Goal: Transaction & Acquisition: Purchase product/service

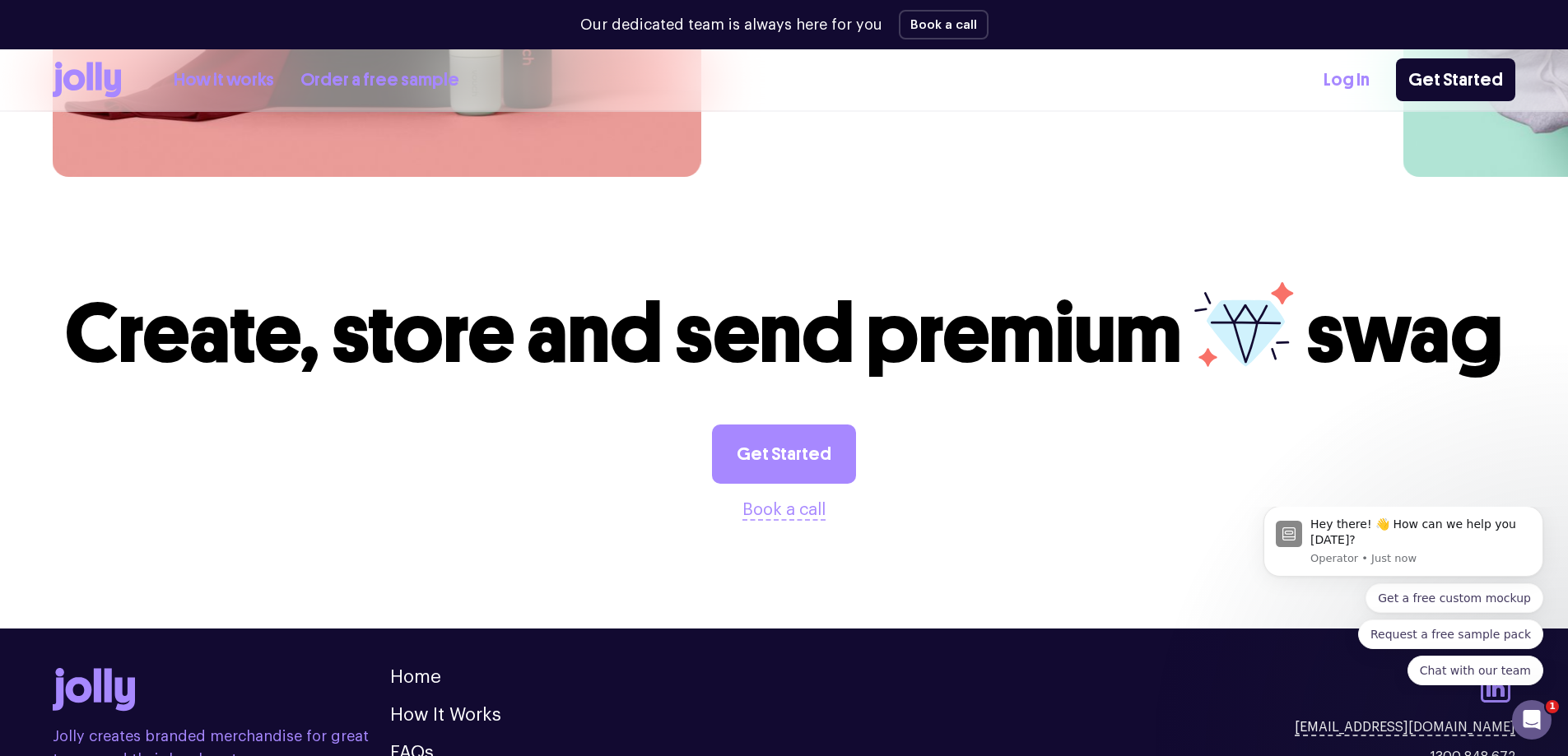
scroll to position [4583, 0]
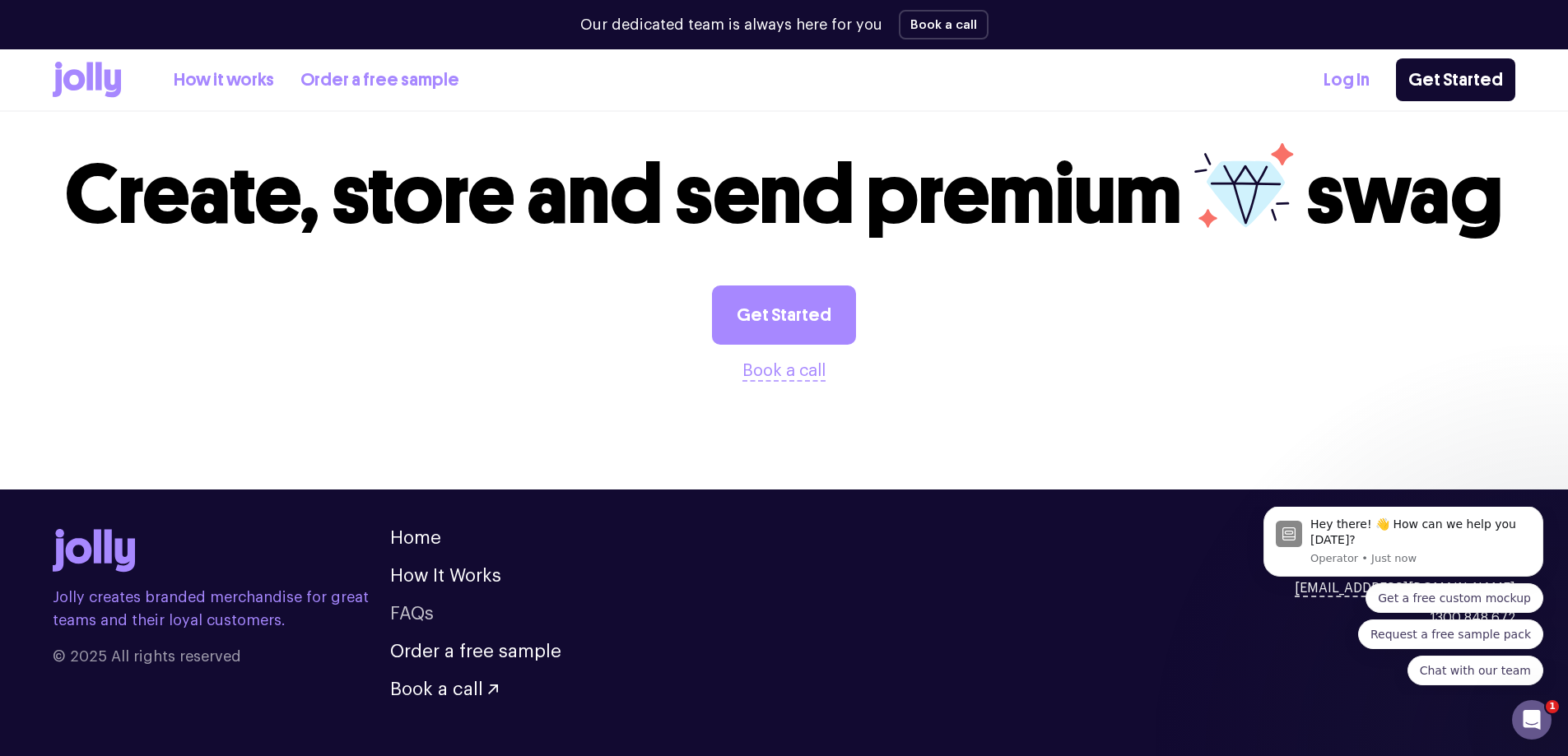
click at [416, 605] on link "FAQs" at bounding box center [412, 614] width 43 height 18
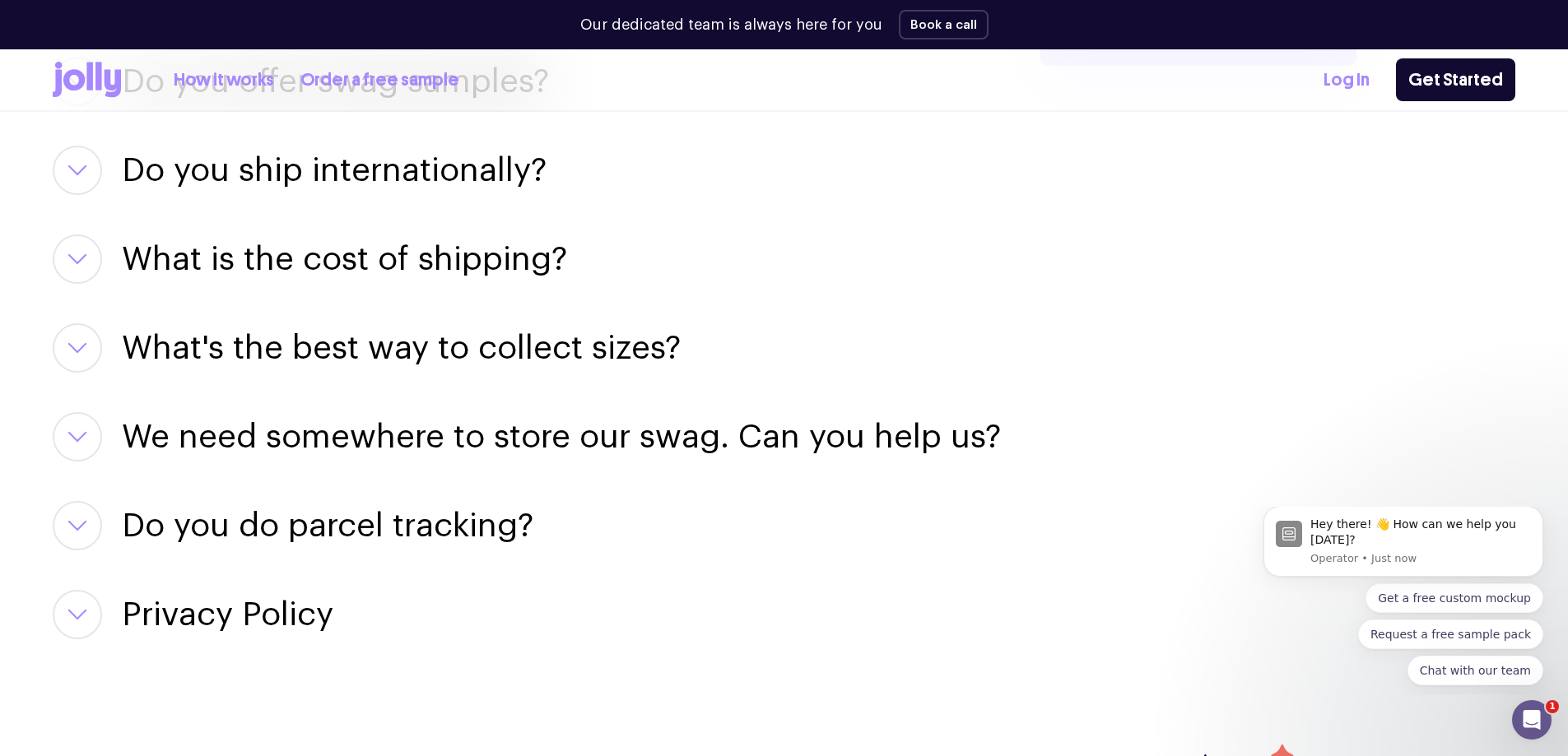
scroll to position [2438, 0]
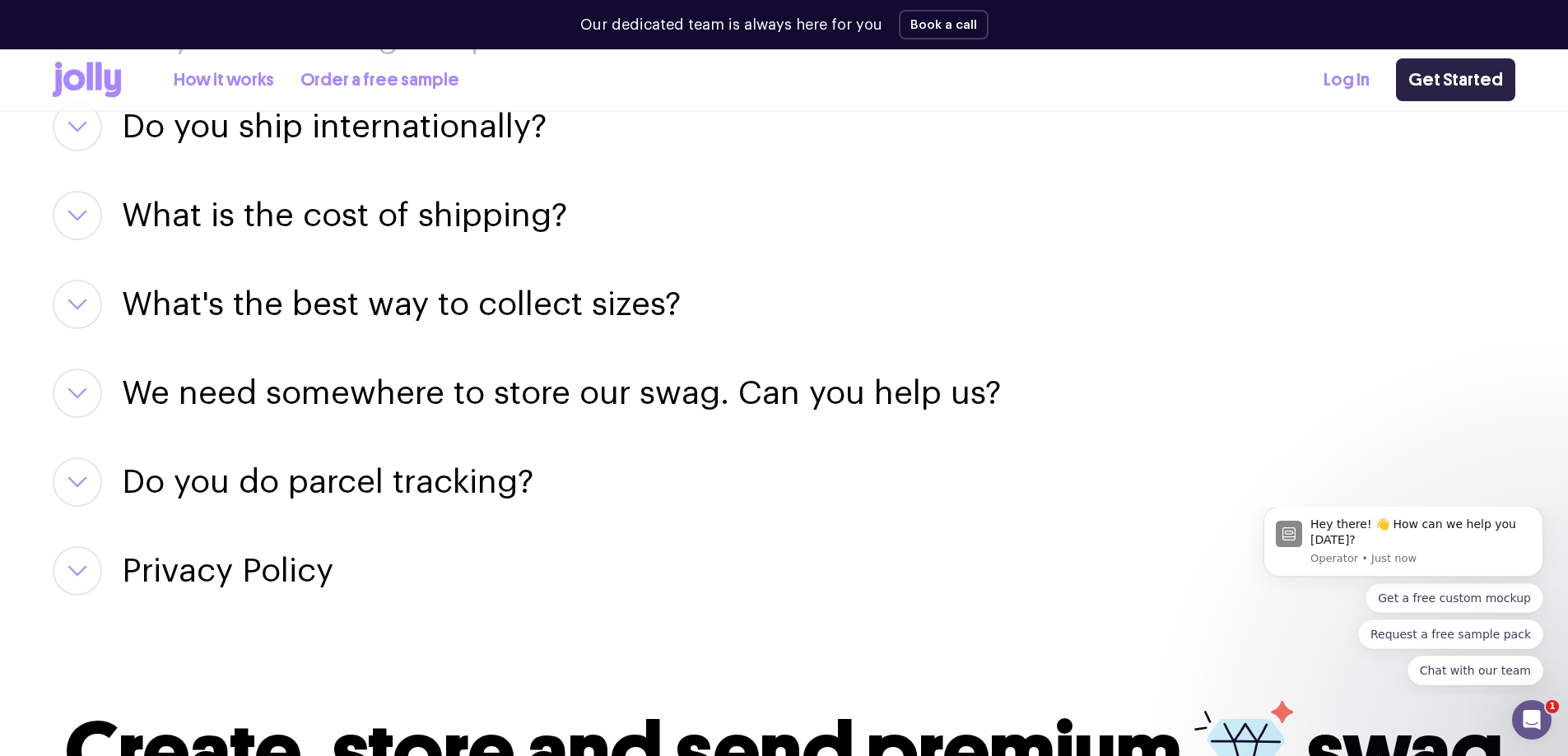
click at [1462, 79] on link "Get Started" at bounding box center [1455, 79] width 119 height 42
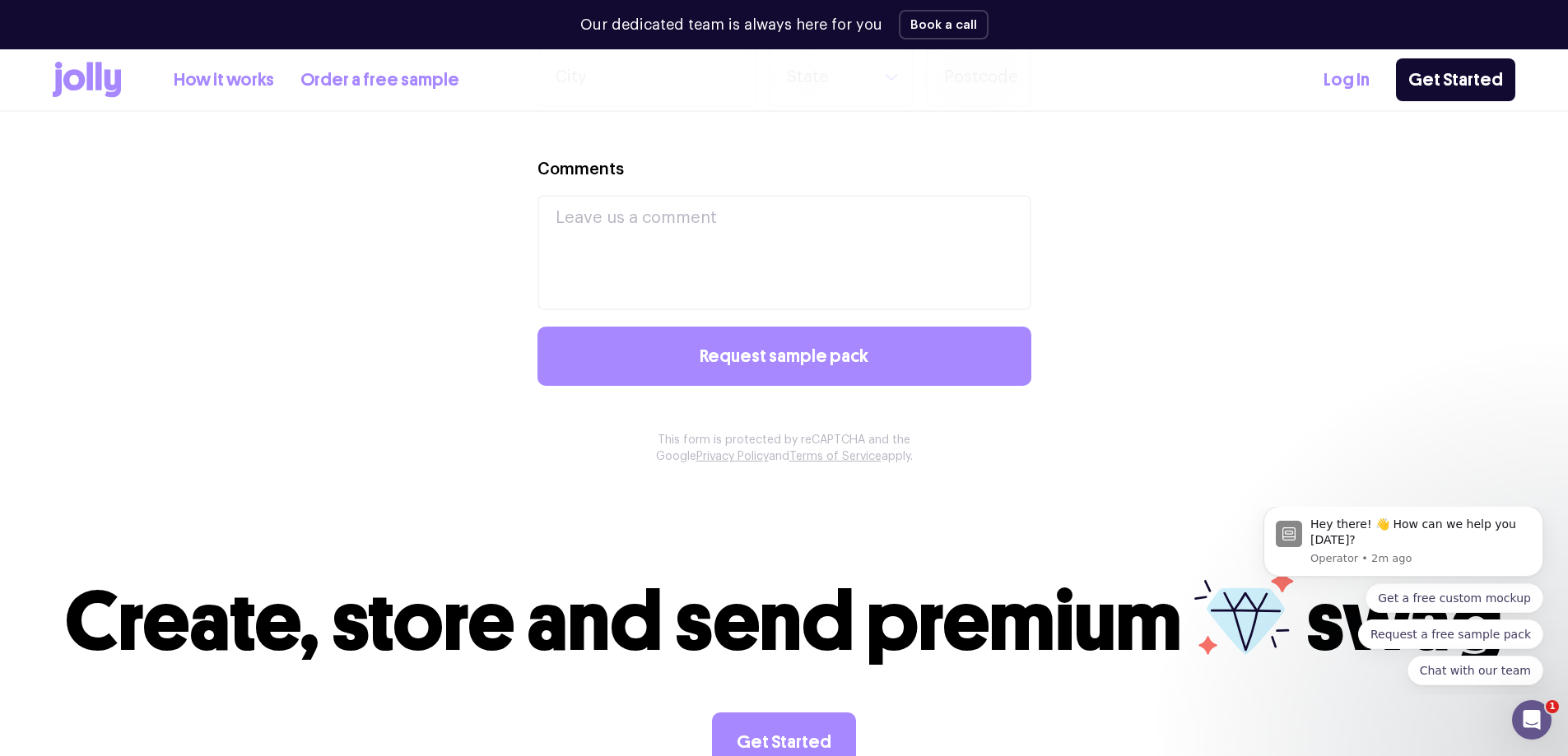
scroll to position [1235, 0]
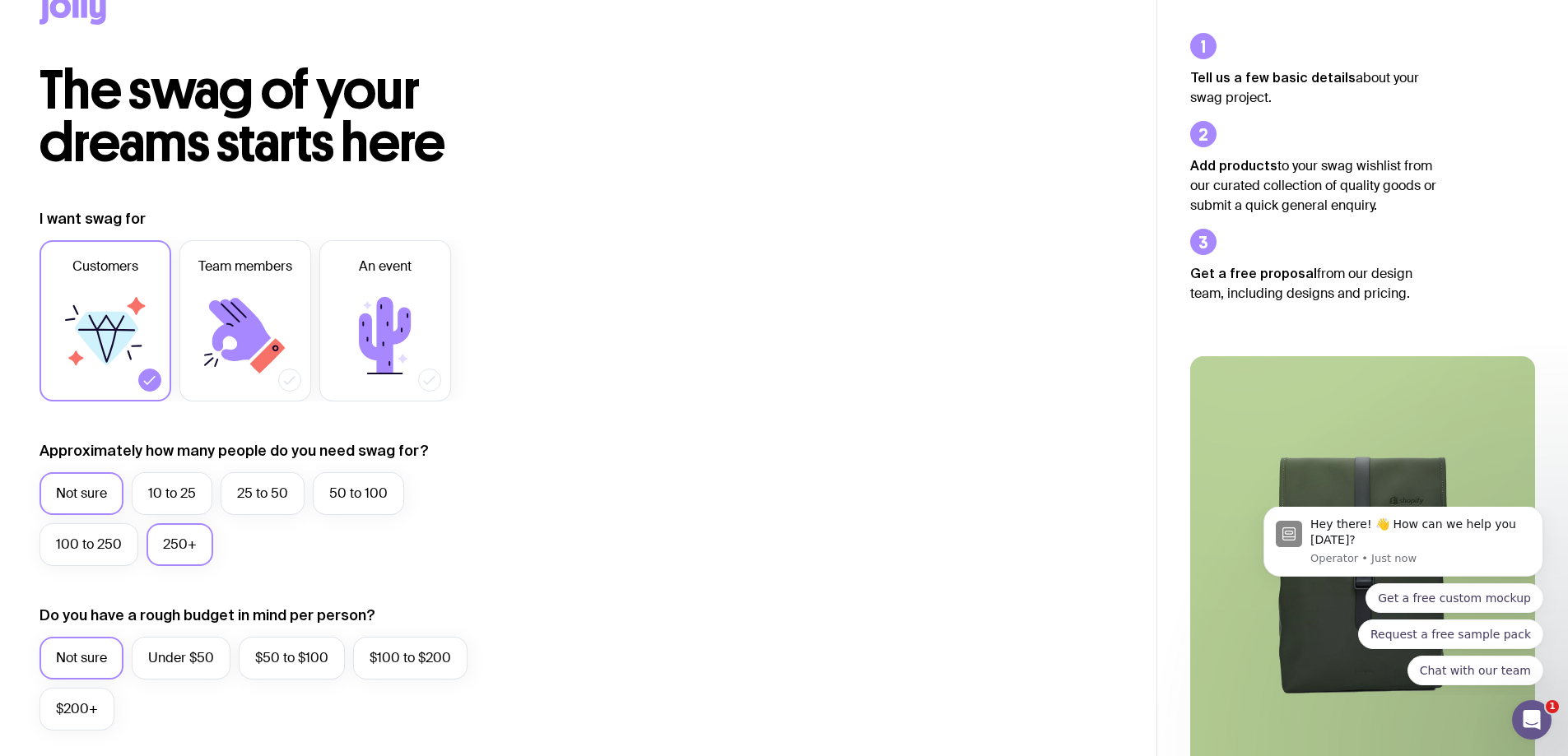
scroll to position [164, 0]
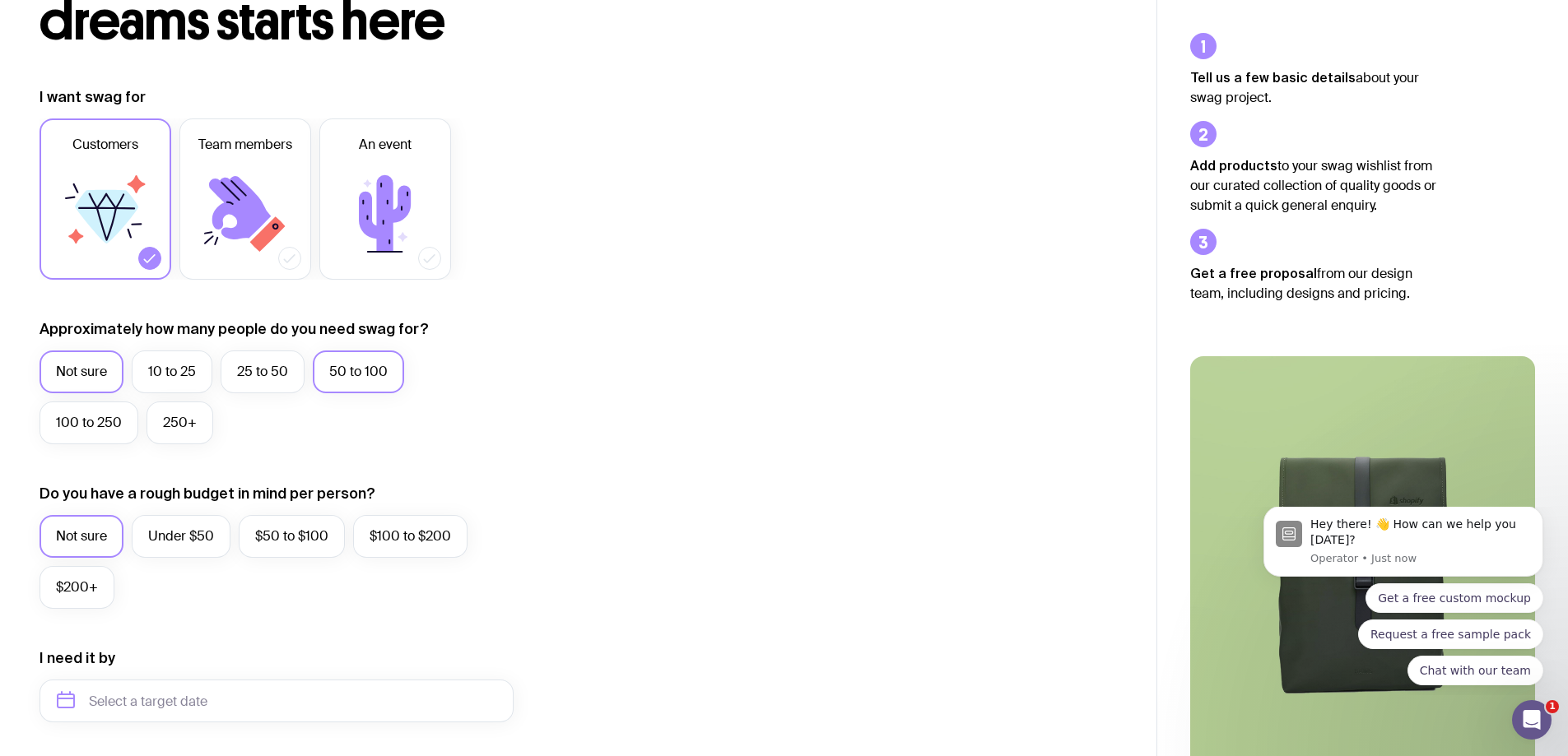
click at [384, 374] on label "50 to 100" at bounding box center [358, 371] width 91 height 42
click at [0, 0] on input "50 to 100" at bounding box center [0, 0] width 0 height 0
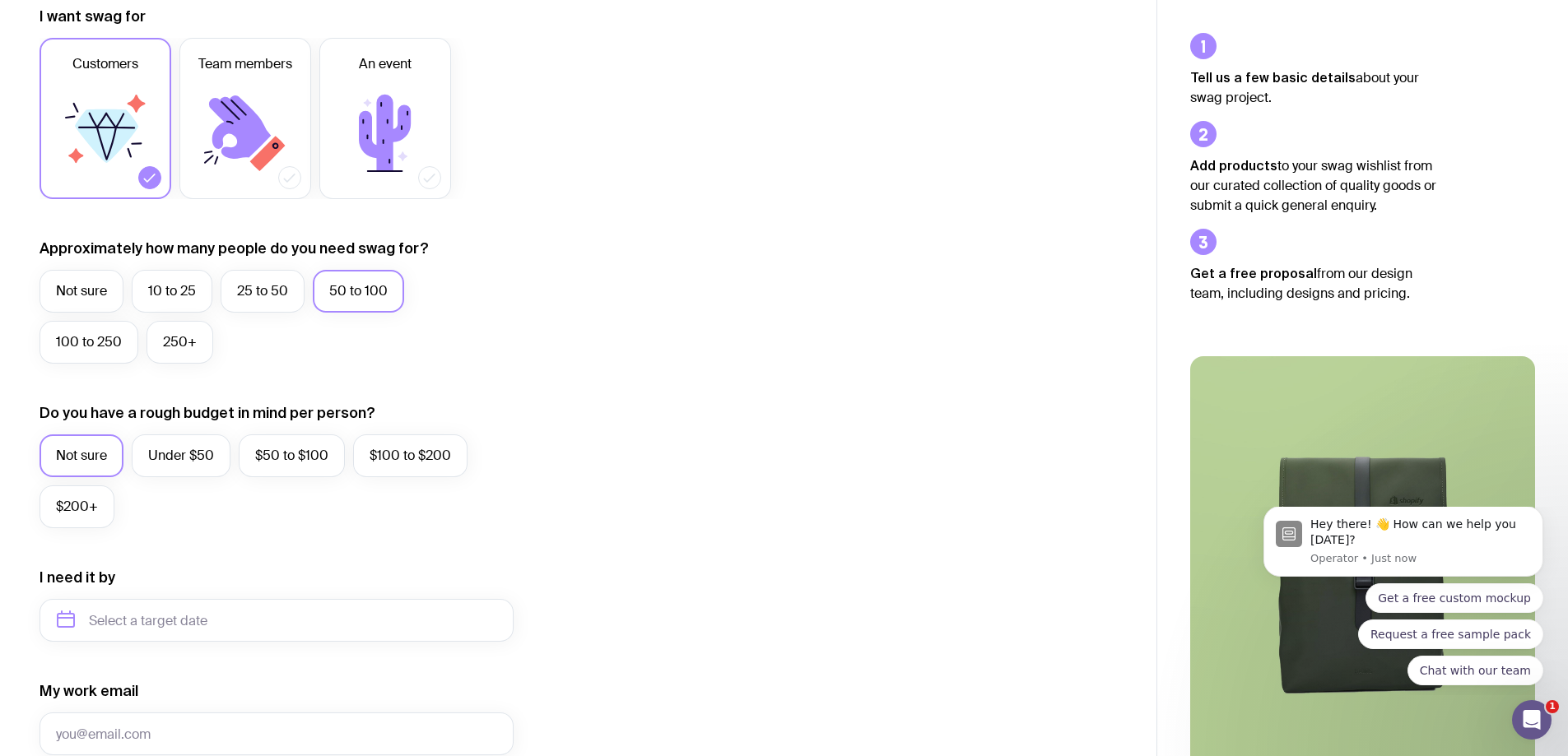
scroll to position [247, 0]
click at [169, 456] on label "Under $50" at bounding box center [181, 453] width 98 height 42
click at [0, 0] on input "Under $50" at bounding box center [0, 0] width 0 height 0
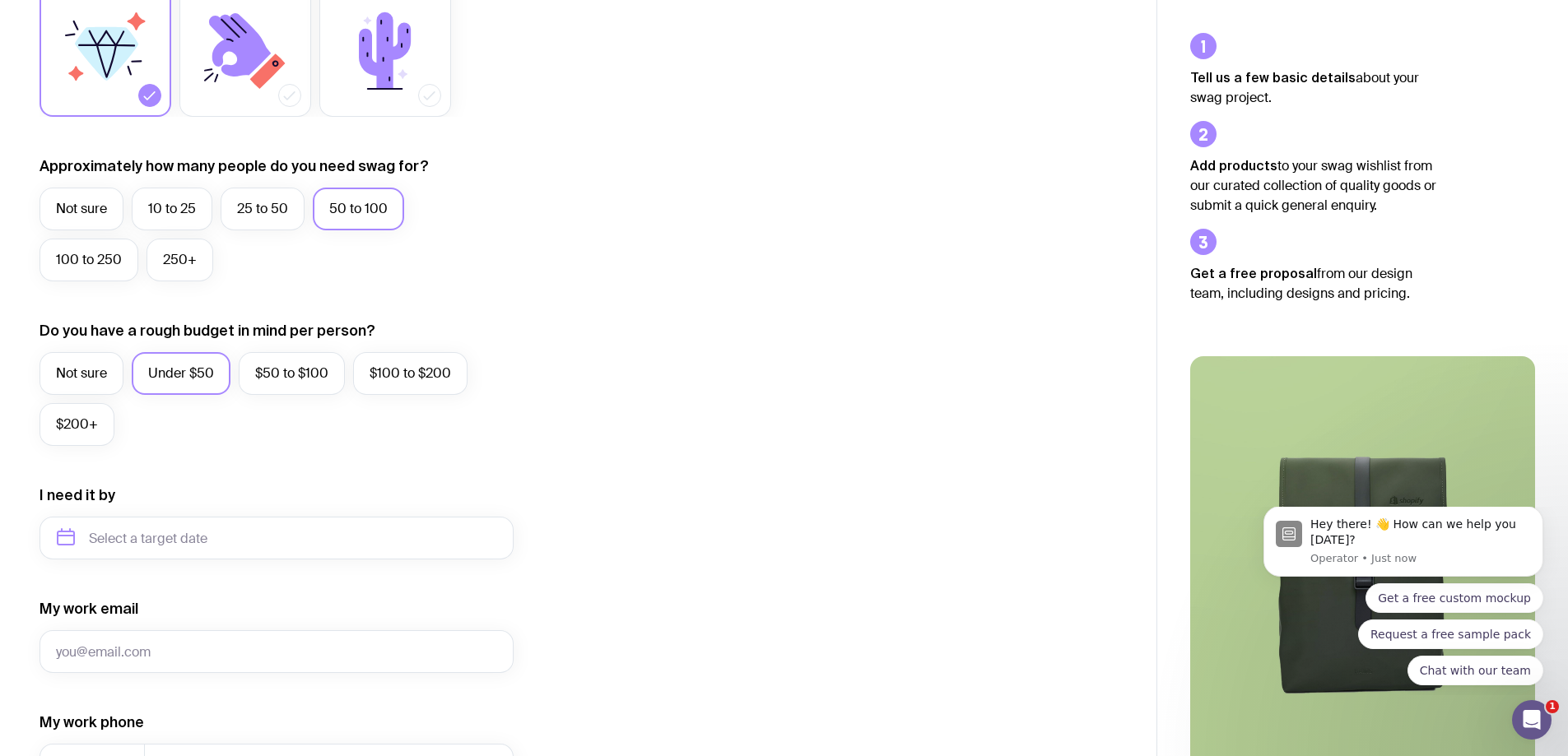
scroll to position [412, 0]
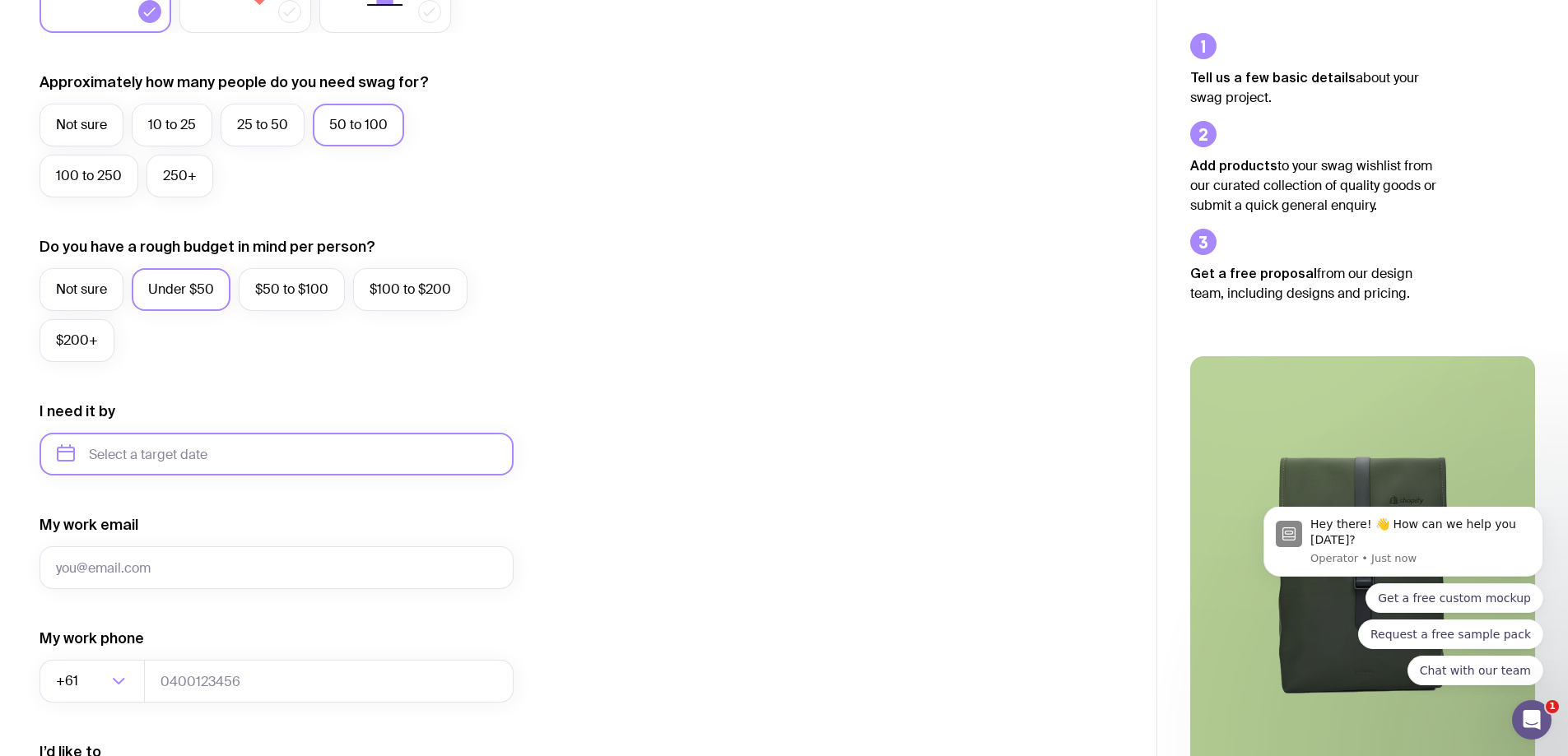
click at [283, 444] on input "text" at bounding box center [276, 453] width 474 height 42
click at [212, 658] on button "Dec" at bounding box center [211, 657] width 61 height 33
type input "December 2025"
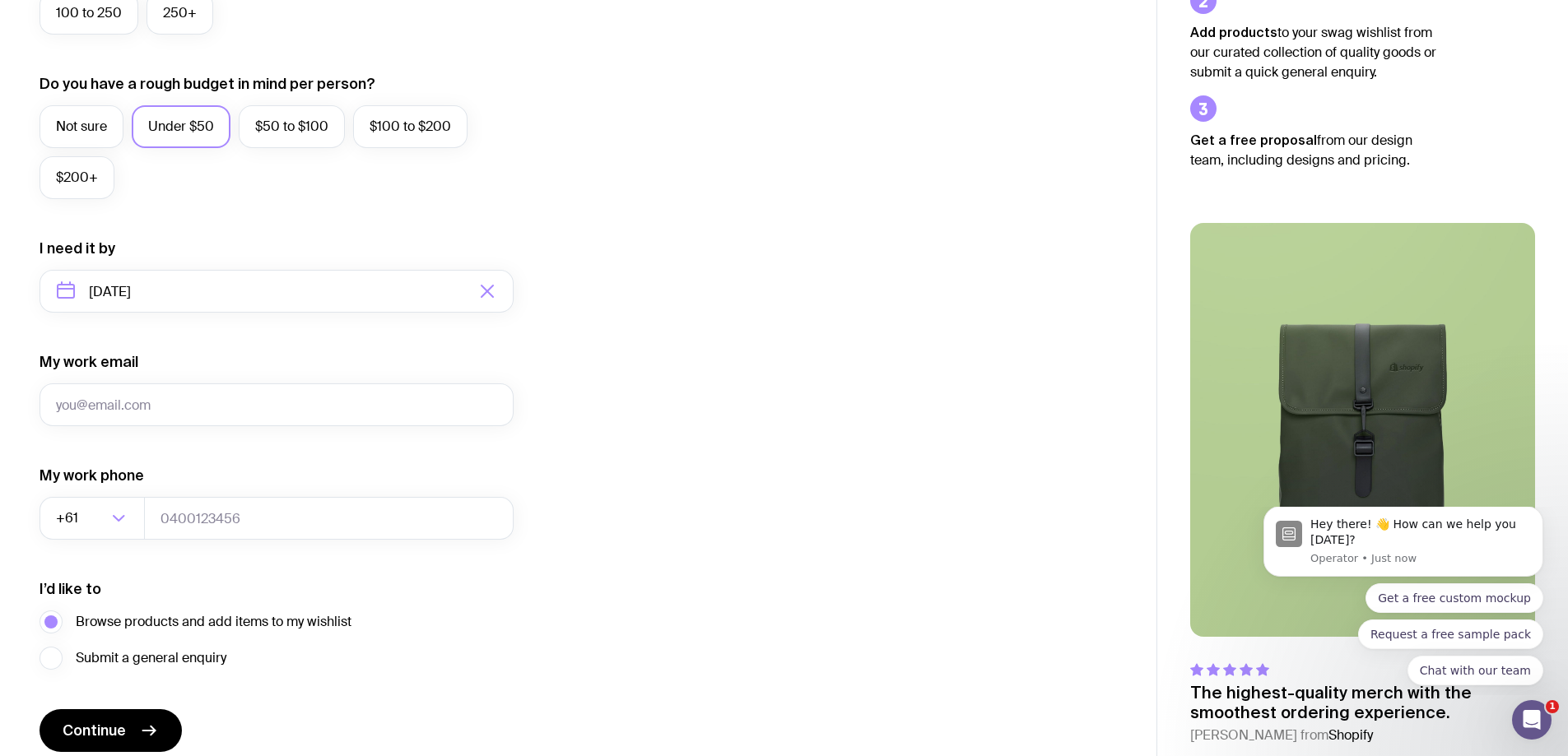
scroll to position [576, 0]
click at [258, 397] on input "My work email" at bounding box center [276, 403] width 474 height 42
click at [735, 479] on div "I want swag for Customers Team members An event Approximately how many people d…" at bounding box center [578, 213] width 1078 height 1075
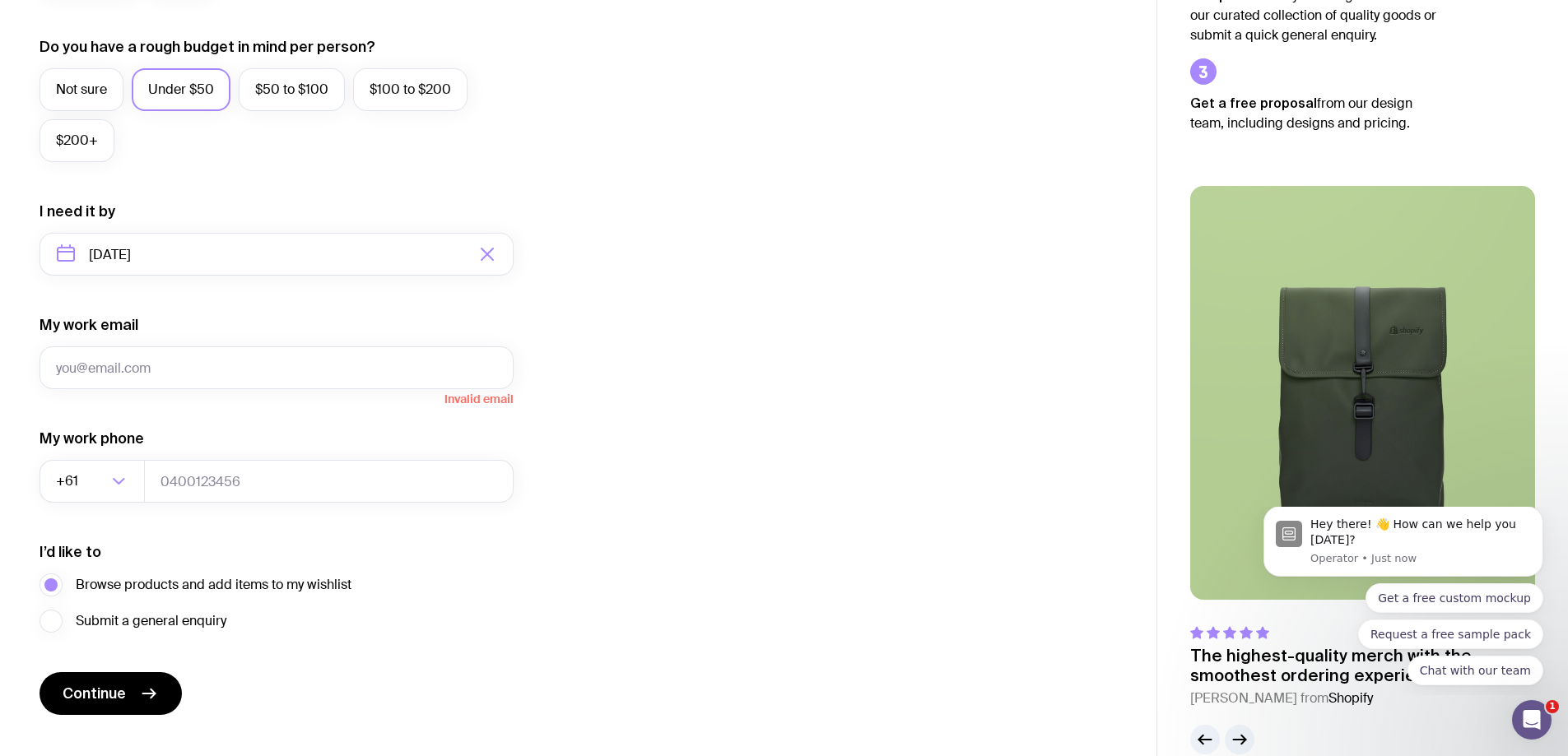
scroll to position [643, 0]
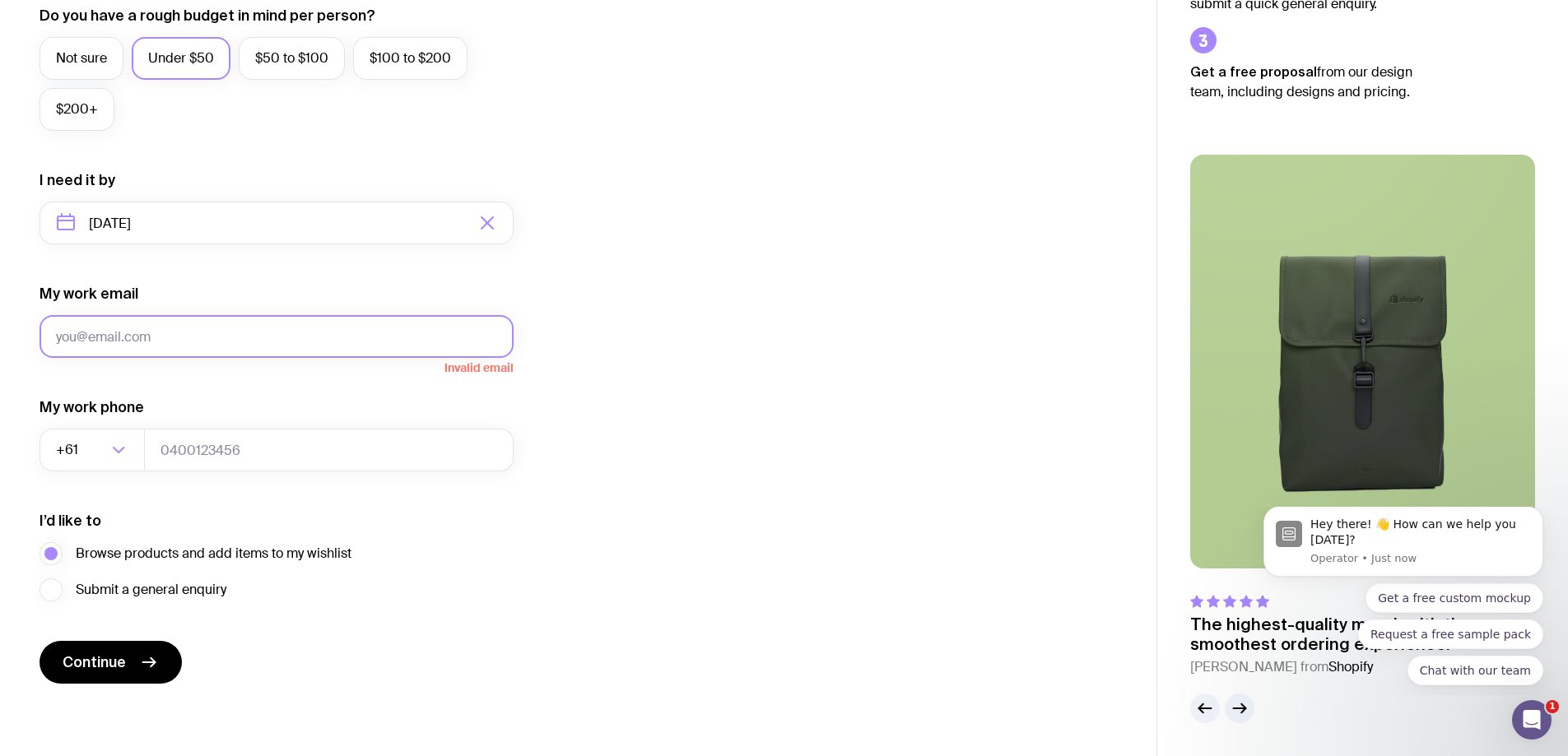
click at [117, 342] on input "My work email" at bounding box center [276, 336] width 474 height 42
type input "nicole@mintffe.com.au"
type input "0296696775"
click at [123, 657] on span "Continue" at bounding box center [94, 663] width 63 height 20
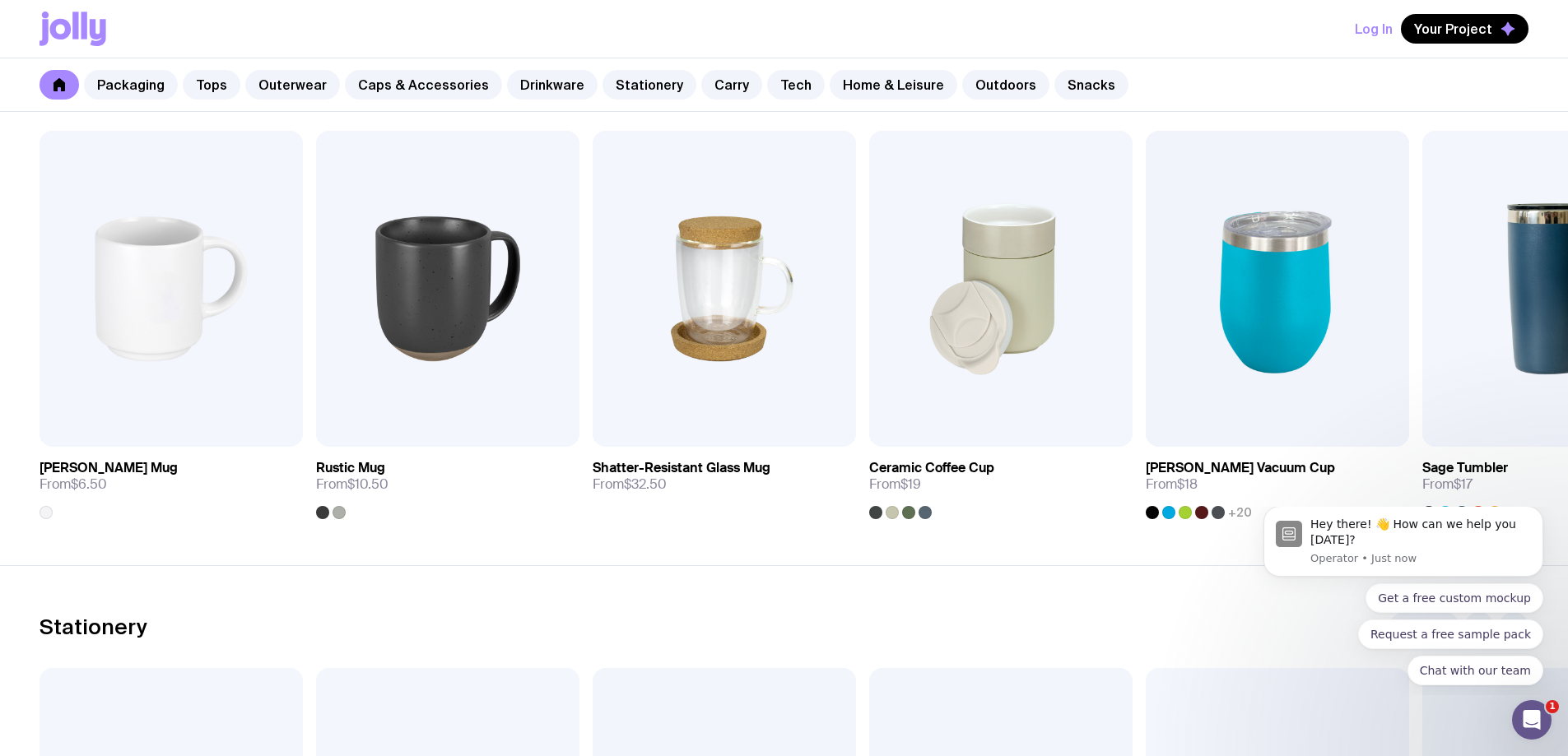
scroll to position [2469, 0]
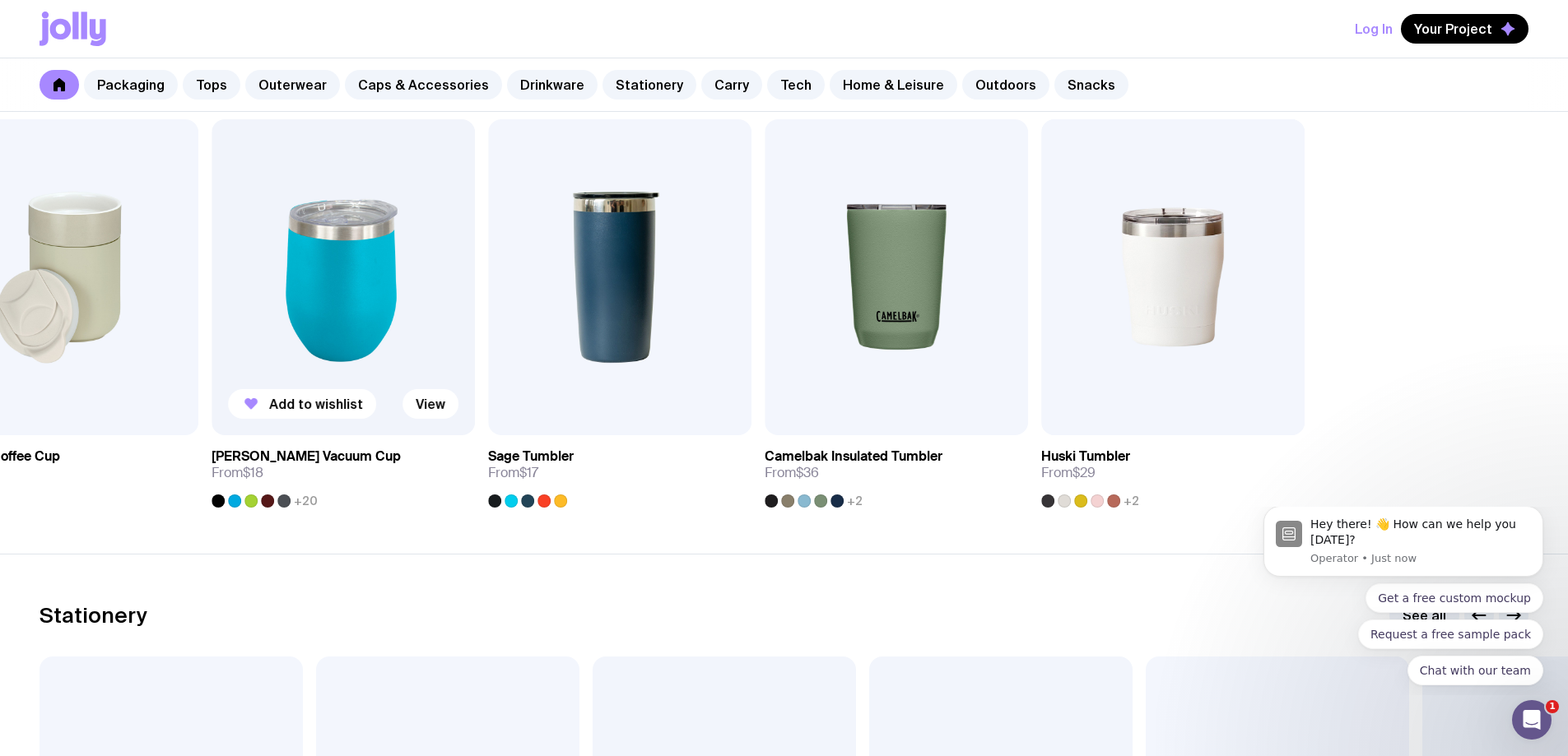
drag, startPoint x: 1193, startPoint y: 359, endPoint x: 320, endPoint y: 367, distance: 873.0
click at [320, 367] on div "Add to wishlist View Stella Stackable Mug From $6.50 Add to wishlist View Rusti…" at bounding box center [784, 313] width 1489 height 388
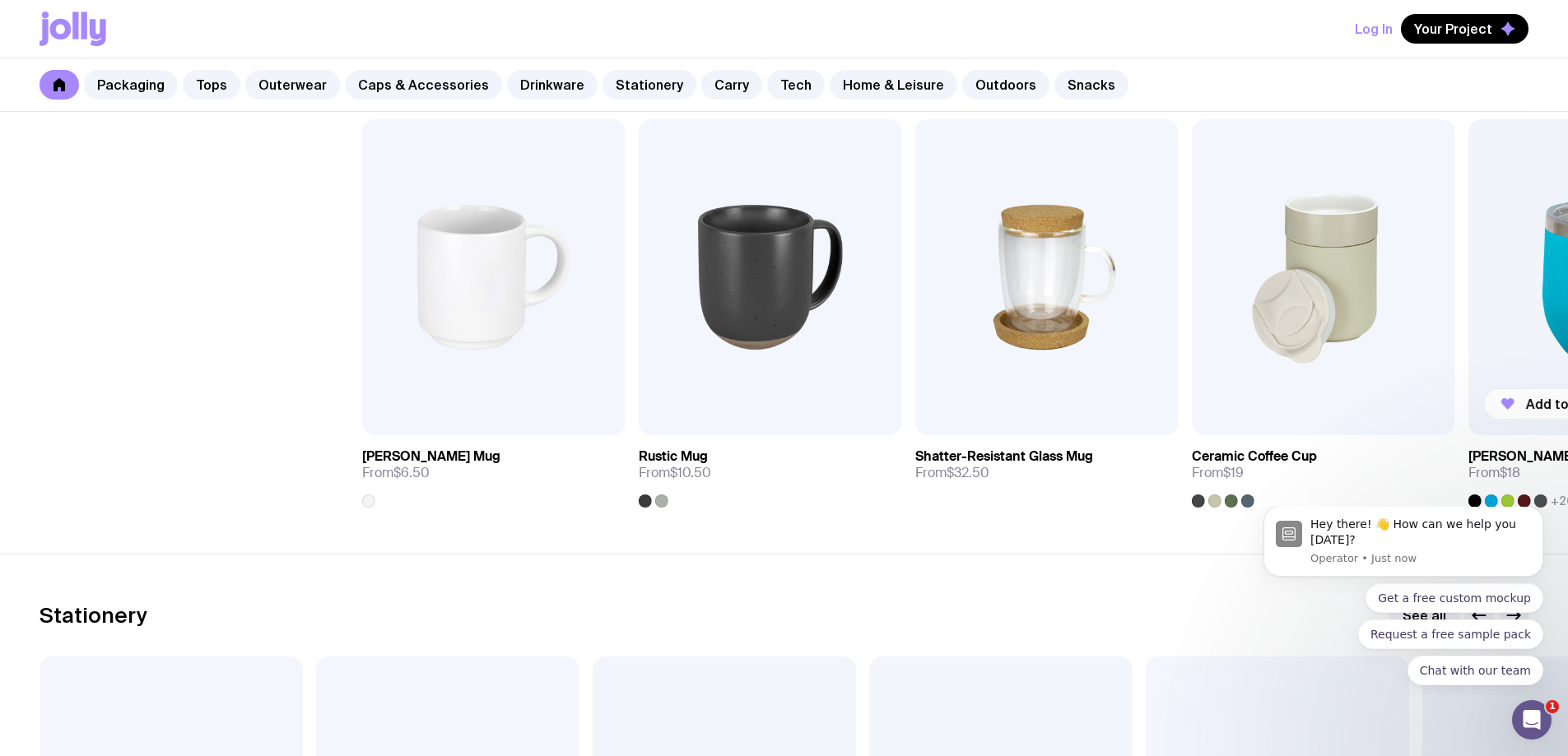
drag, startPoint x: 259, startPoint y: 292, endPoint x: 1486, endPoint y: 275, distance: 1227.1
click at [1455, 275] on img at bounding box center [1323, 277] width 264 height 316
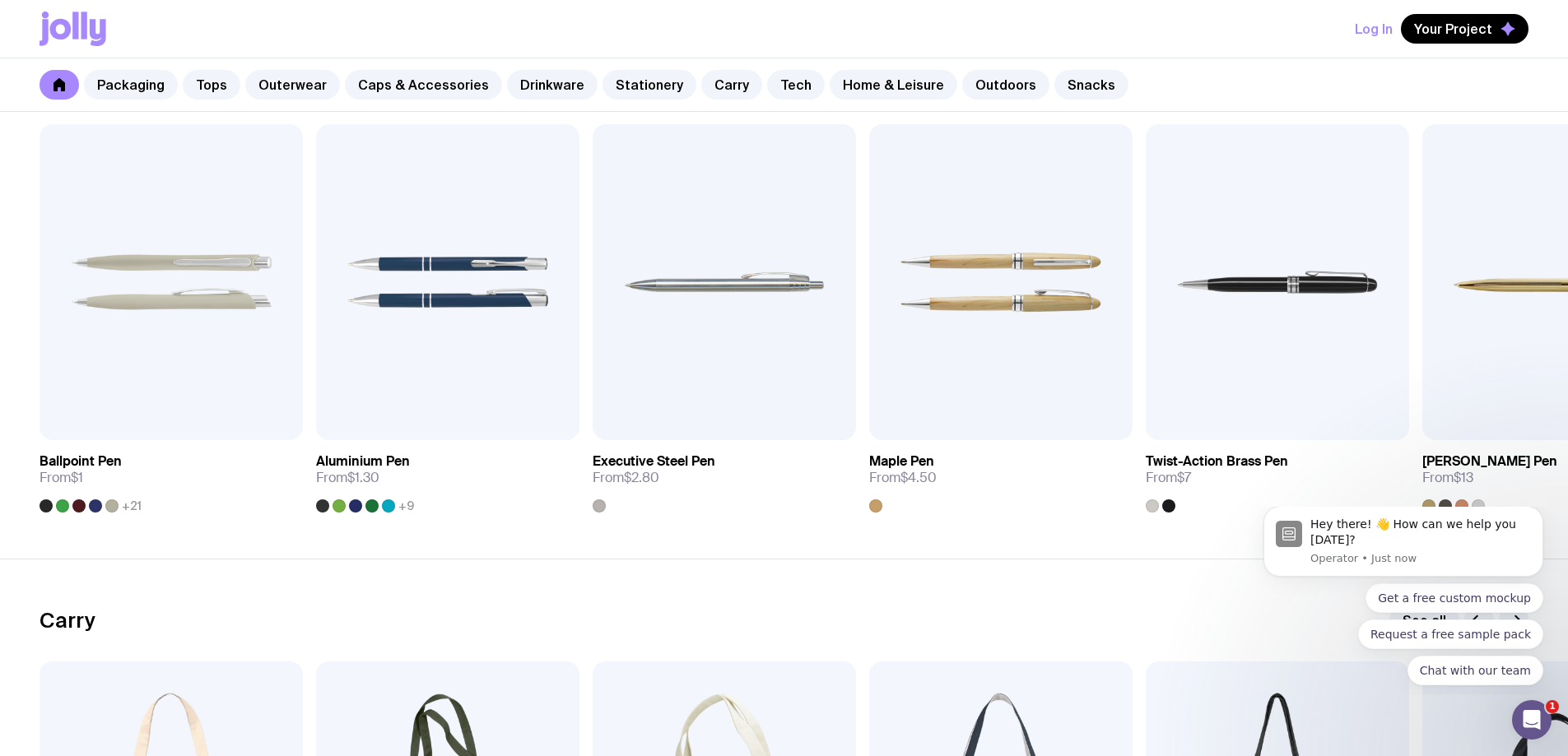
scroll to position [3045, 0]
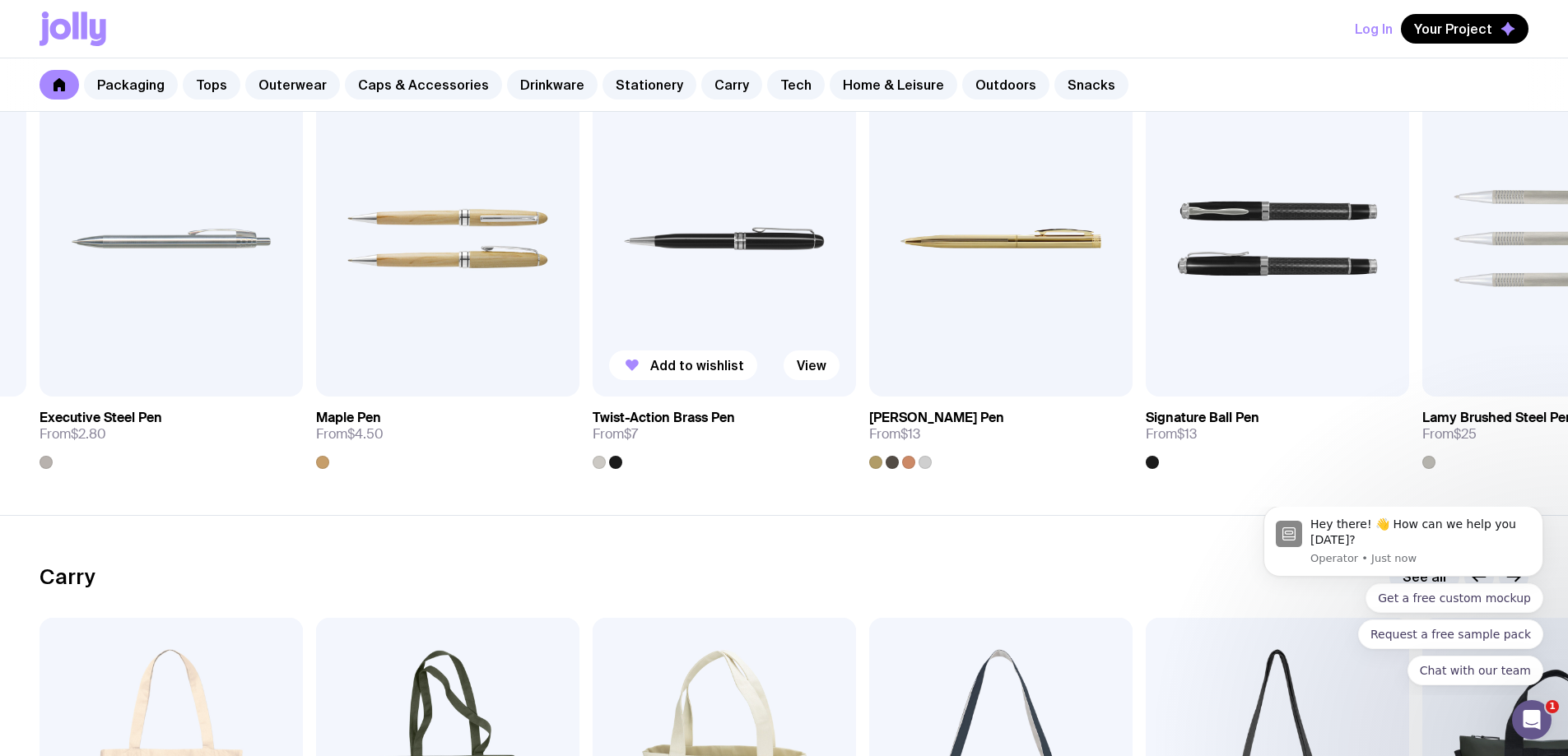
drag, startPoint x: 891, startPoint y: 286, endPoint x: 520, endPoint y: 302, distance: 371.3
click at [593, 286] on img at bounding box center [724, 238] width 264 height 316
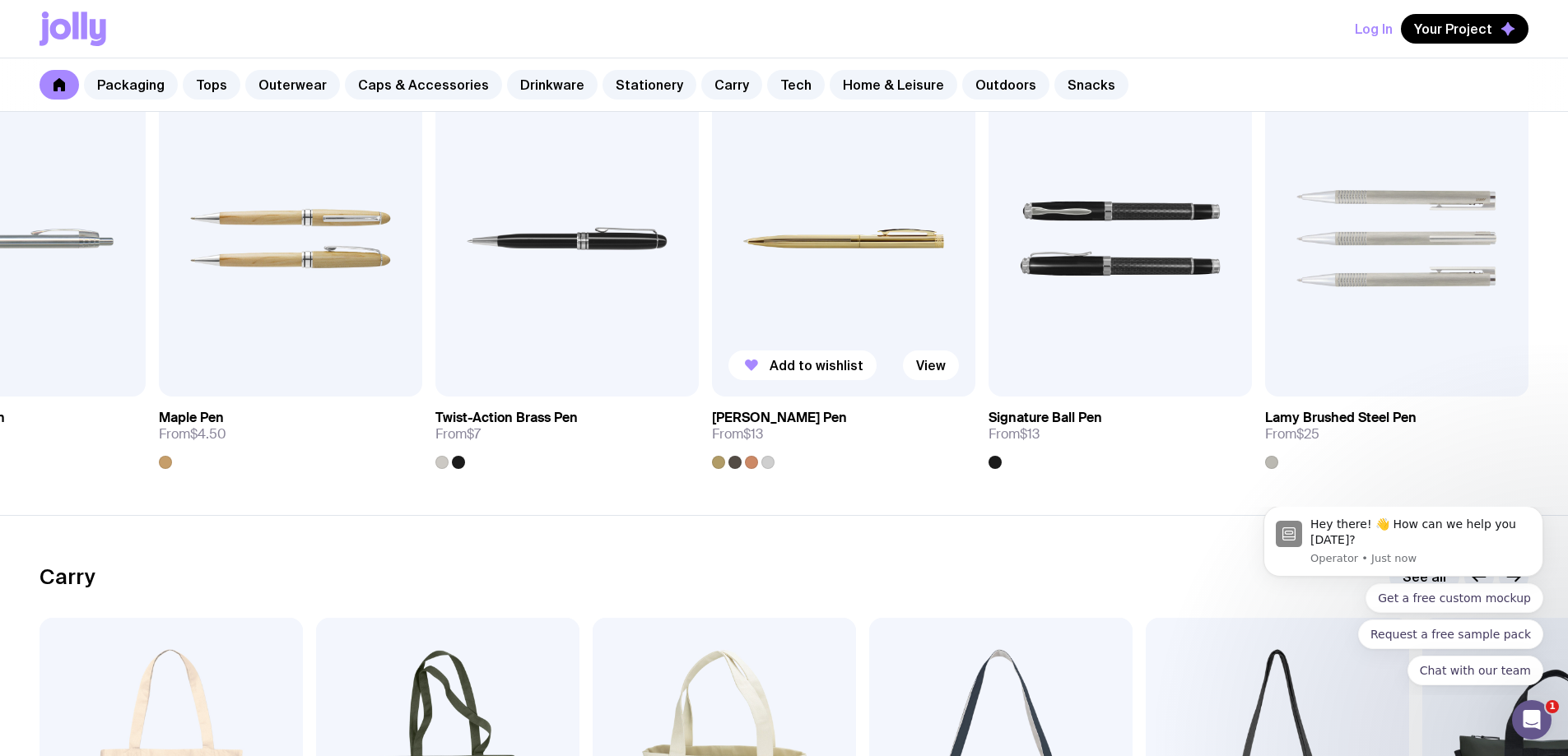
drag, startPoint x: 1414, startPoint y: 294, endPoint x: 849, endPoint y: 306, distance: 565.1
click at [848, 304] on div "Stationery See all Add to wishlist View Ballpoint Pen From $1 +21 Add to wishli…" at bounding box center [784, 247] width 1568 height 444
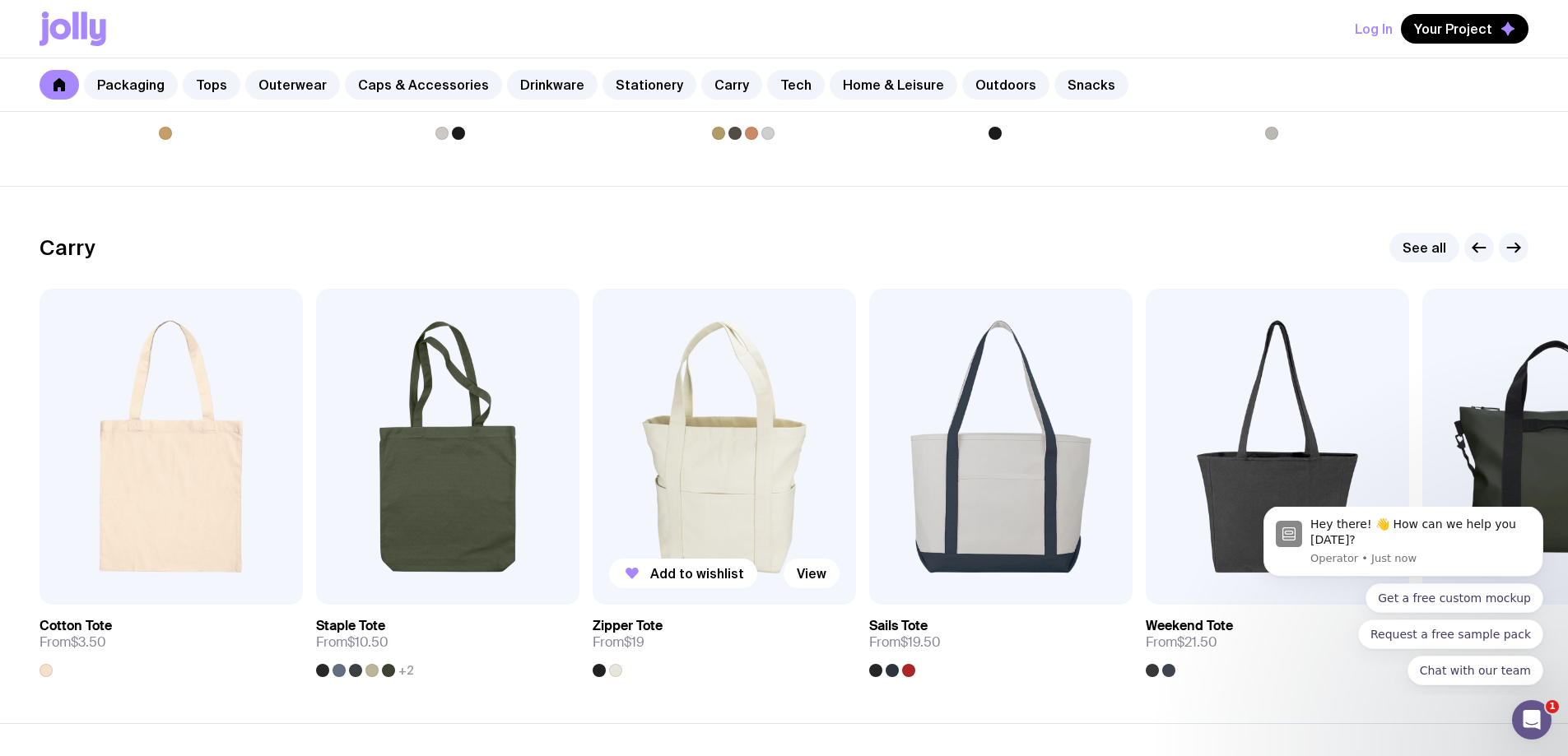
scroll to position [3539, 0]
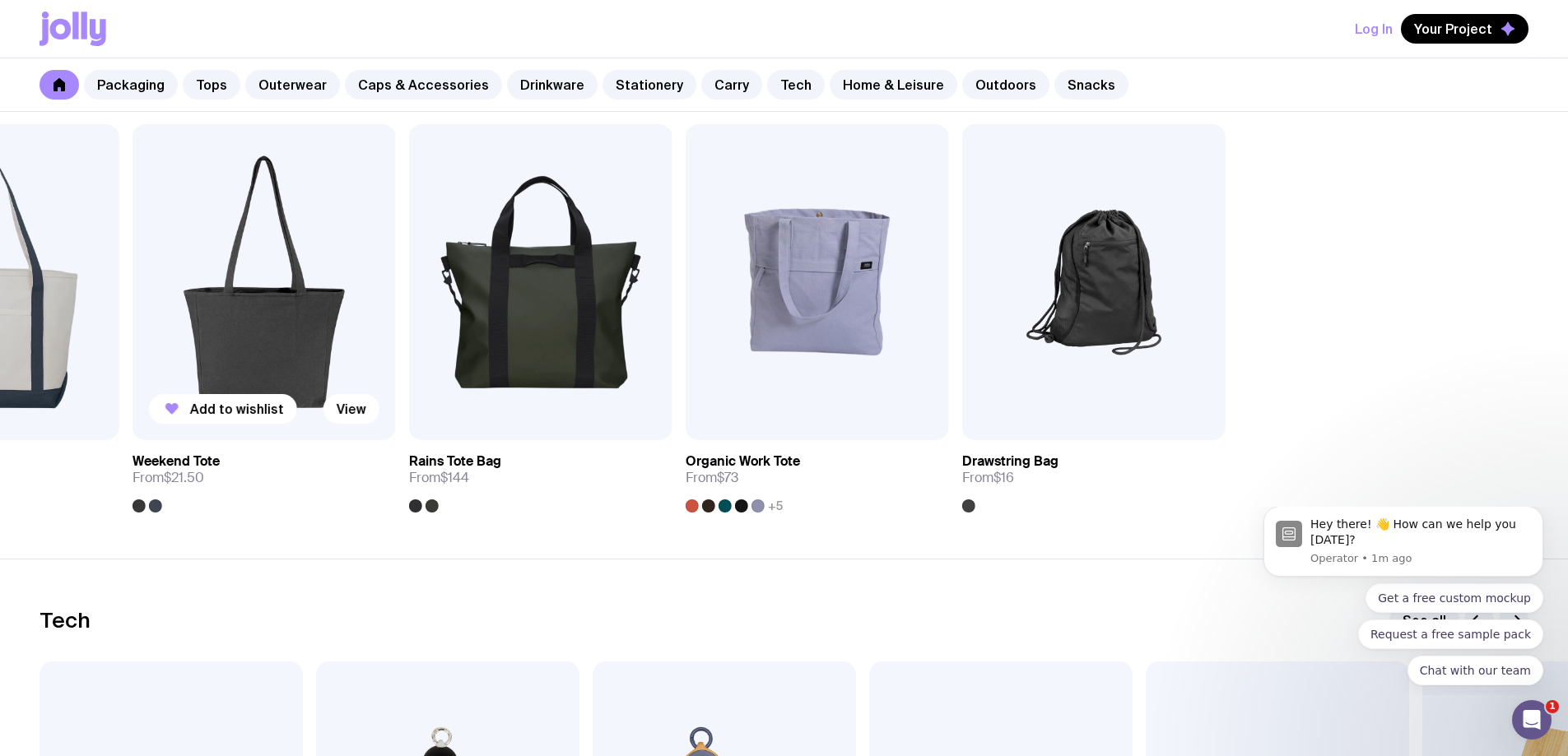
drag, startPoint x: 1386, startPoint y: 252, endPoint x: 327, endPoint y: 227, distance: 1059.3
click at [327, 227] on img at bounding box center [265, 283] width 264 height 316
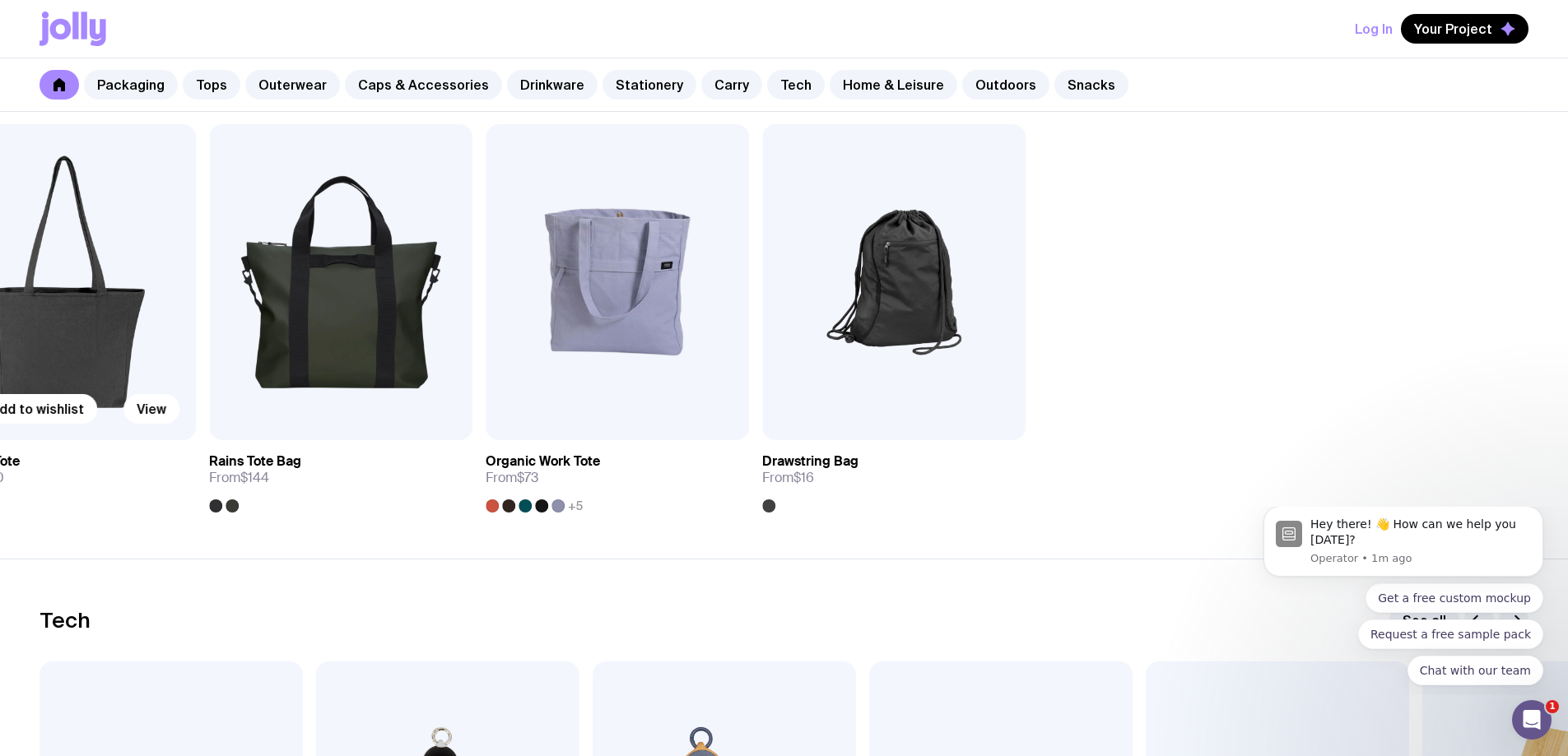
drag, startPoint x: 1302, startPoint y: 222, endPoint x: 70, endPoint y: 227, distance: 1232.0
click at [70, 227] on div "Add to wishlist View Cotton Tote From $3.50 Add to wishlist View Staple Tote Fr…" at bounding box center [784, 319] width 1489 height 388
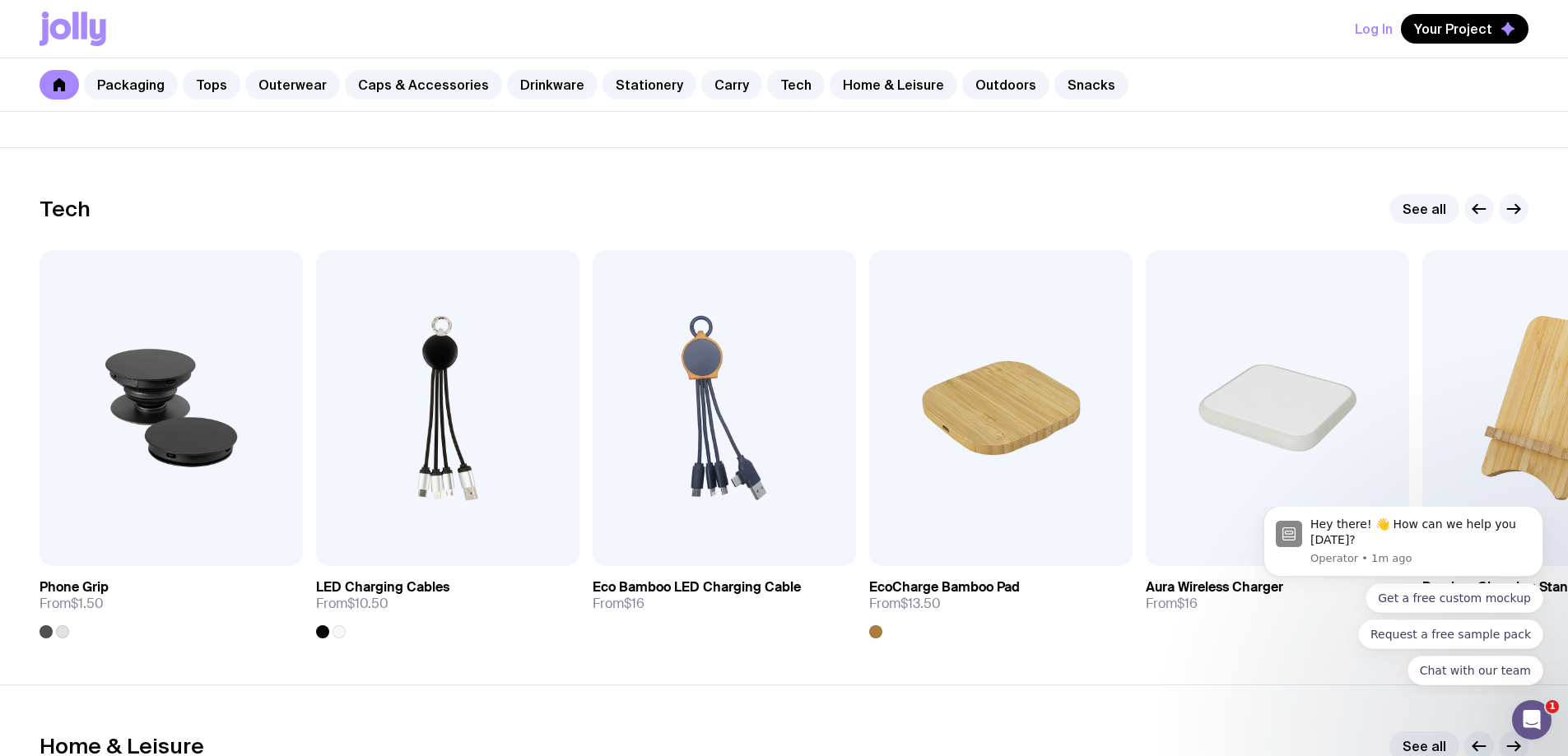
scroll to position [4033, 0]
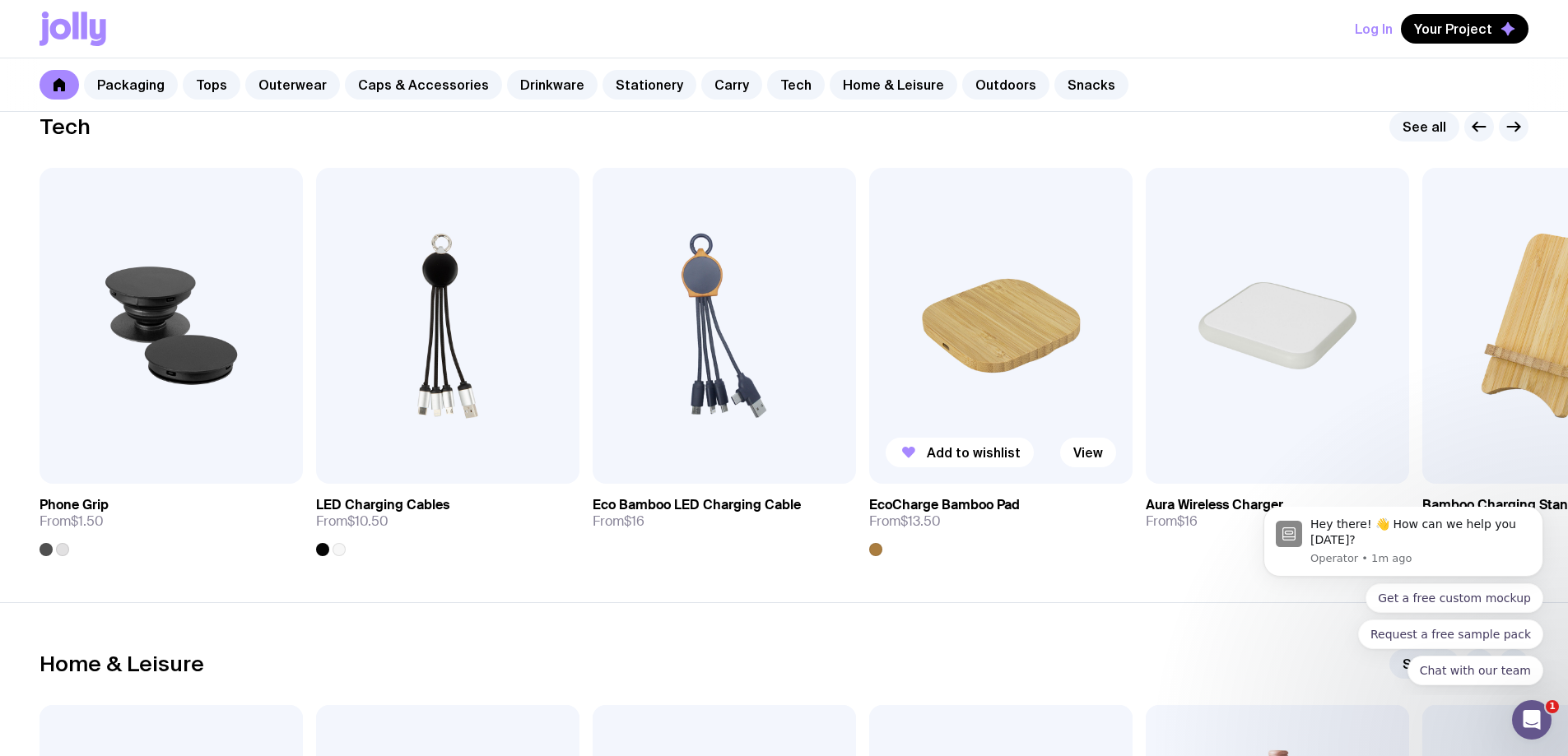
drag, startPoint x: 1461, startPoint y: 311, endPoint x: 894, endPoint y: 329, distance: 567.3
click at [894, 329] on div "Add to wishlist View Phone Grip From $1.50 Add to wishlist View LED Charging Ca…" at bounding box center [784, 362] width 1489 height 388
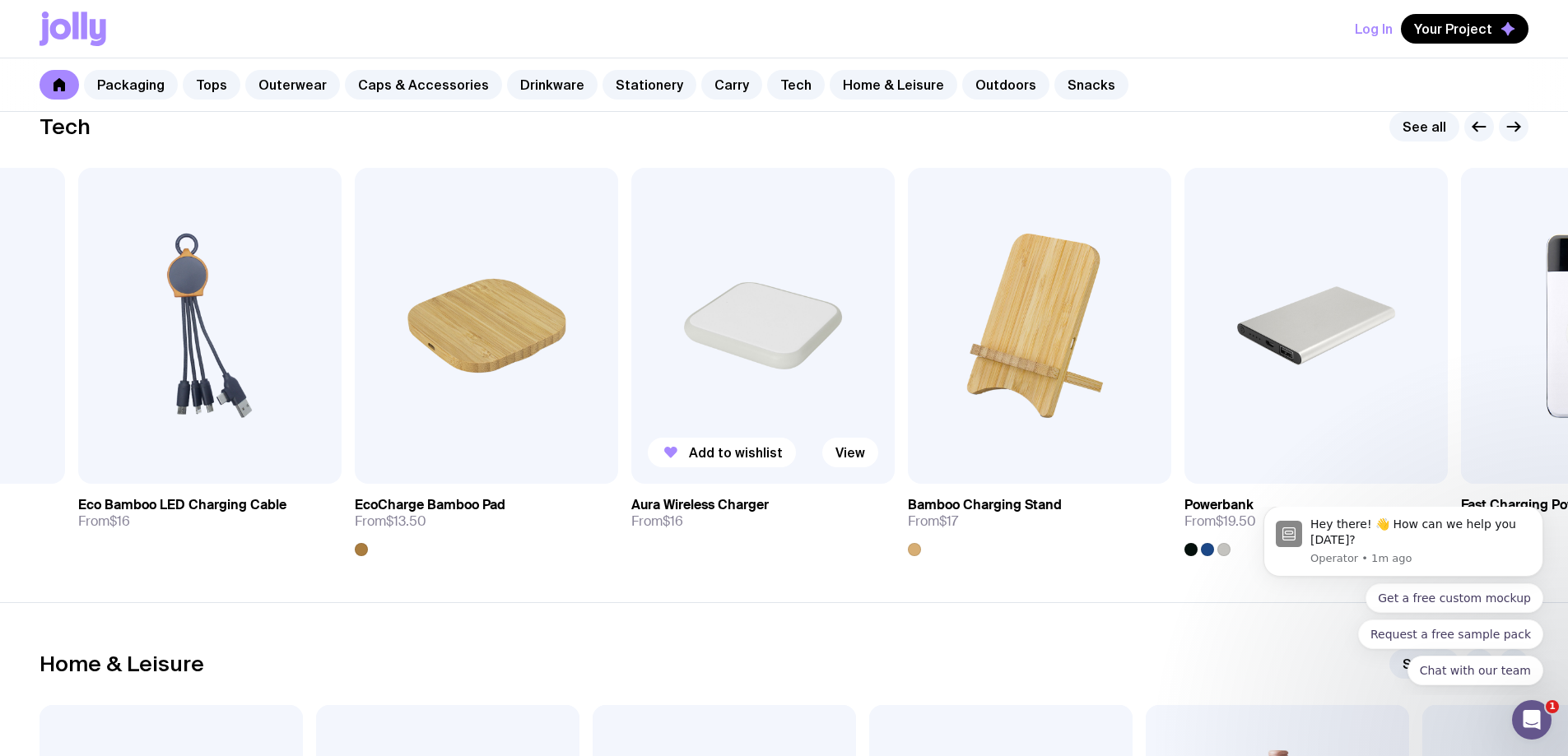
drag, startPoint x: 1350, startPoint y: 311, endPoint x: 529, endPoint y: 318, distance: 821.0
click at [631, 318] on img at bounding box center [763, 326] width 264 height 316
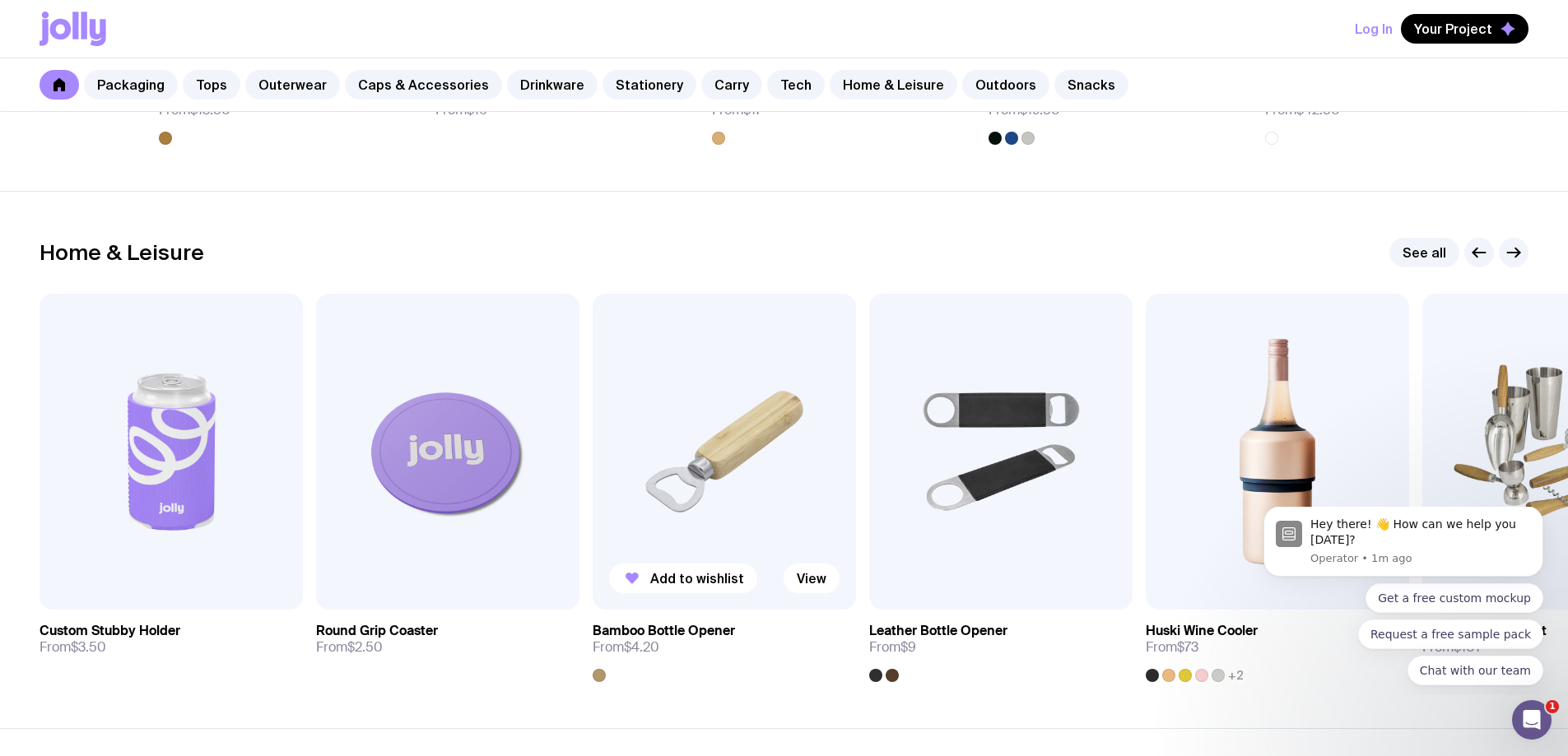
scroll to position [4527, 0]
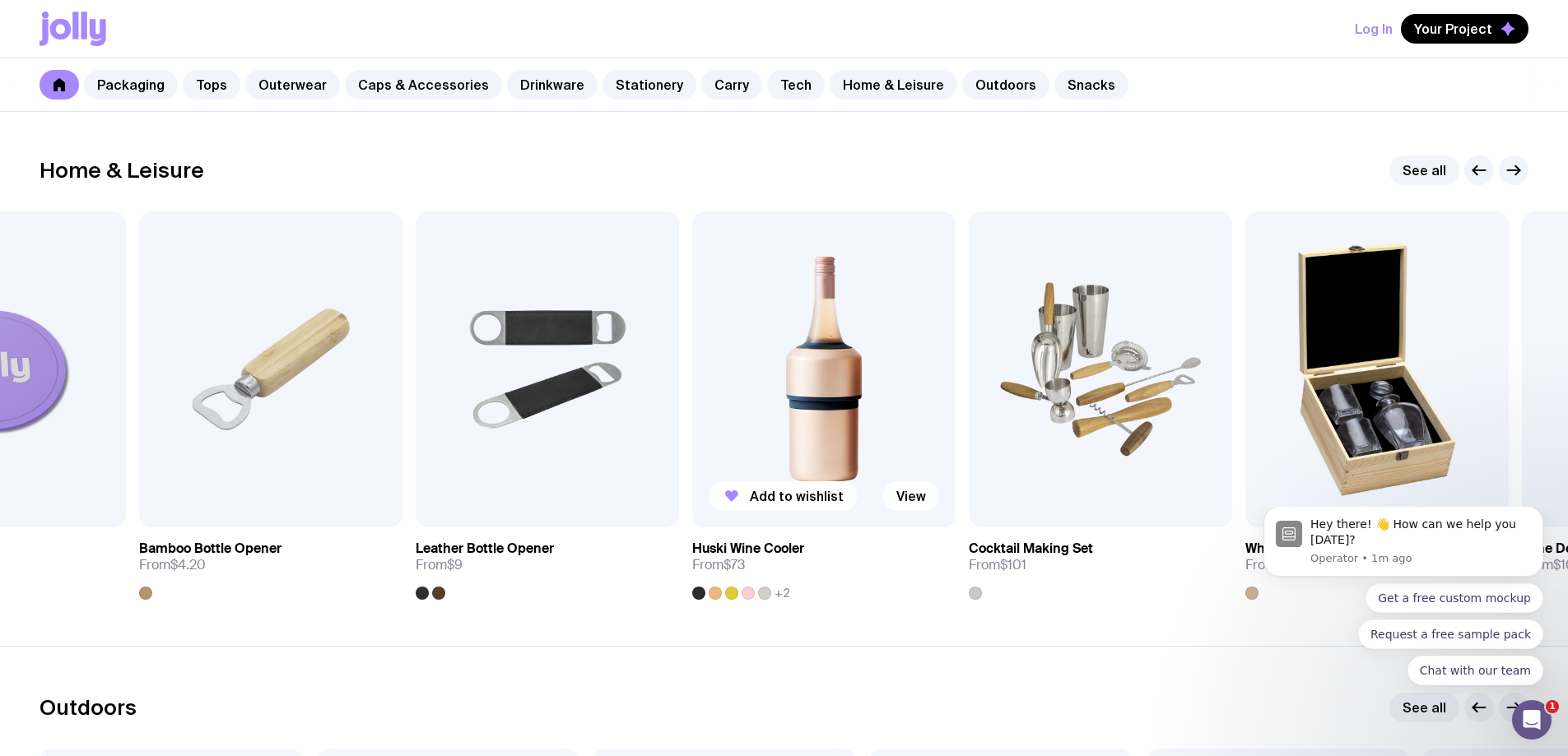
drag, startPoint x: 1035, startPoint y: 368, endPoint x: 860, endPoint y: 386, distance: 175.9
click at [880, 386] on div "Add to wishlist View Custom Stubby Holder From $3.50 Add to wishlist View Round…" at bounding box center [784, 406] width 1489 height 388
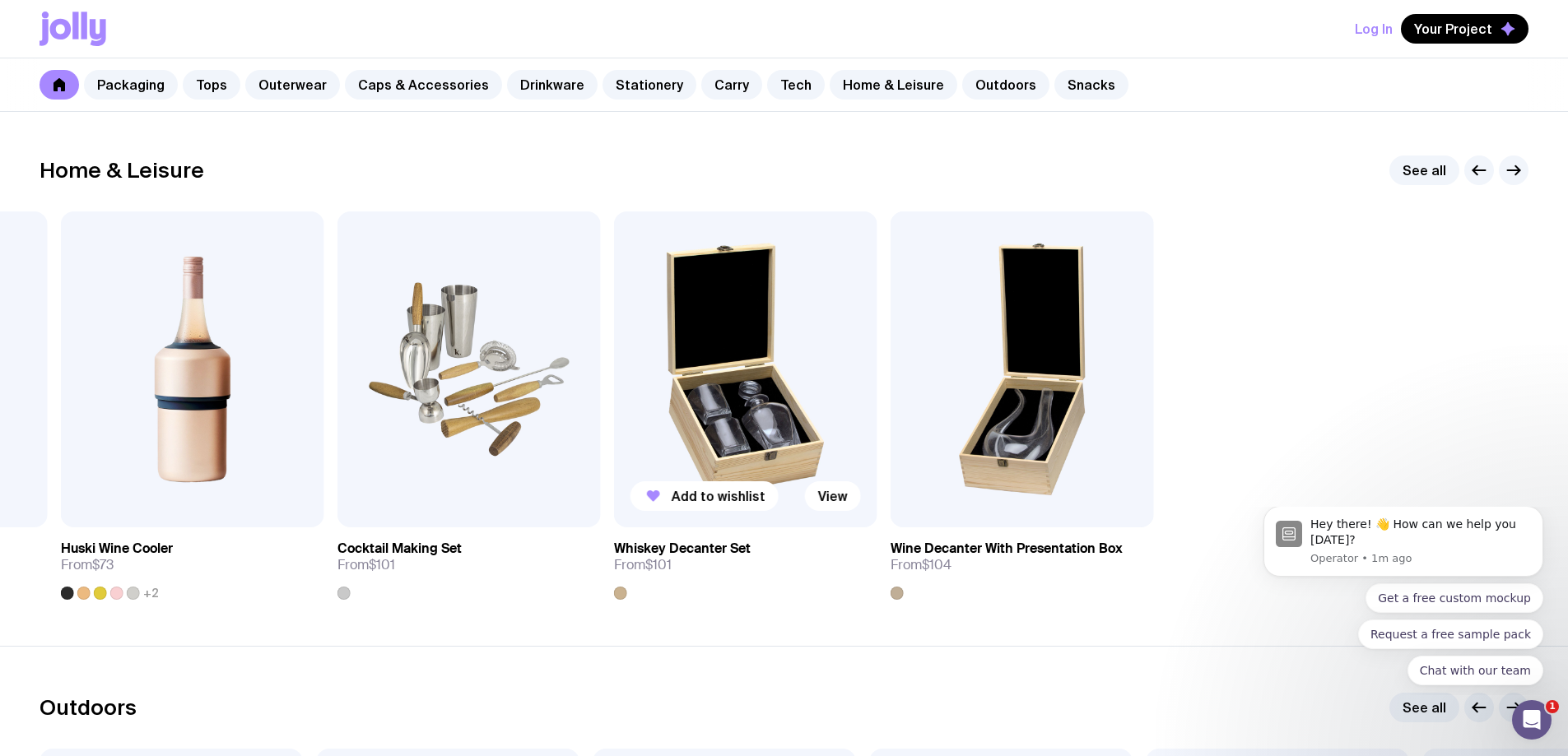
drag, startPoint x: 1153, startPoint y: 404, endPoint x: 667, endPoint y: 397, distance: 486.1
click at [667, 397] on div "Add to wishlist View Custom Stubby Holder From $3.50 Add to wishlist View Round…" at bounding box center [784, 406] width 1489 height 388
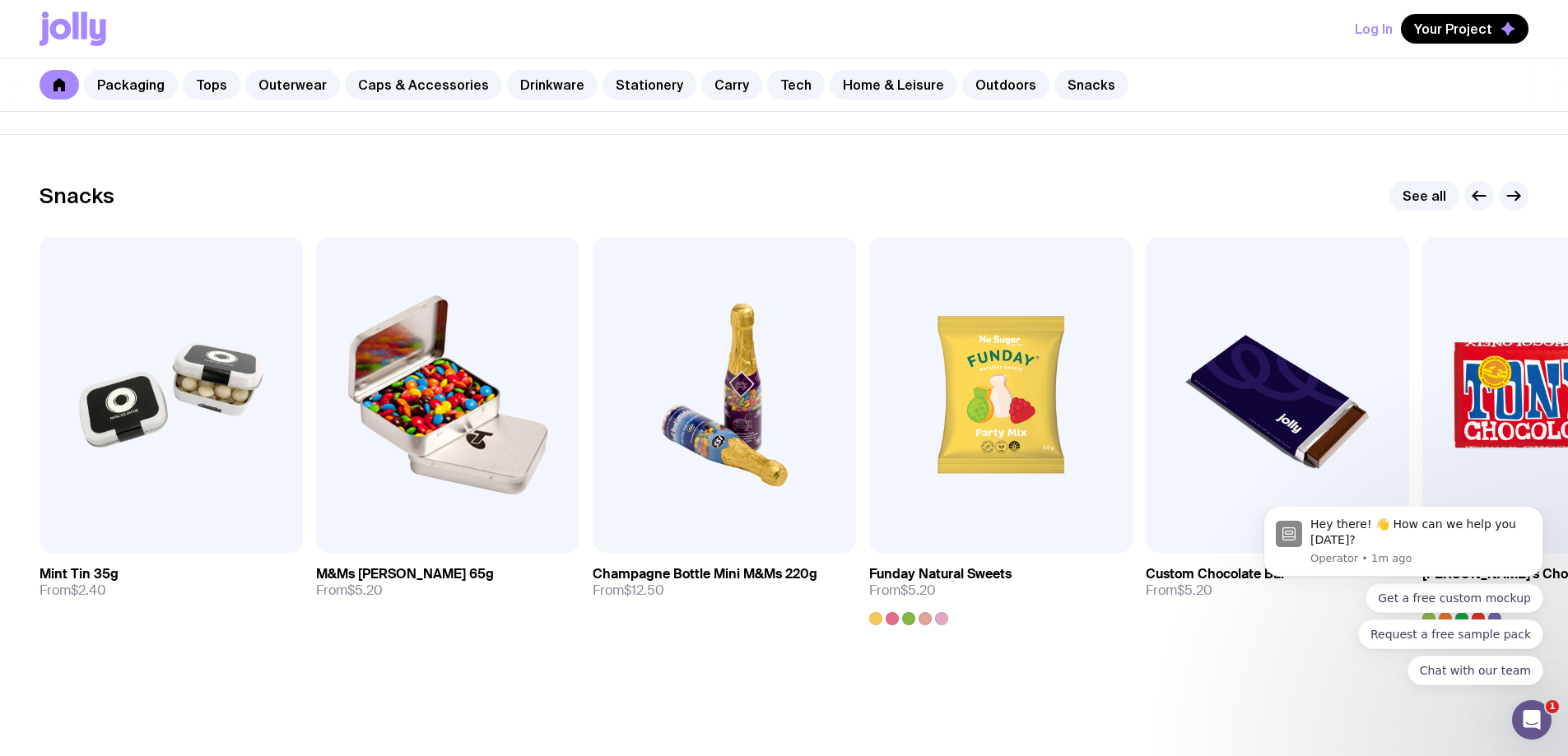
scroll to position [5672, 0]
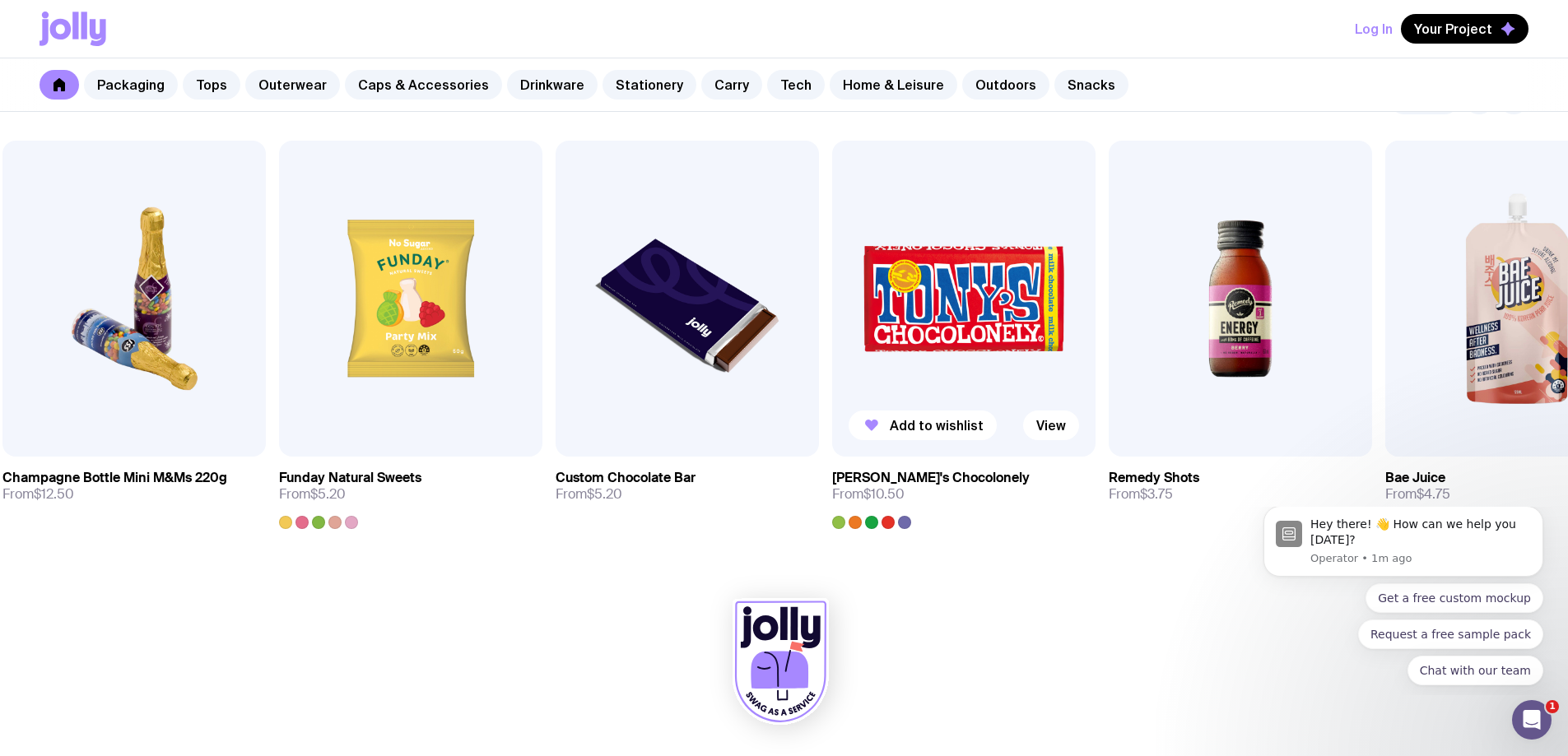
drag, startPoint x: 1473, startPoint y: 309, endPoint x: 863, endPoint y: 369, distance: 612.9
click at [863, 369] on img at bounding box center [964, 299] width 264 height 316
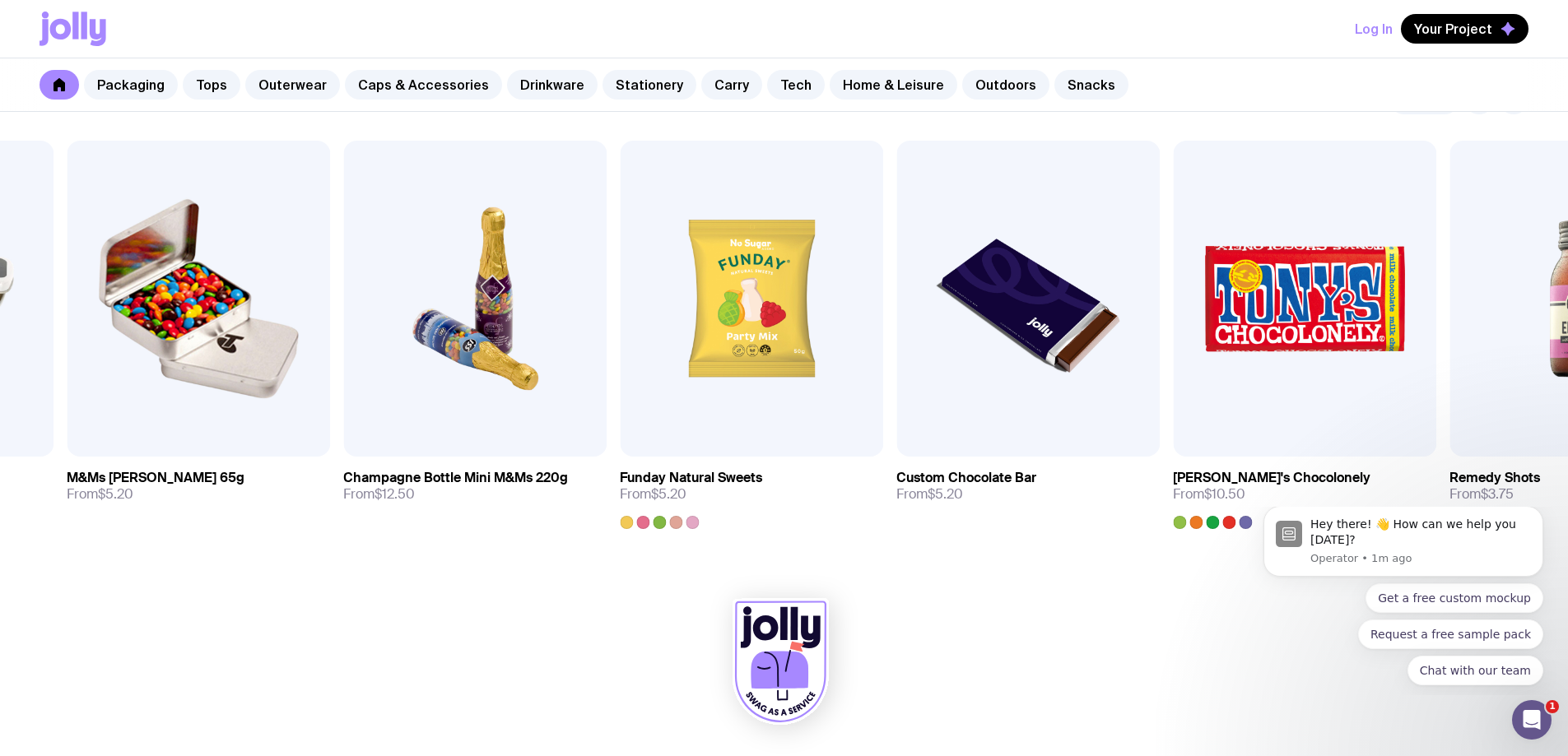
drag, startPoint x: 1272, startPoint y: 332, endPoint x: 1437, endPoint y: 317, distance: 165.7
click at [1437, 317] on div "Add to wishlist View Mint Tin 35g From $2.40 Add to wishlist View M&Ms Tin 65g …" at bounding box center [784, 335] width 1489 height 388
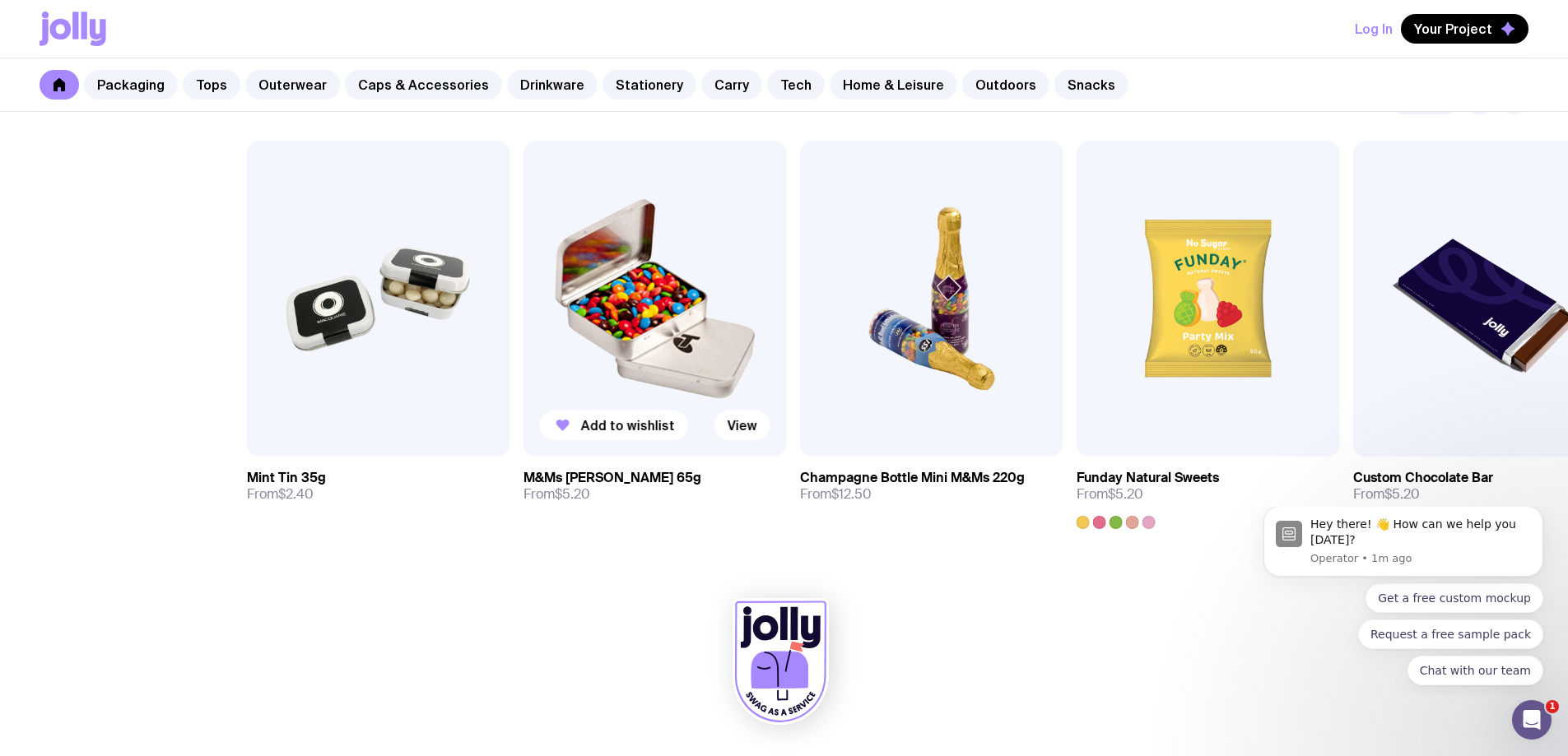
drag, startPoint x: 549, startPoint y: 290, endPoint x: 715, endPoint y: 291, distance: 166.0
click at [715, 291] on img at bounding box center [656, 299] width 264 height 316
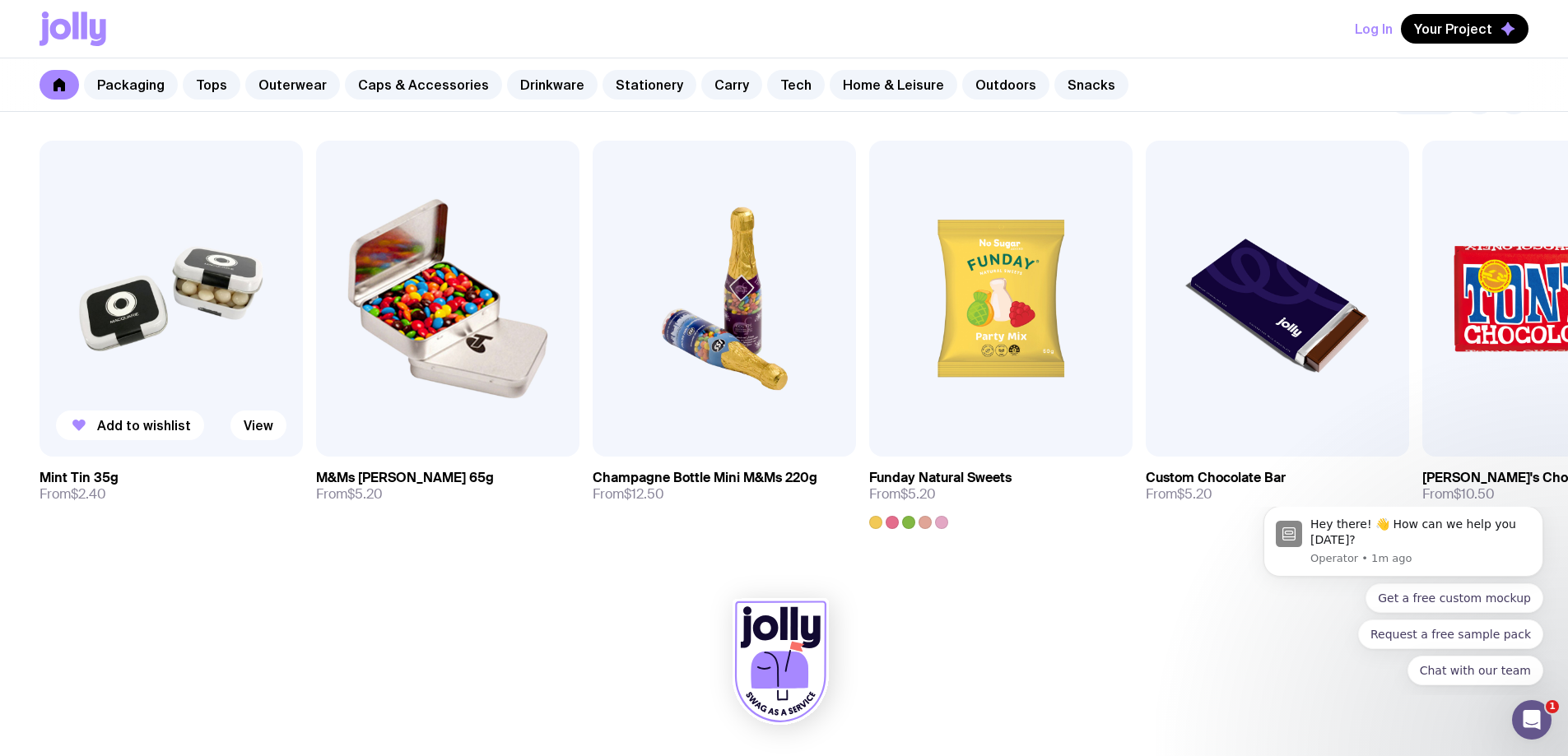
click at [173, 282] on img at bounding box center [172, 299] width 264 height 316
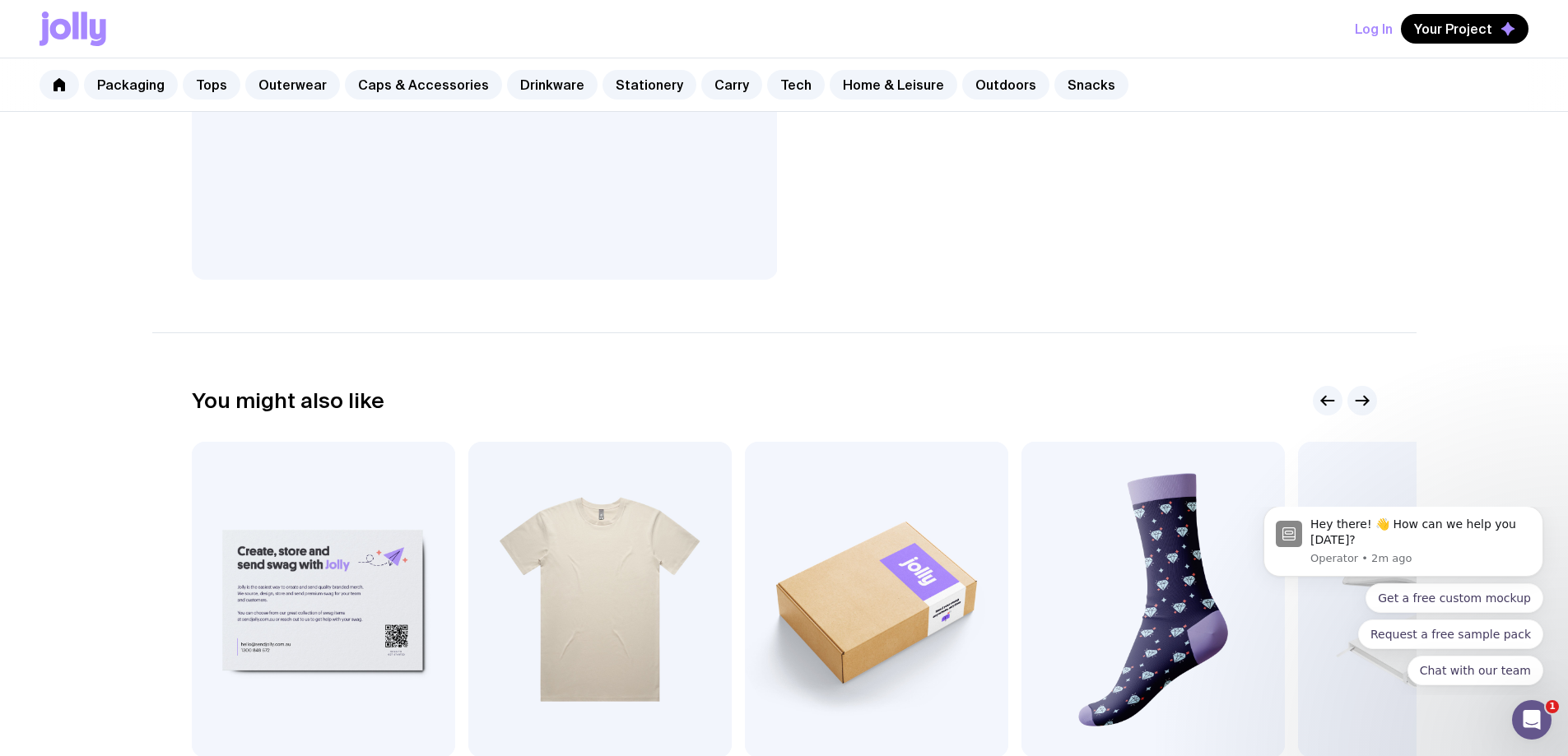
scroll to position [658, 0]
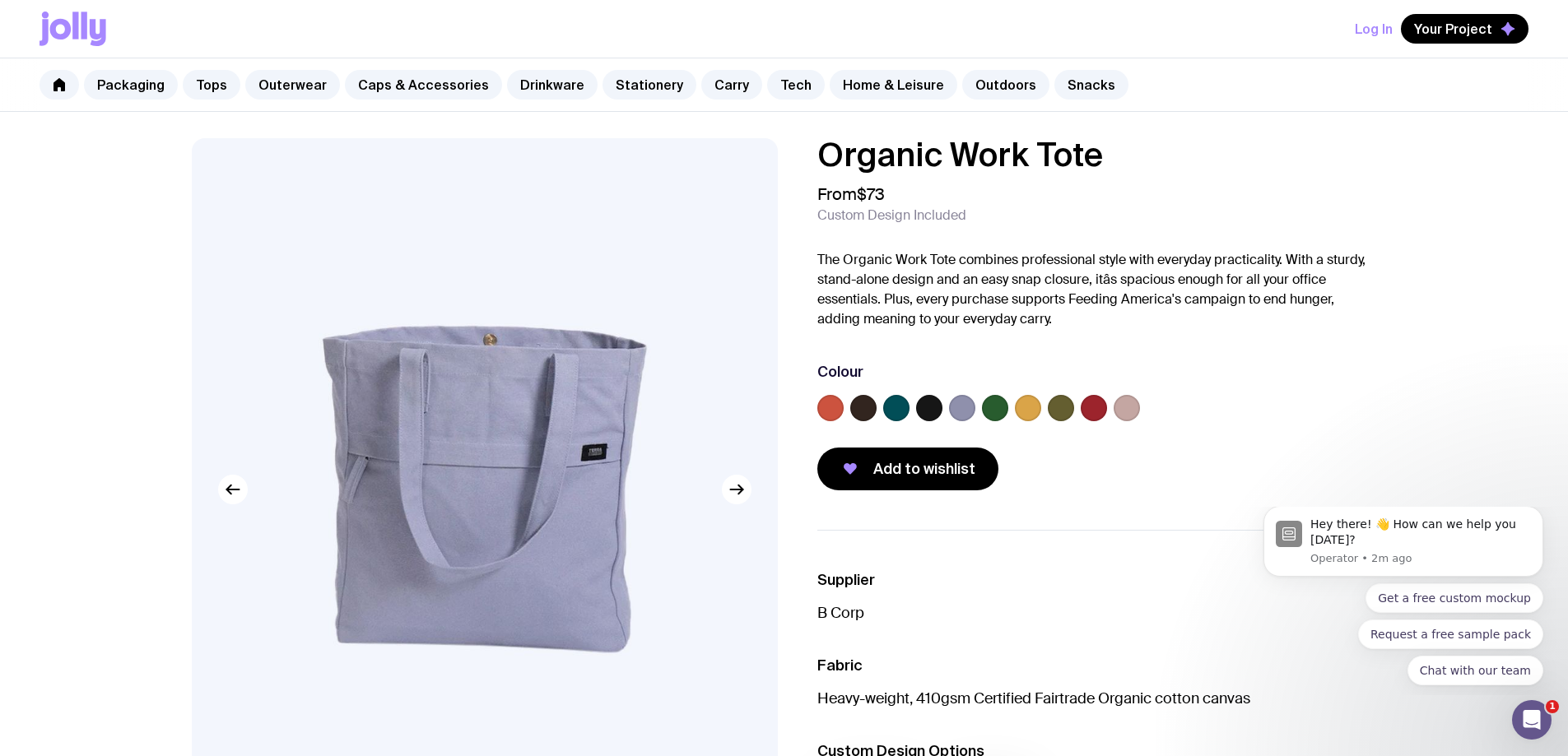
click at [900, 406] on label at bounding box center [896, 407] width 26 height 26
click at [0, 0] on input "radio" at bounding box center [0, 0] width 0 height 0
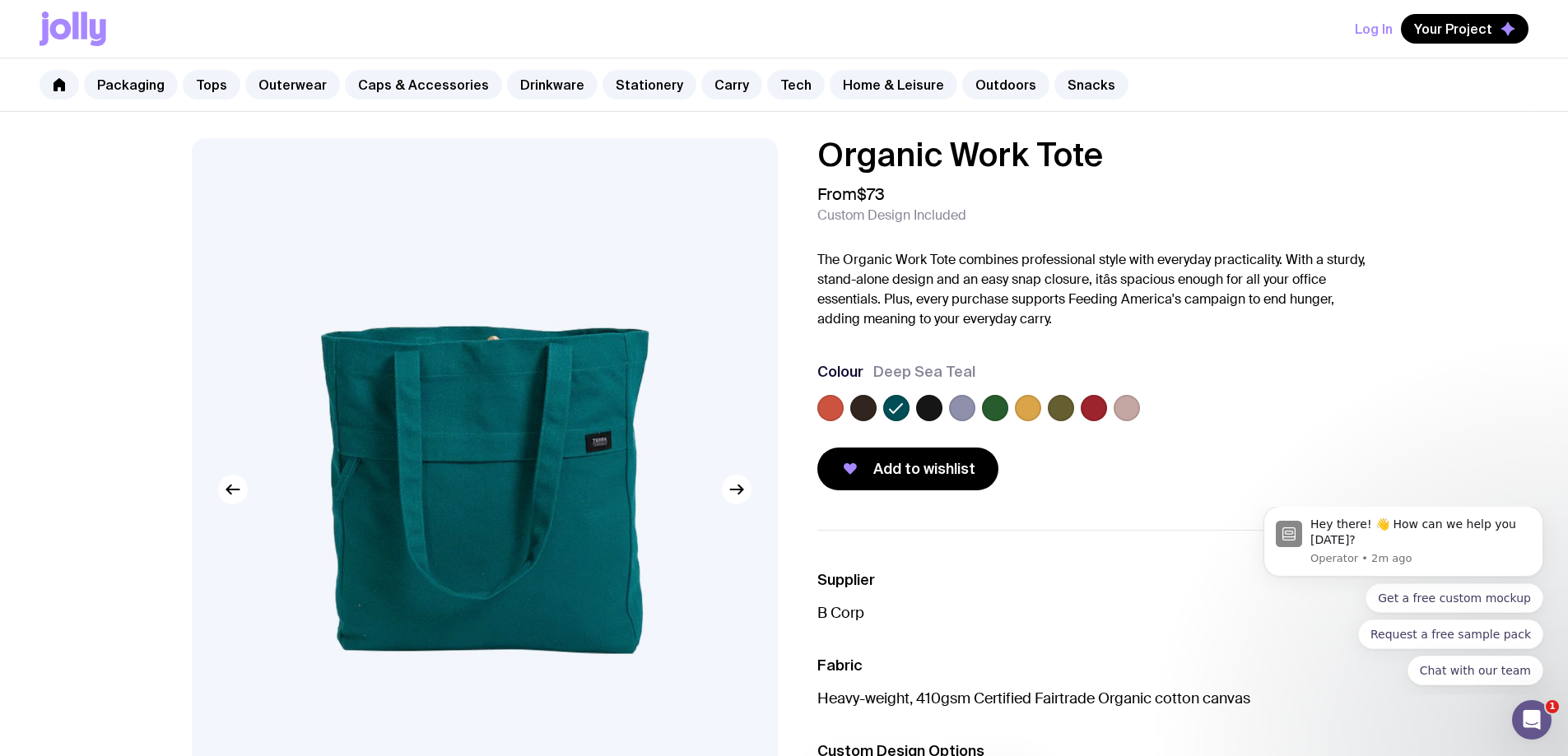
click at [991, 406] on label at bounding box center [994, 407] width 26 height 26
click at [0, 0] on input "radio" at bounding box center [0, 0] width 0 height 0
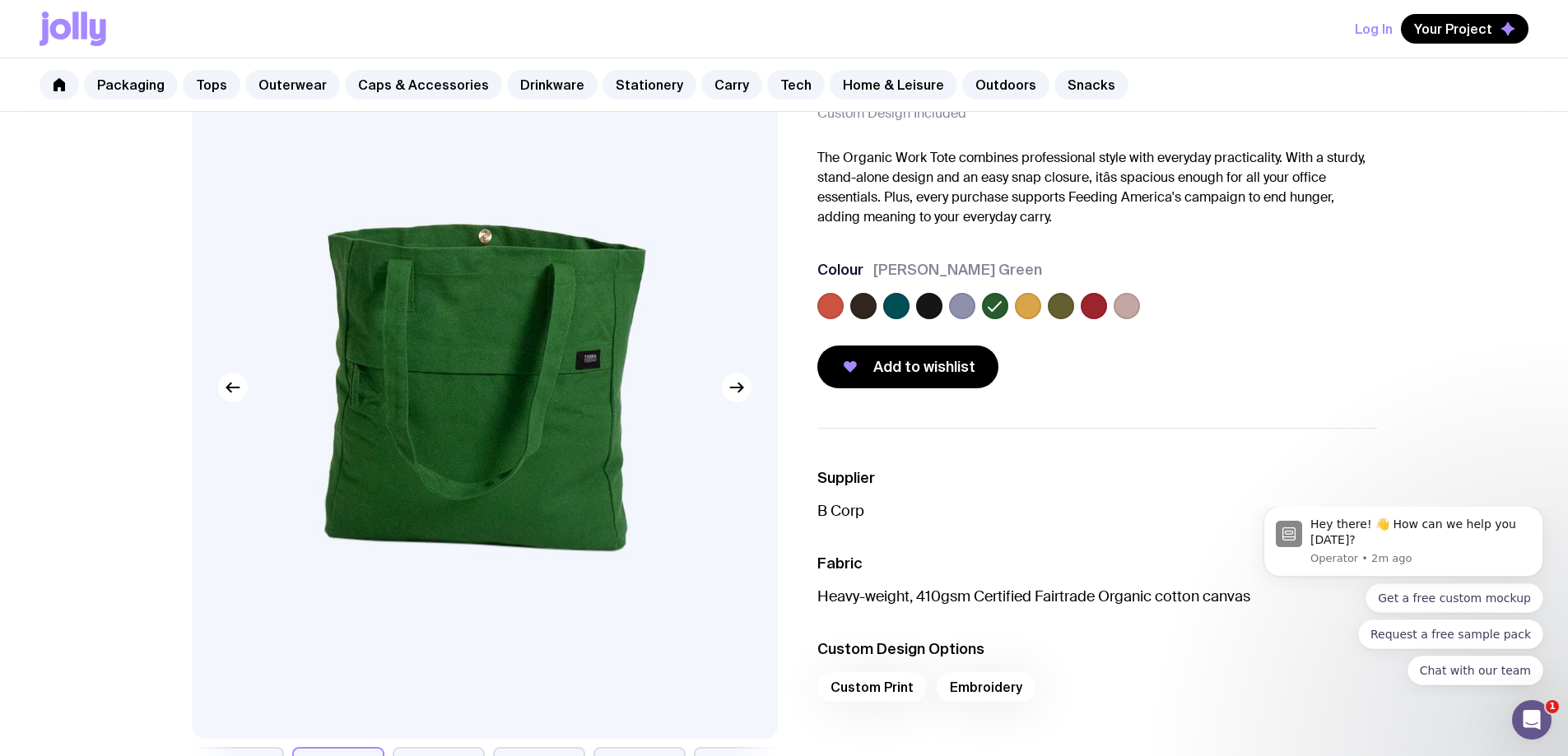
scroll to position [247, 0]
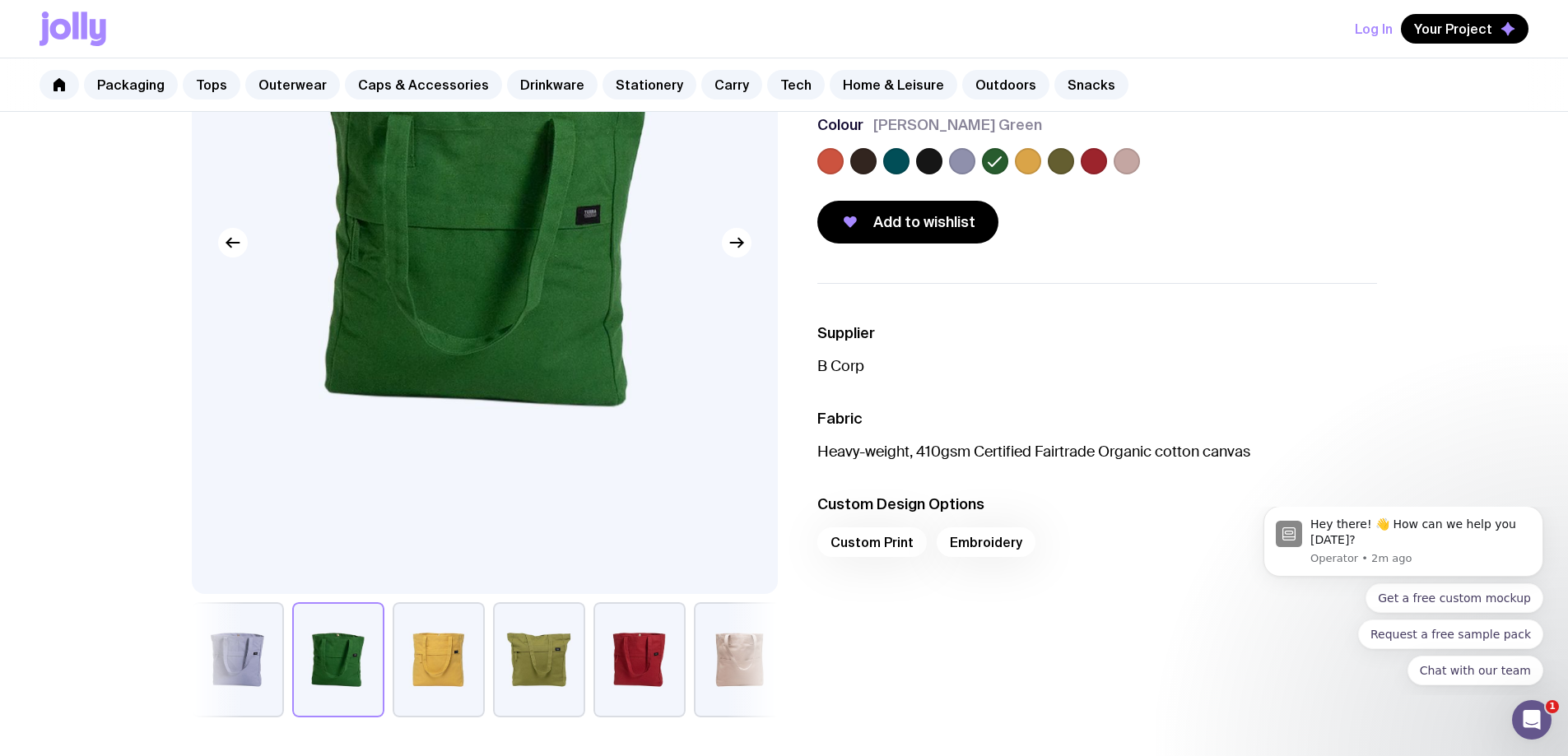
click at [697, 641] on button "button" at bounding box center [740, 660] width 92 height 116
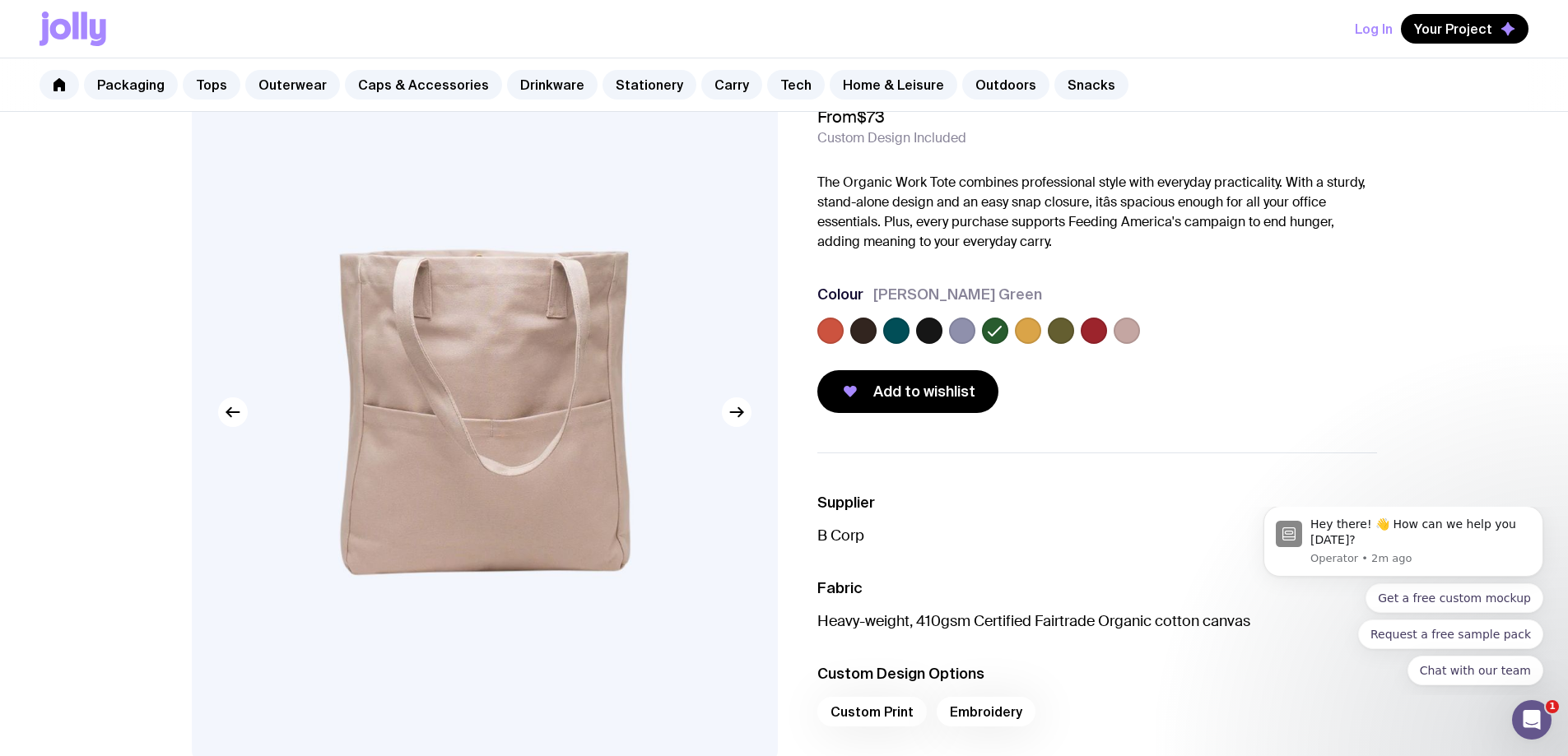
scroll to position [0, 0]
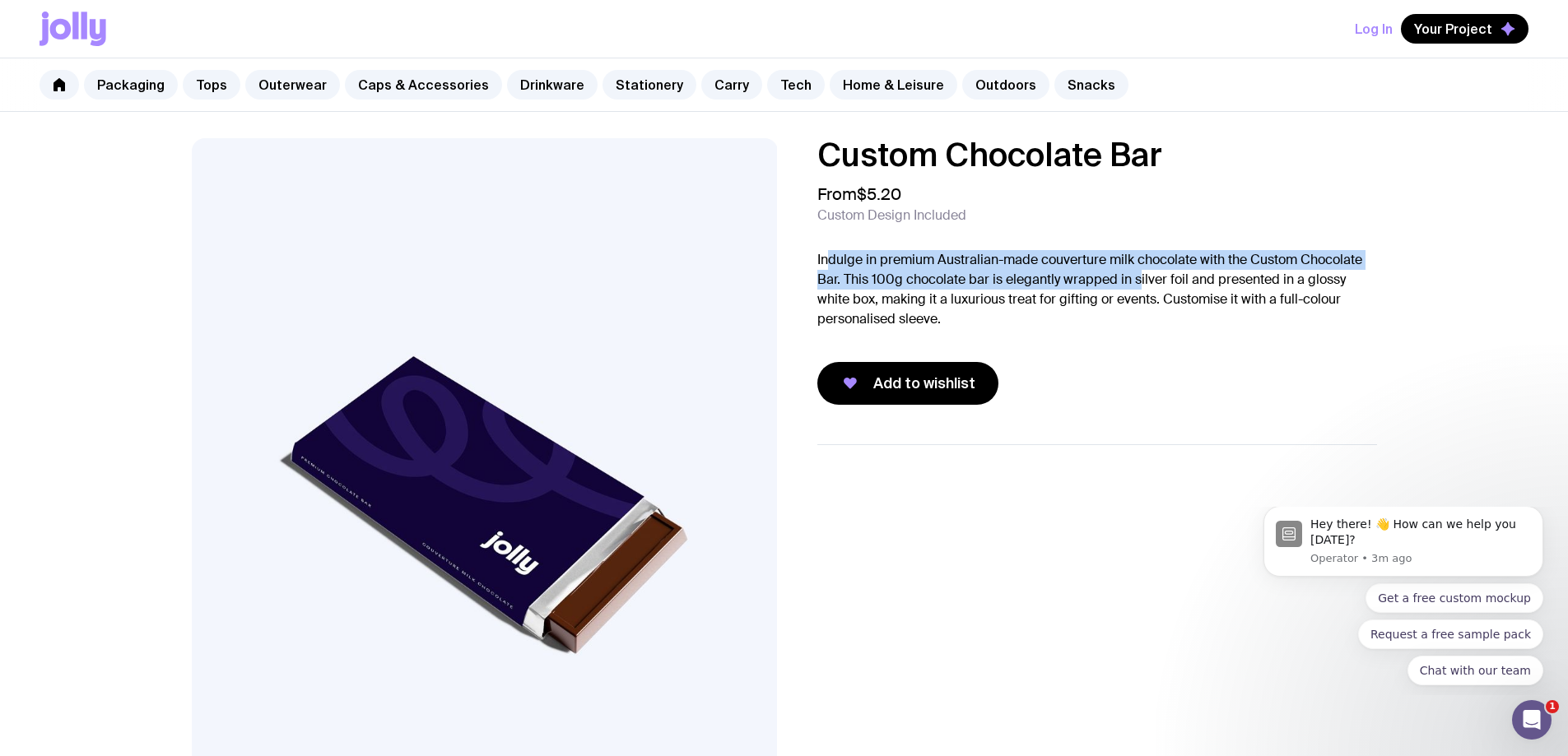
drag, startPoint x: 831, startPoint y: 256, endPoint x: 1138, endPoint y: 275, distance: 307.6
click at [1138, 275] on p "Indulge in premium Australian-made couverture milk chocolate with the Custom Ch…" at bounding box center [1097, 289] width 560 height 79
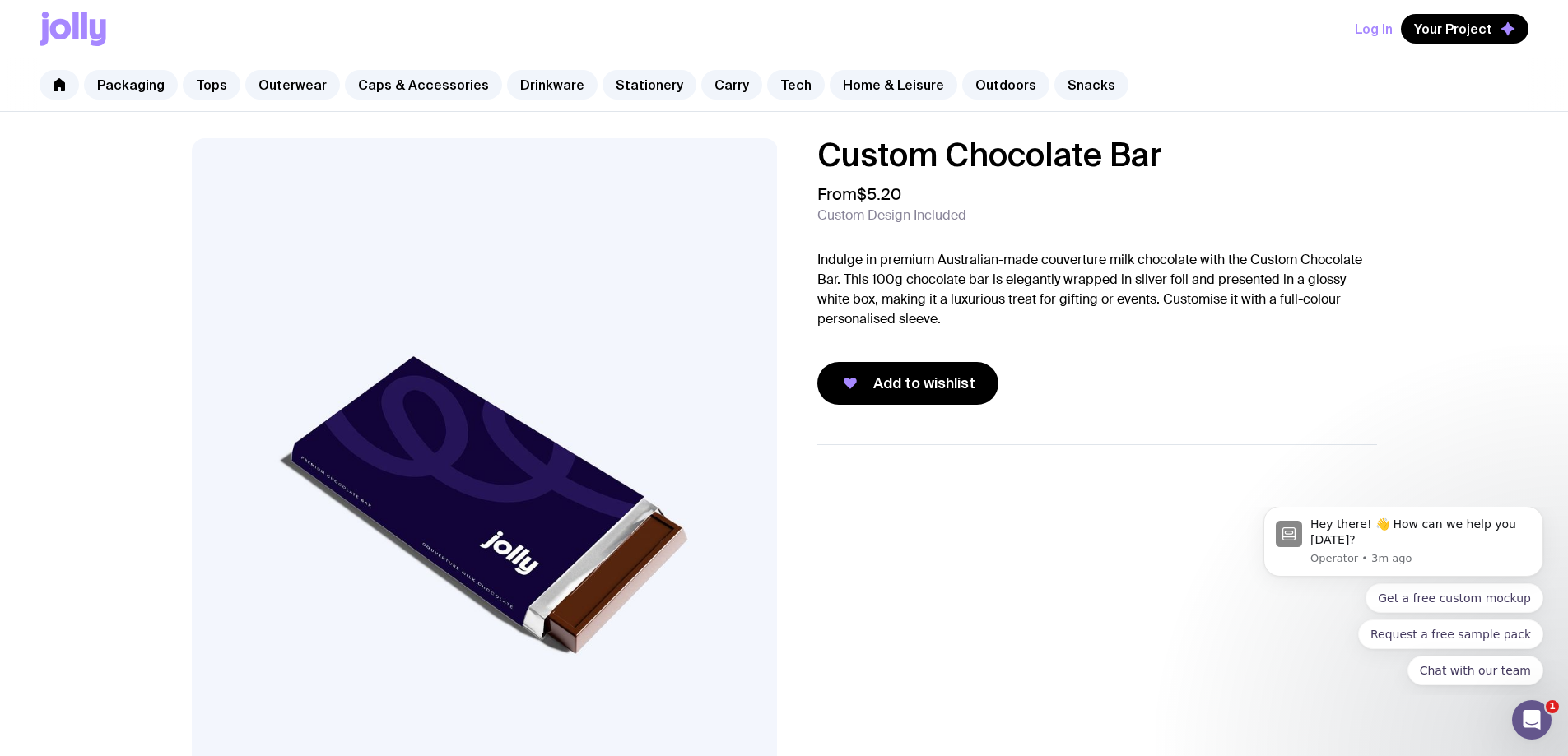
click at [1131, 295] on p "Indulge in premium Australian-made couverture milk chocolate with the Custom Ch…" at bounding box center [1097, 289] width 560 height 79
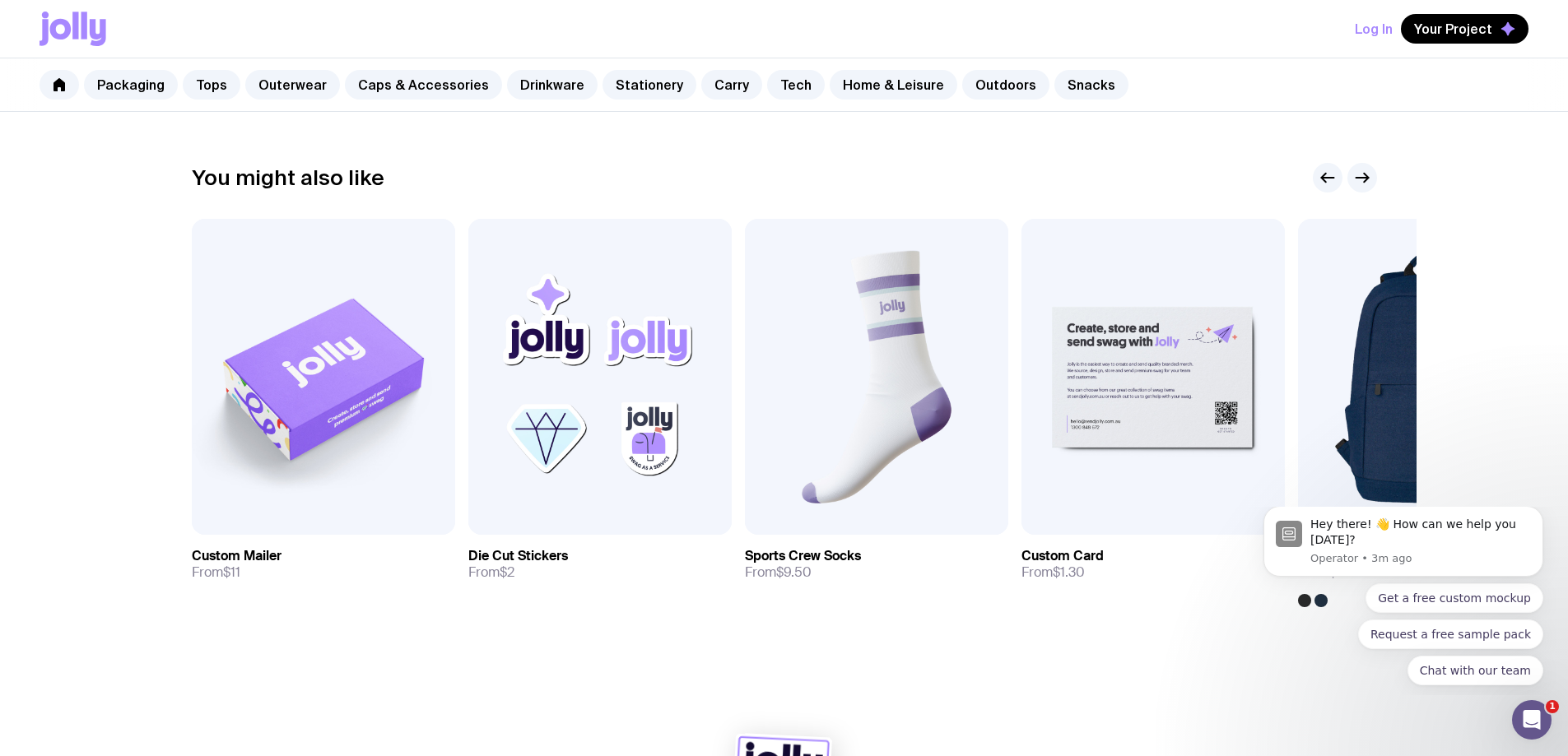
scroll to position [823, 0]
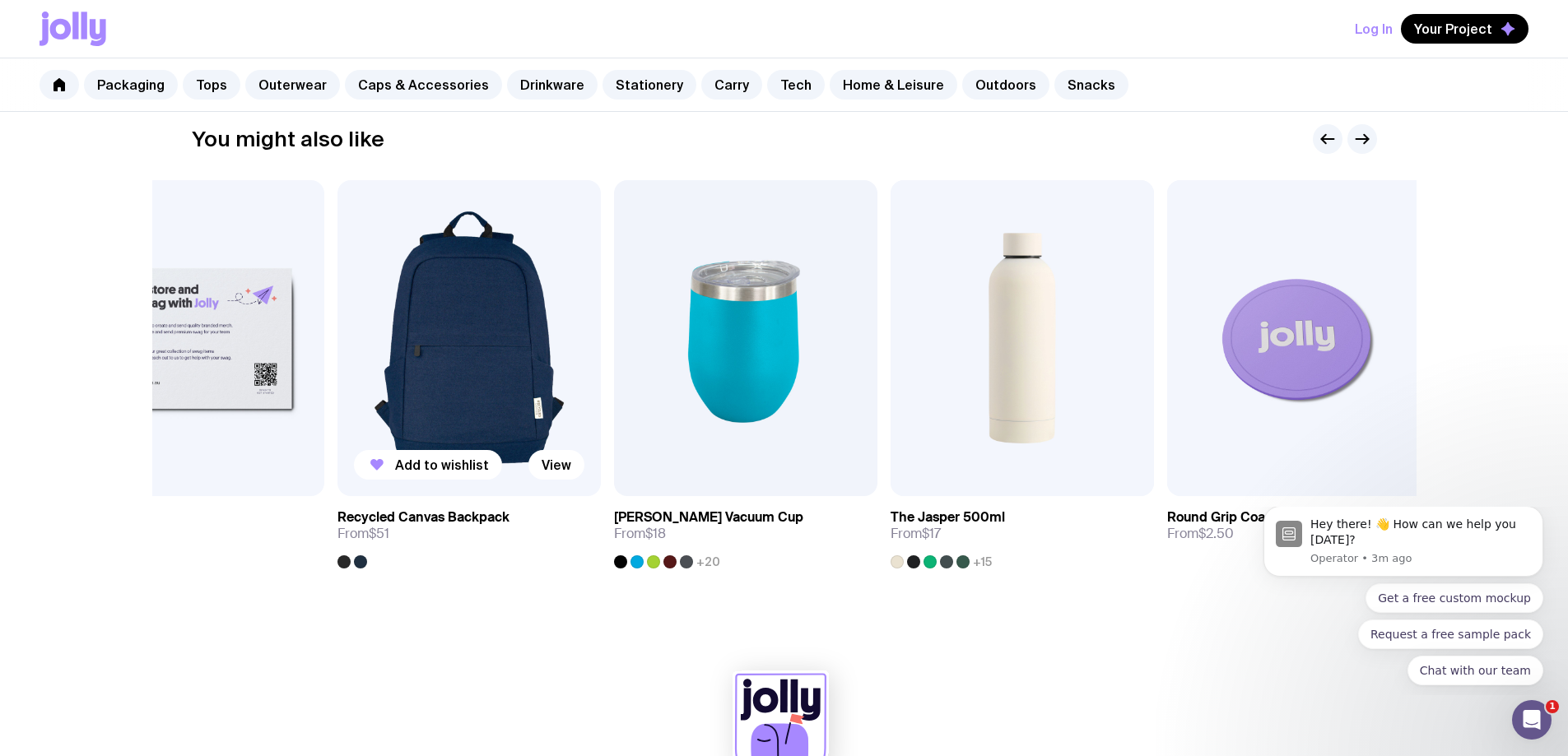
drag, startPoint x: 1365, startPoint y: 348, endPoint x: 403, endPoint y: 370, distance: 962.3
click at [403, 370] on img at bounding box center [470, 339] width 264 height 316
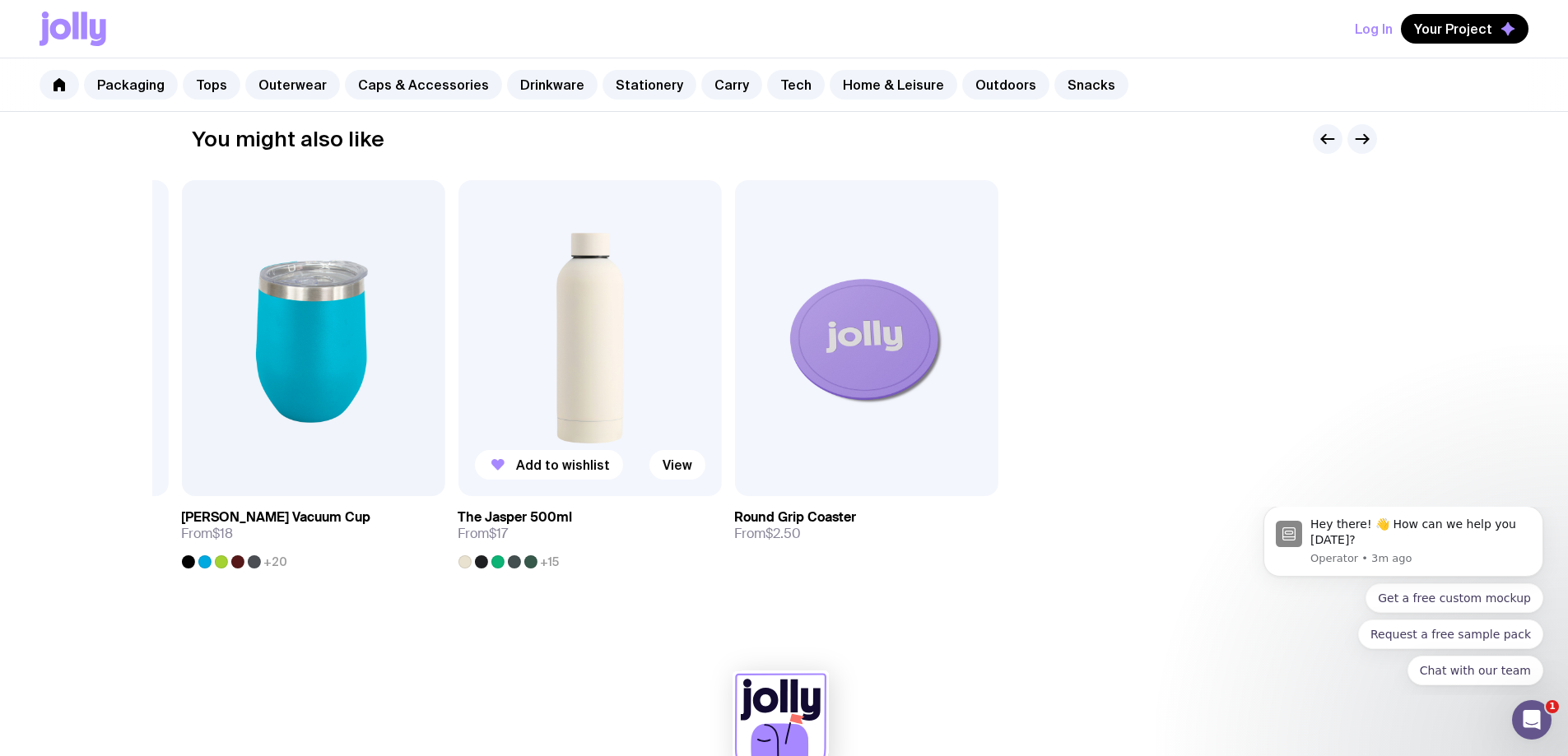
drag, startPoint x: 1283, startPoint y: 346, endPoint x: 582, endPoint y: 368, distance: 701.3
click at [582, 368] on div "Add to wishlist View Custom Mailer From $11 Add to wishlist View Die Cut Sticke…" at bounding box center [784, 375] width 1185 height 388
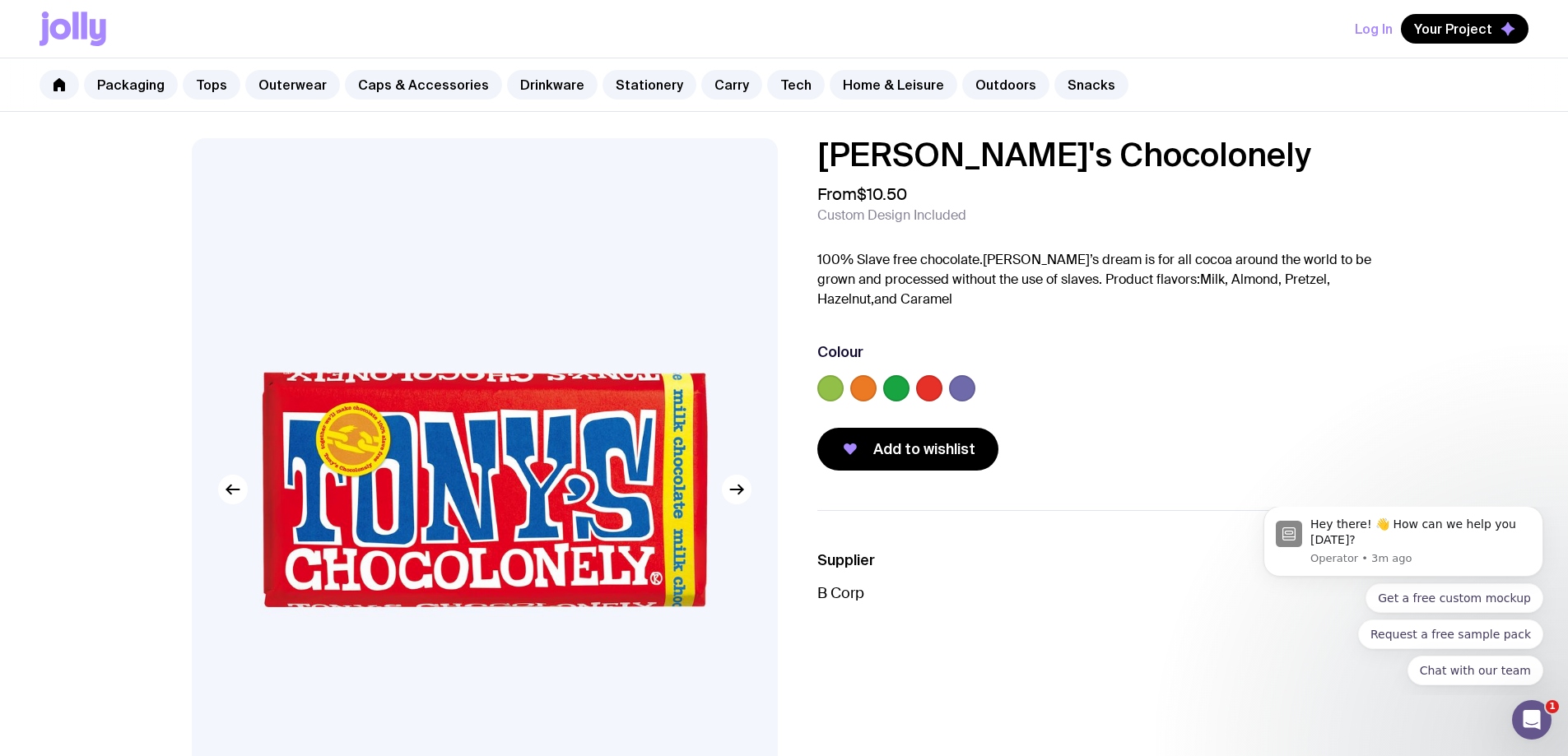
click at [817, 389] on label at bounding box center [830, 388] width 26 height 26
click at [0, 0] on input "radio" at bounding box center [0, 0] width 0 height 0
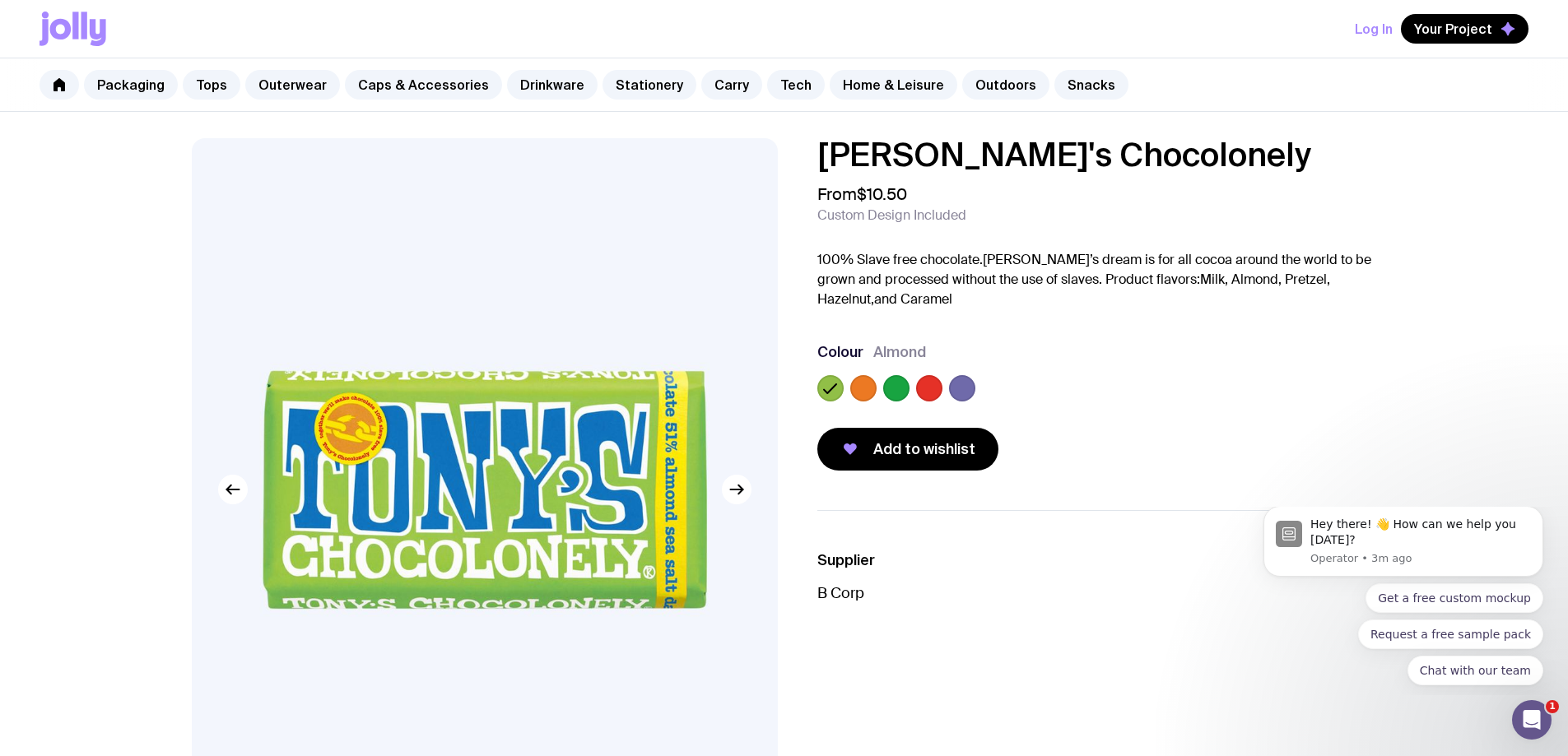
click at [865, 384] on label at bounding box center [863, 388] width 26 height 26
click at [0, 0] on input "radio" at bounding box center [0, 0] width 0 height 0
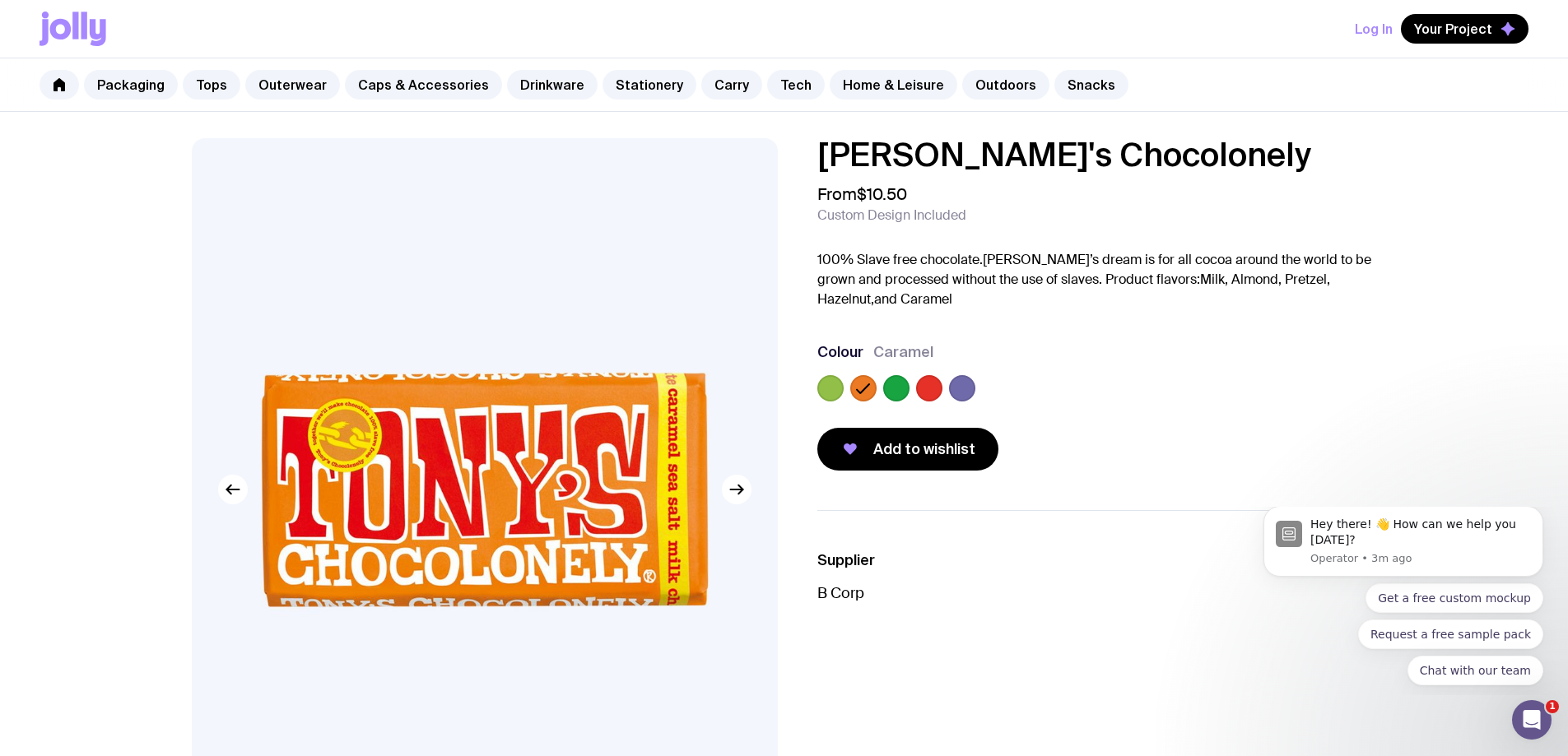
click at [892, 387] on label at bounding box center [896, 388] width 26 height 26
click at [0, 0] on input "radio" at bounding box center [0, 0] width 0 height 0
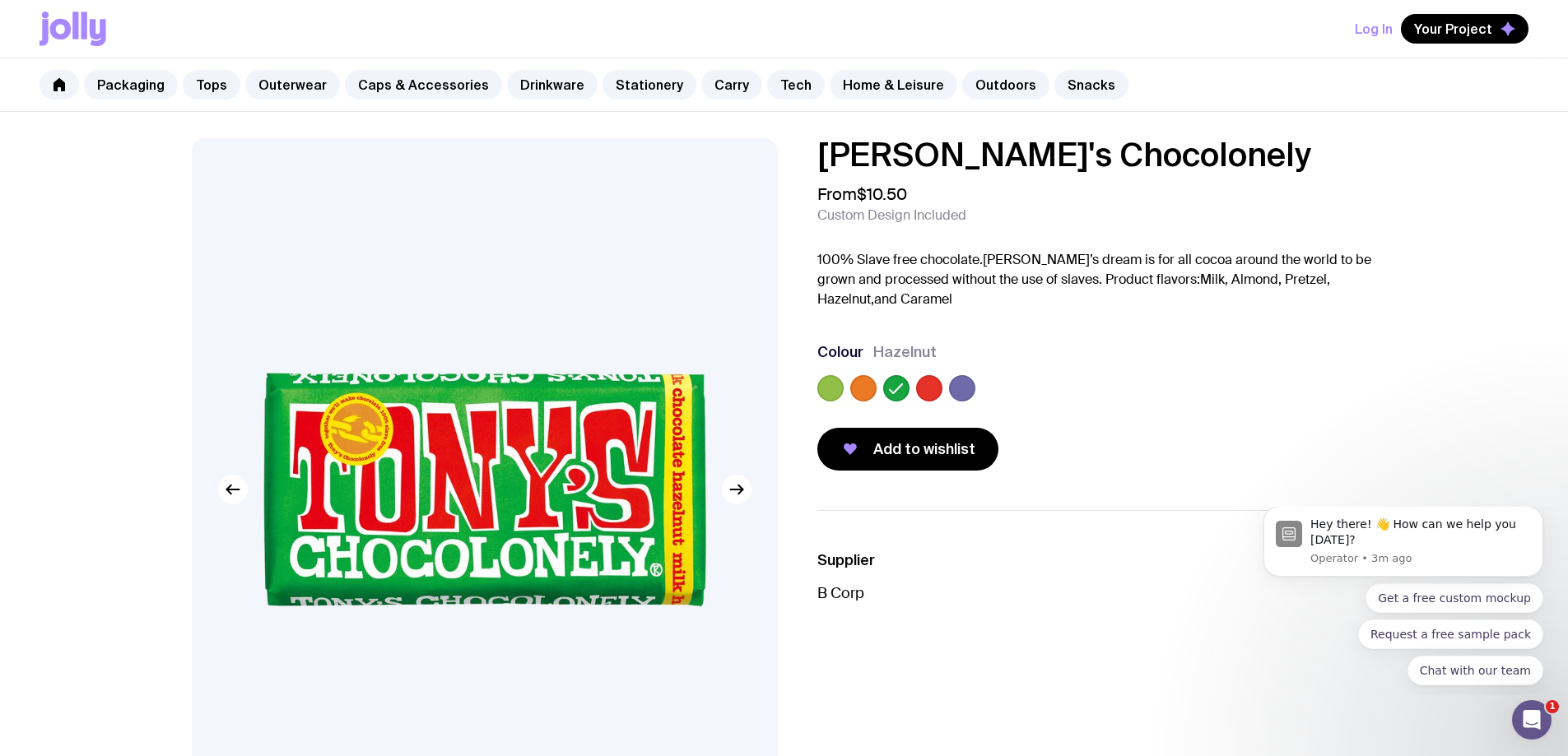
click at [938, 390] on label at bounding box center [929, 388] width 26 height 26
click at [0, 0] on input "radio" at bounding box center [0, 0] width 0 height 0
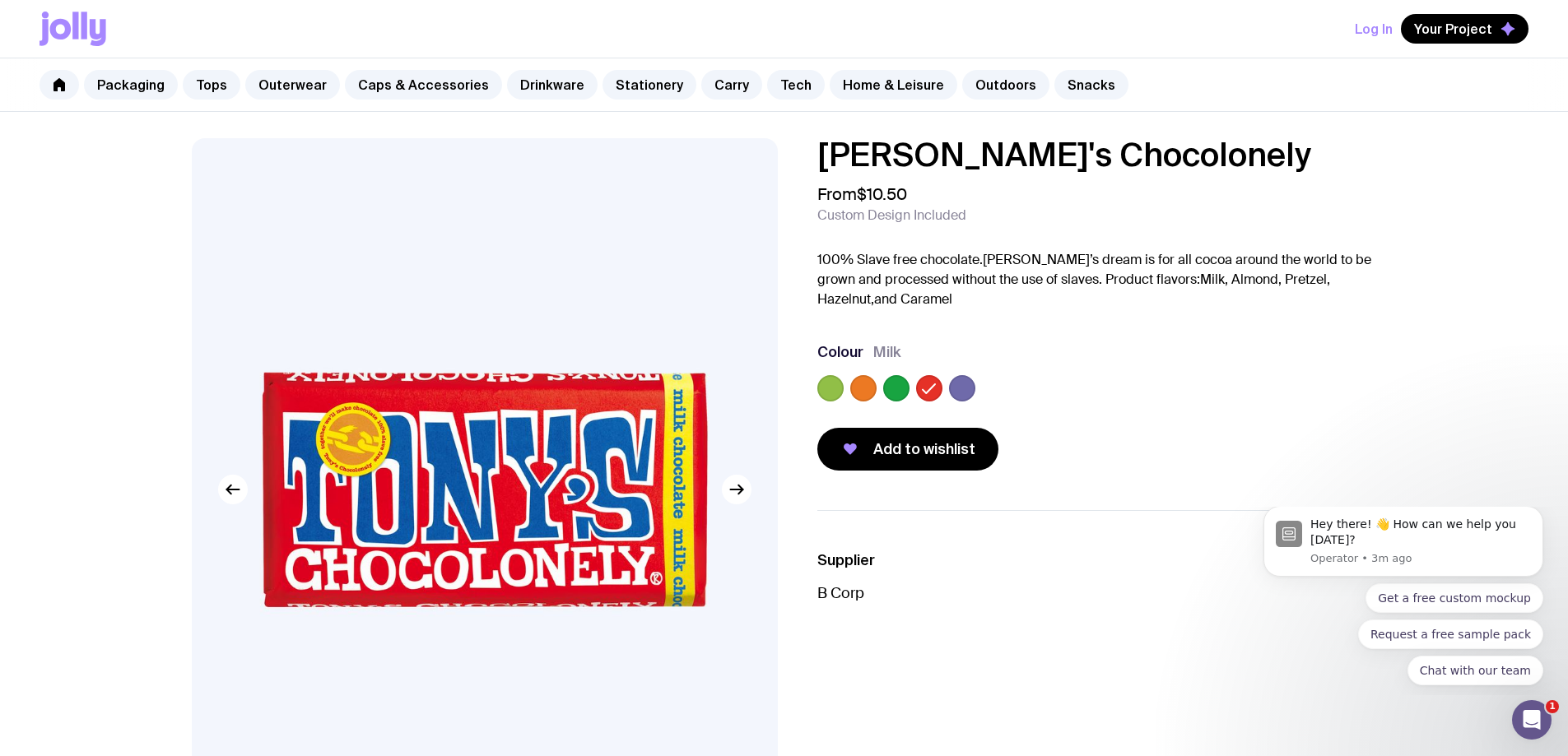
click at [974, 392] on label at bounding box center [962, 388] width 26 height 26
click at [0, 0] on input "radio" at bounding box center [0, 0] width 0 height 0
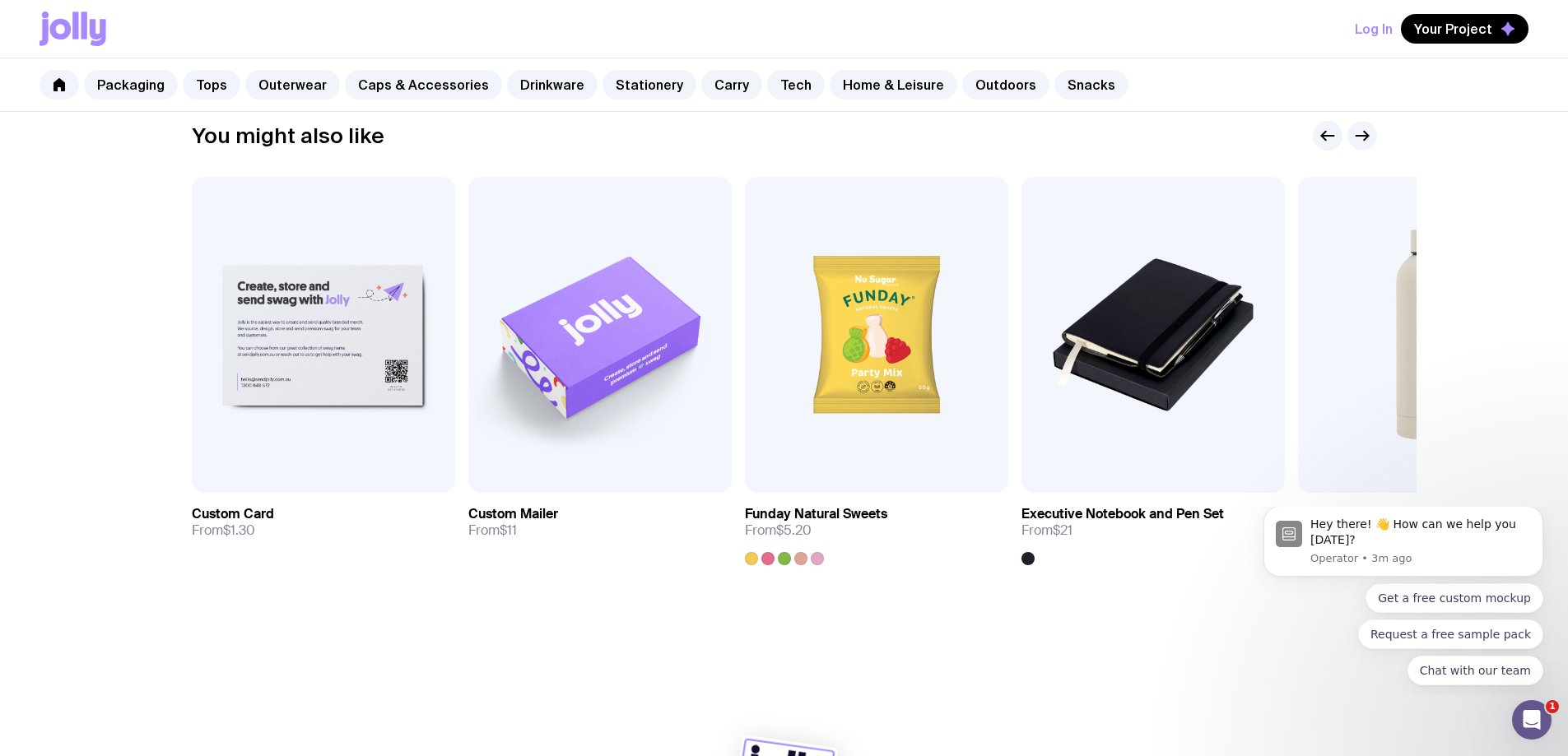
scroll to position [1019, 0]
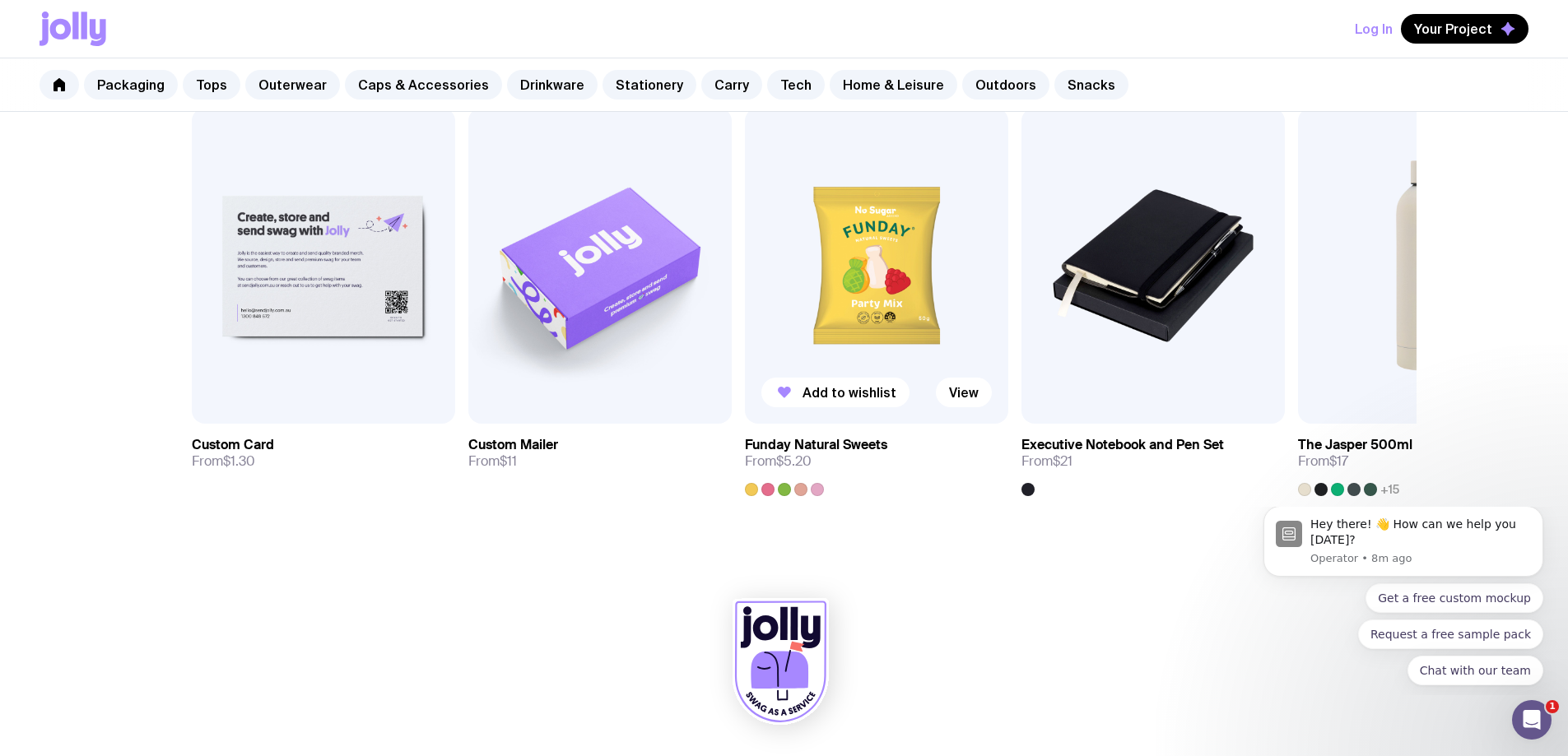
click at [872, 224] on img at bounding box center [877, 266] width 264 height 316
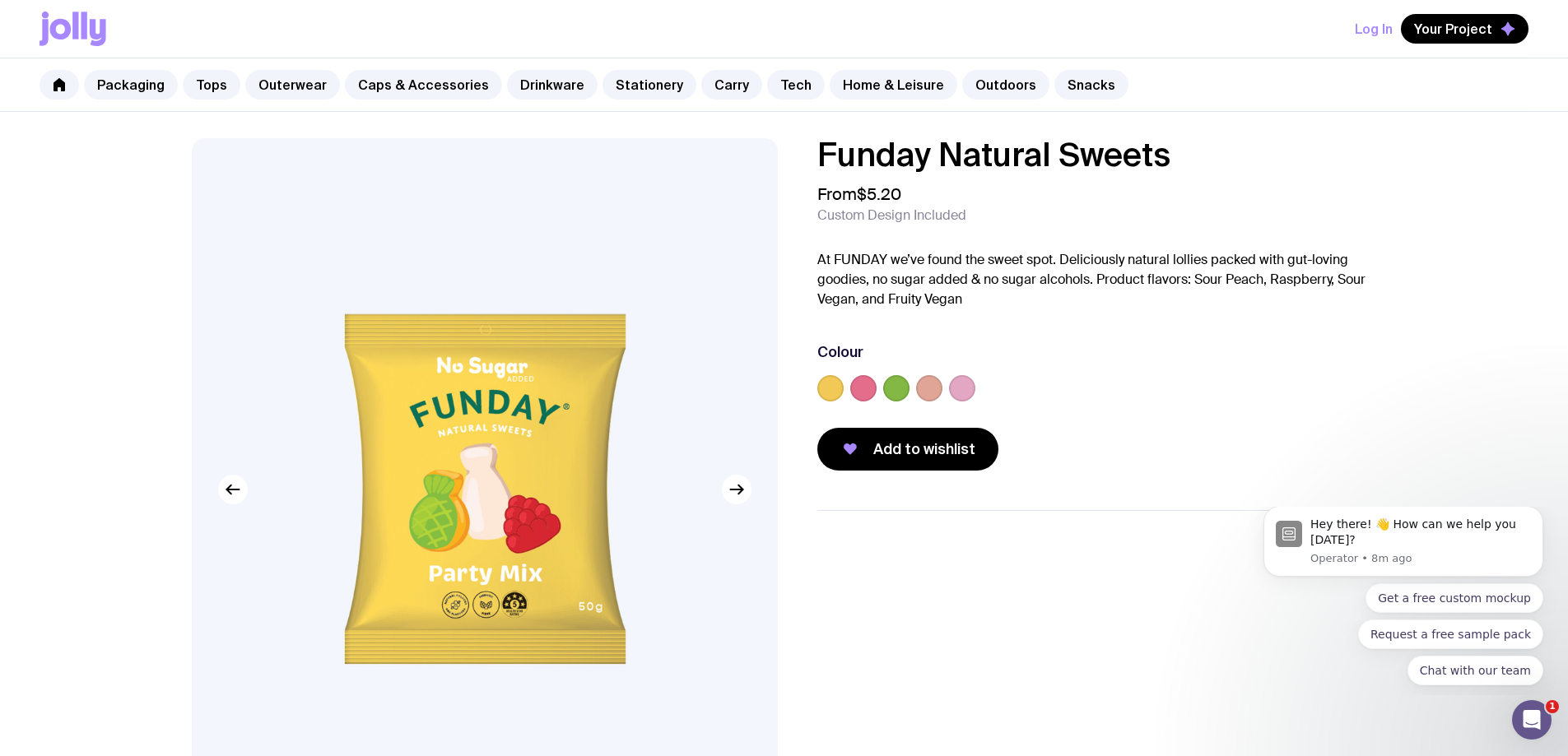
click at [897, 394] on label at bounding box center [896, 388] width 26 height 26
click at [0, 0] on input "radio" at bounding box center [0, 0] width 0 height 0
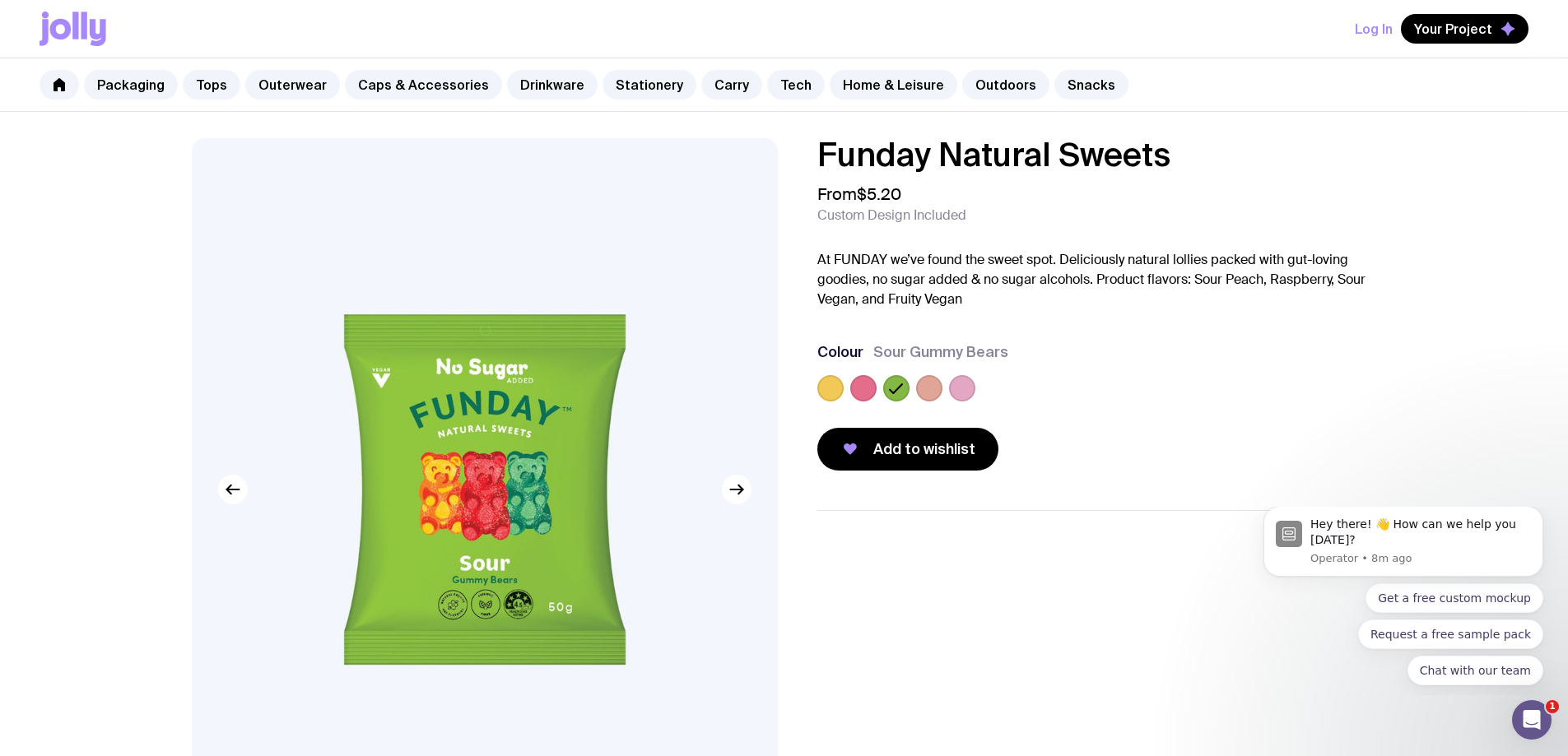
click at [859, 393] on label at bounding box center [863, 388] width 26 height 26
click at [0, 0] on input "radio" at bounding box center [0, 0] width 0 height 0
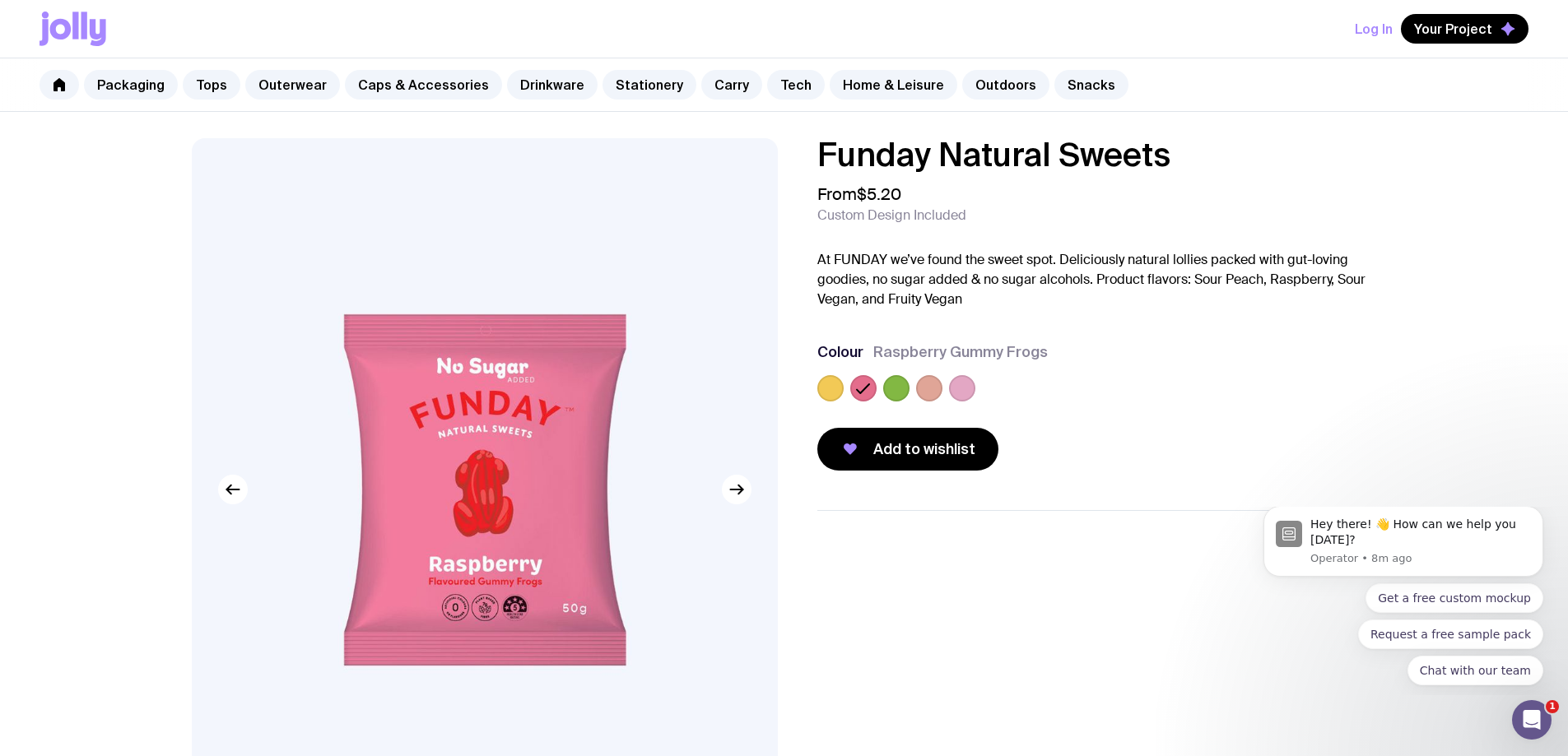
click at [825, 389] on label at bounding box center [830, 388] width 26 height 26
click at [0, 0] on input "radio" at bounding box center [0, 0] width 0 height 0
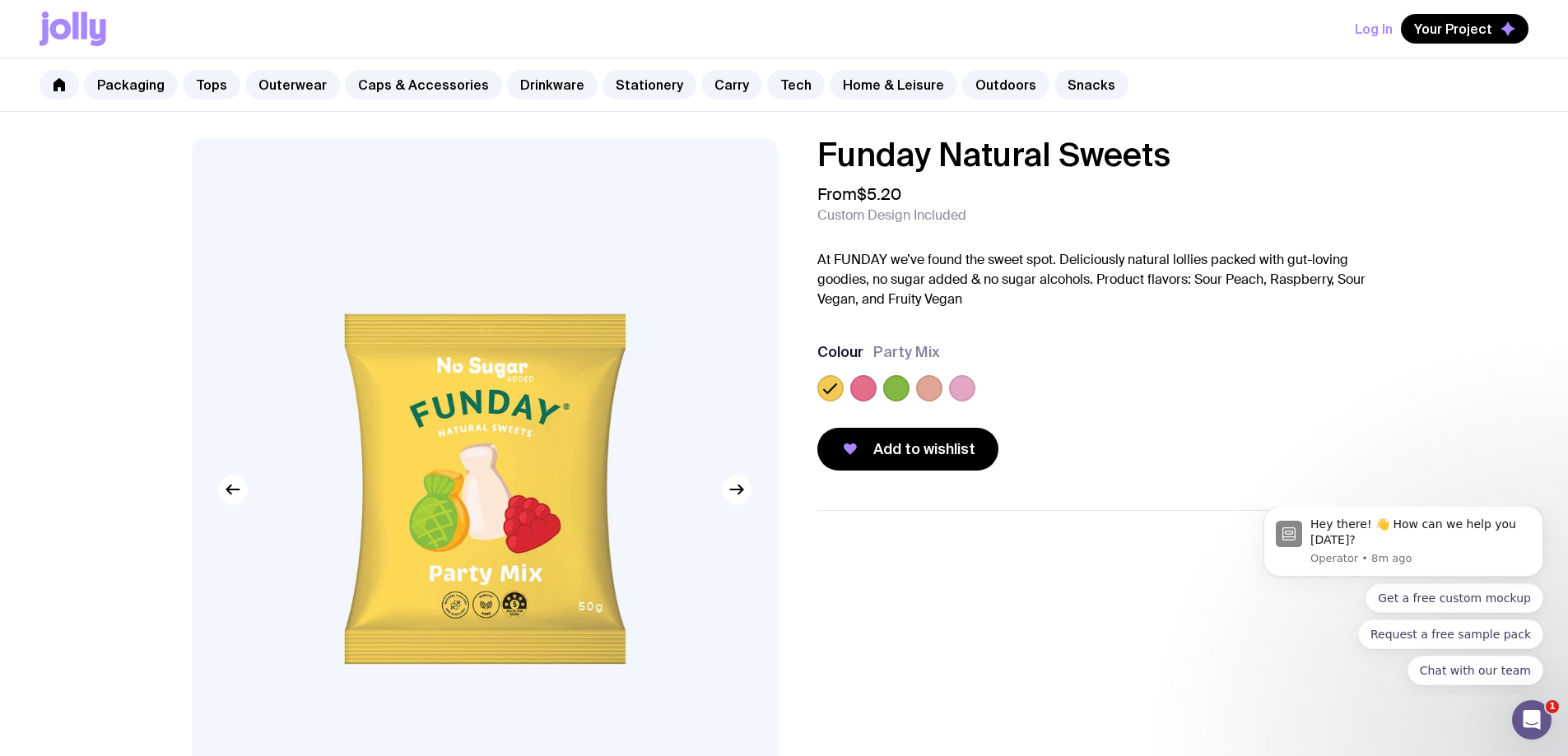
click at [938, 389] on label at bounding box center [929, 388] width 26 height 26
click at [0, 0] on input "radio" at bounding box center [0, 0] width 0 height 0
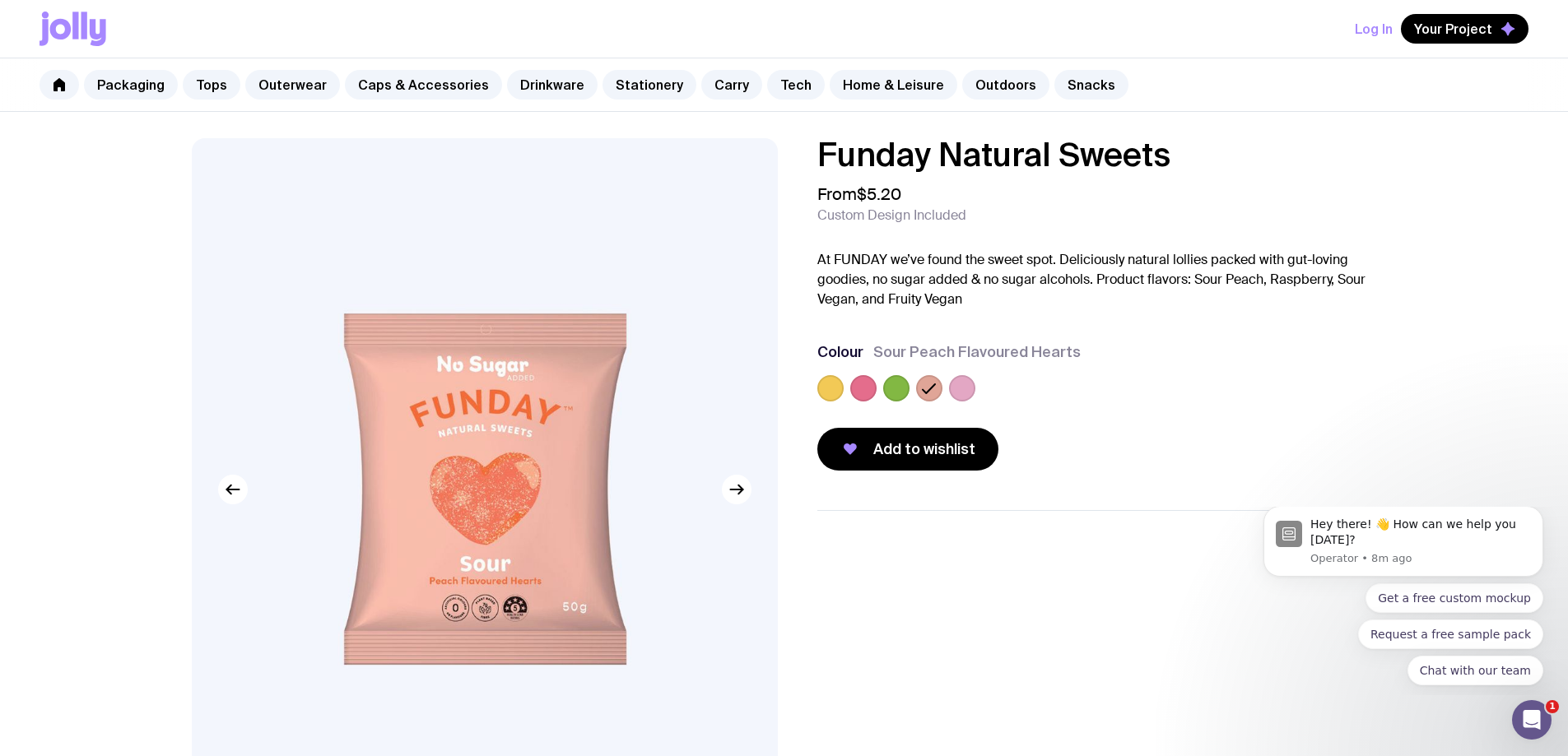
click at [971, 390] on label at bounding box center [962, 388] width 26 height 26
click at [0, 0] on input "radio" at bounding box center [0, 0] width 0 height 0
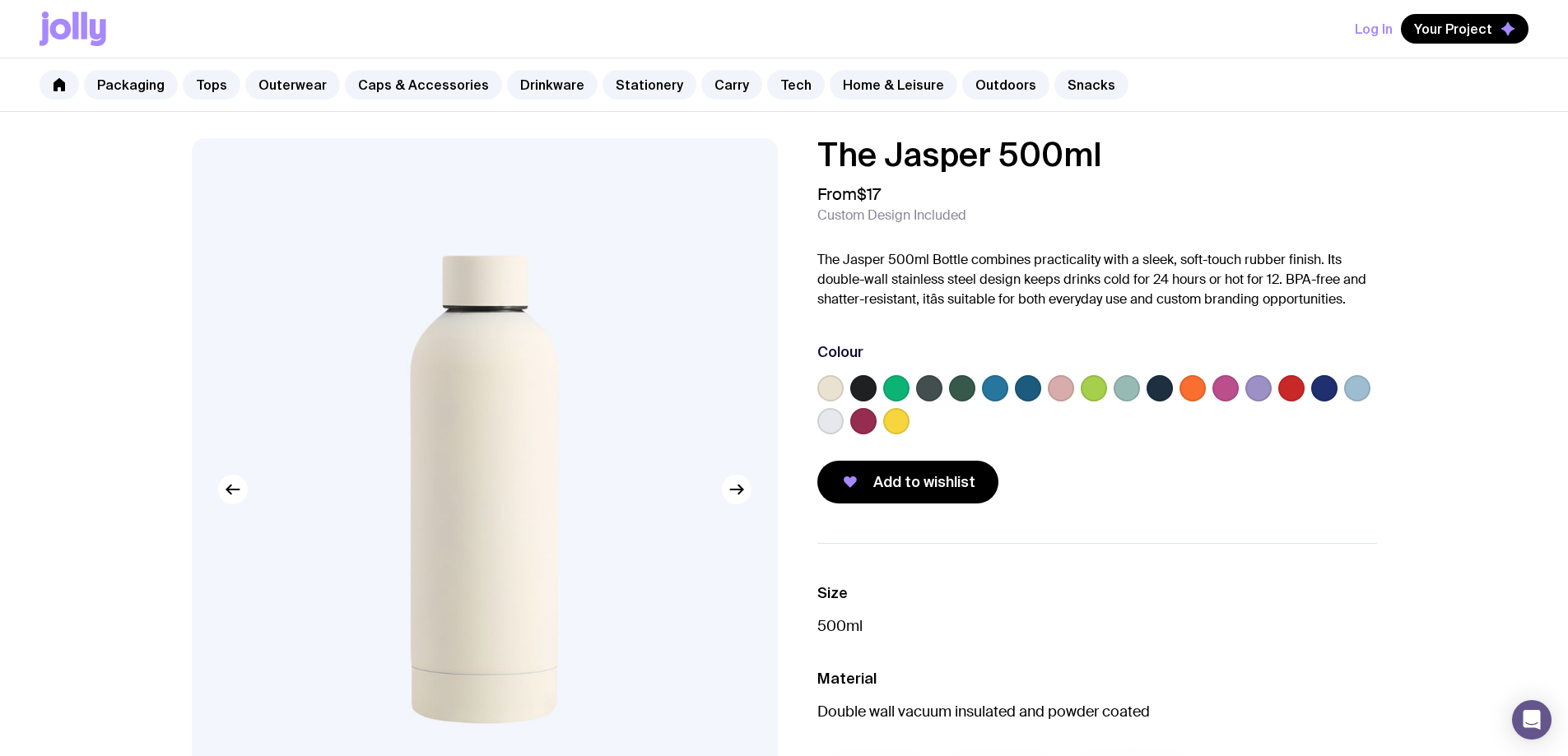
click at [901, 387] on label at bounding box center [896, 388] width 26 height 26
click at [0, 0] on input "radio" at bounding box center [0, 0] width 0 height 0
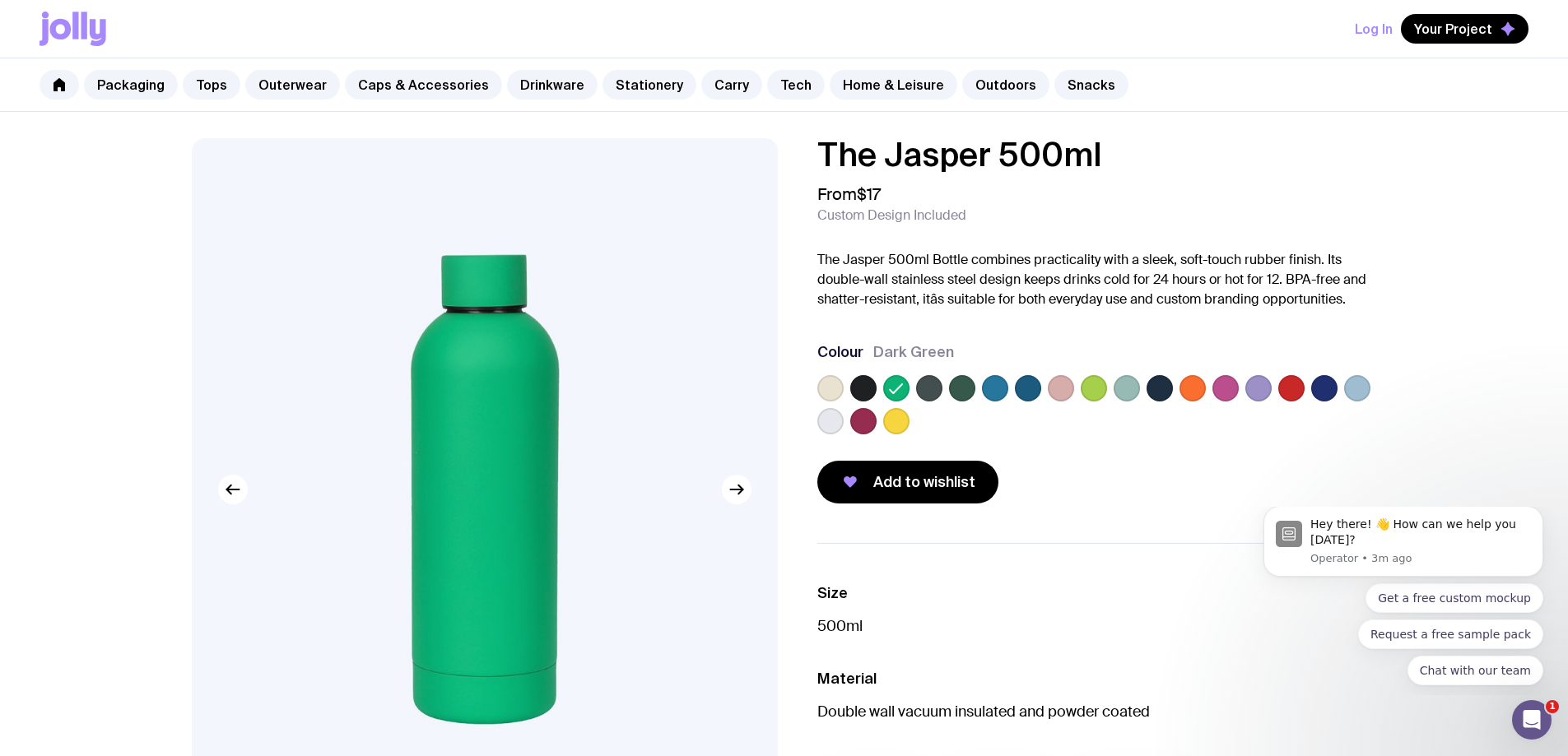
click at [919, 388] on label at bounding box center [929, 388] width 26 height 26
click at [0, 0] on input "radio" at bounding box center [0, 0] width 0 height 0
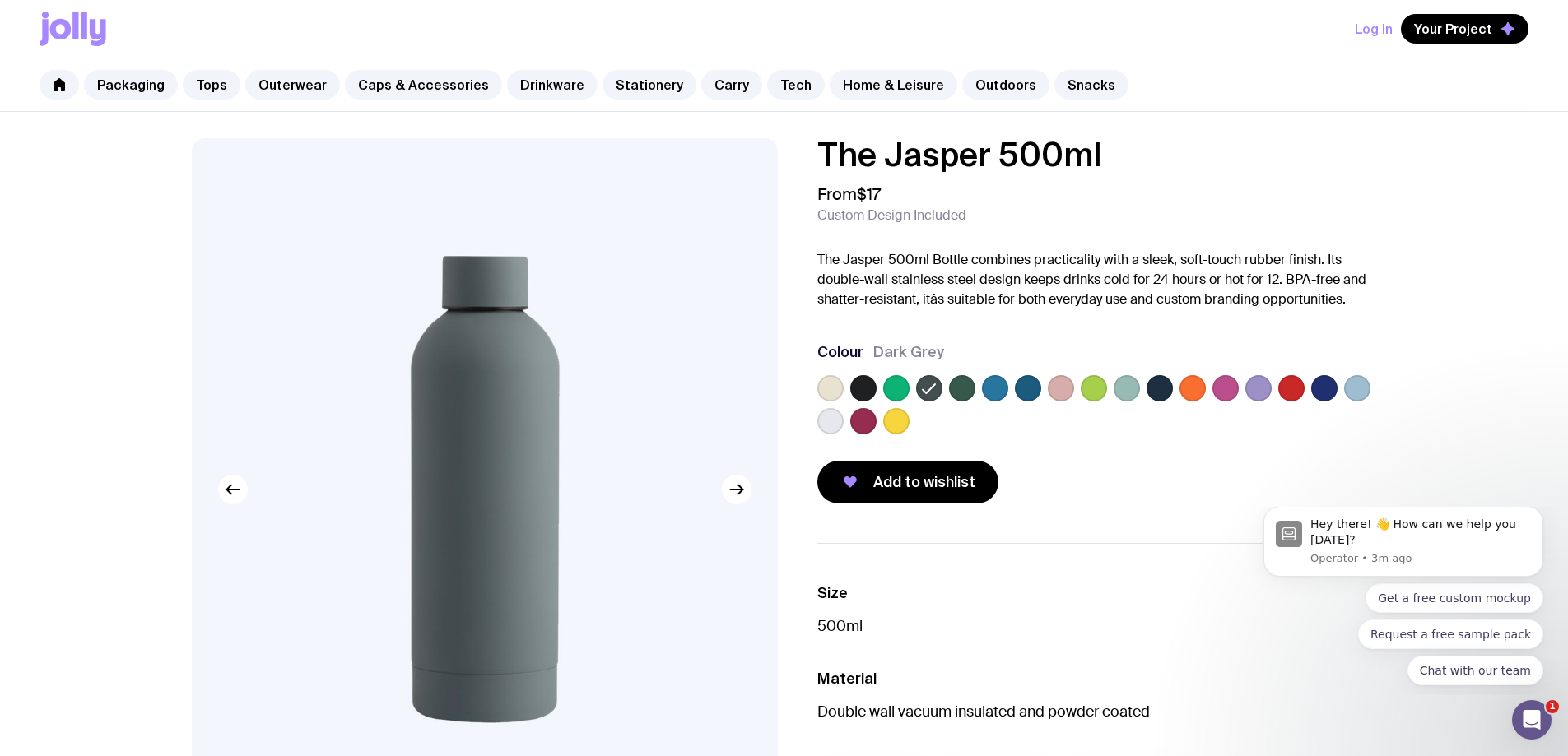
click at [956, 387] on label at bounding box center [962, 388] width 26 height 26
click at [0, 0] on input "radio" at bounding box center [0, 0] width 0 height 0
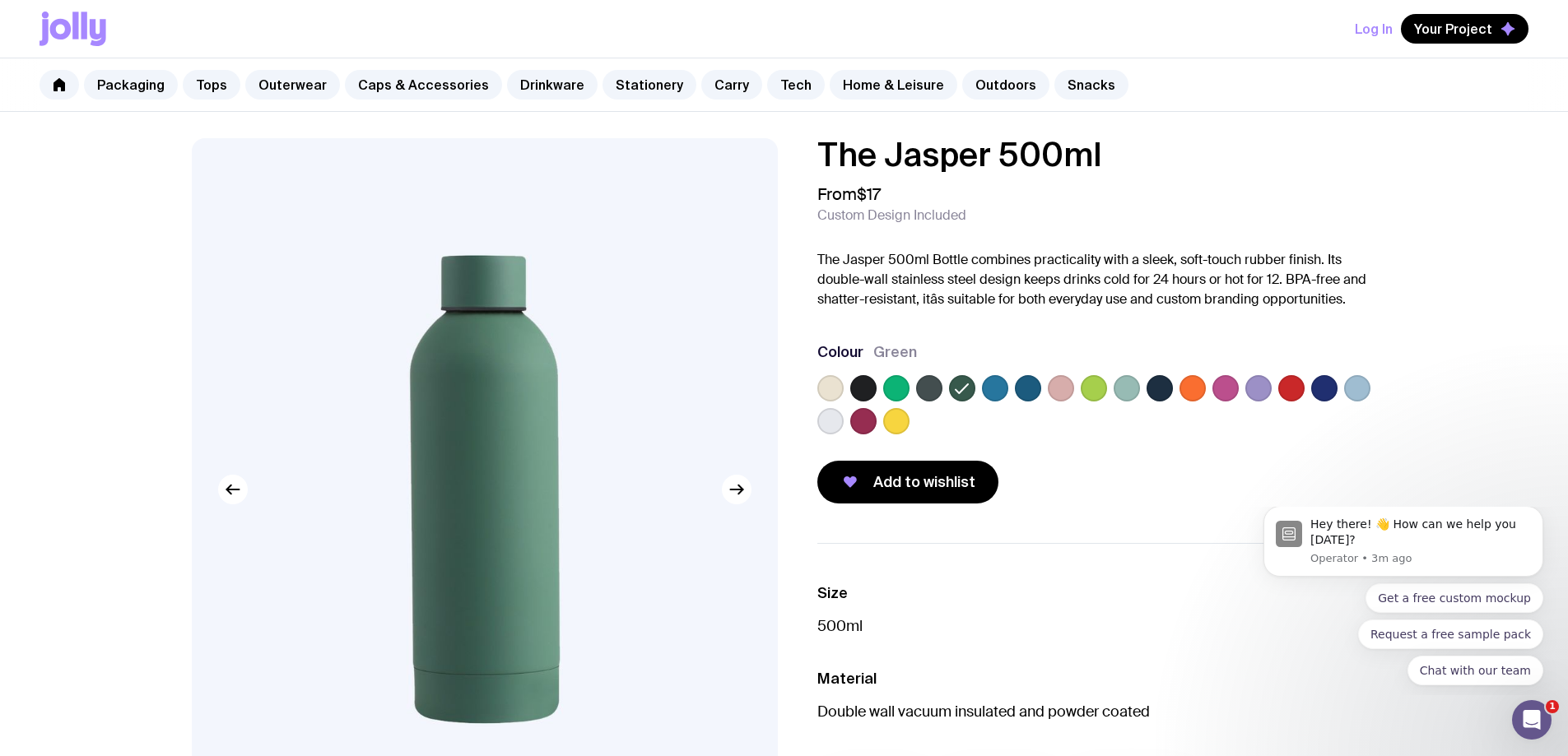
click at [1125, 394] on label at bounding box center [1126, 388] width 26 height 26
click at [0, 0] on input "radio" at bounding box center [0, 0] width 0 height 0
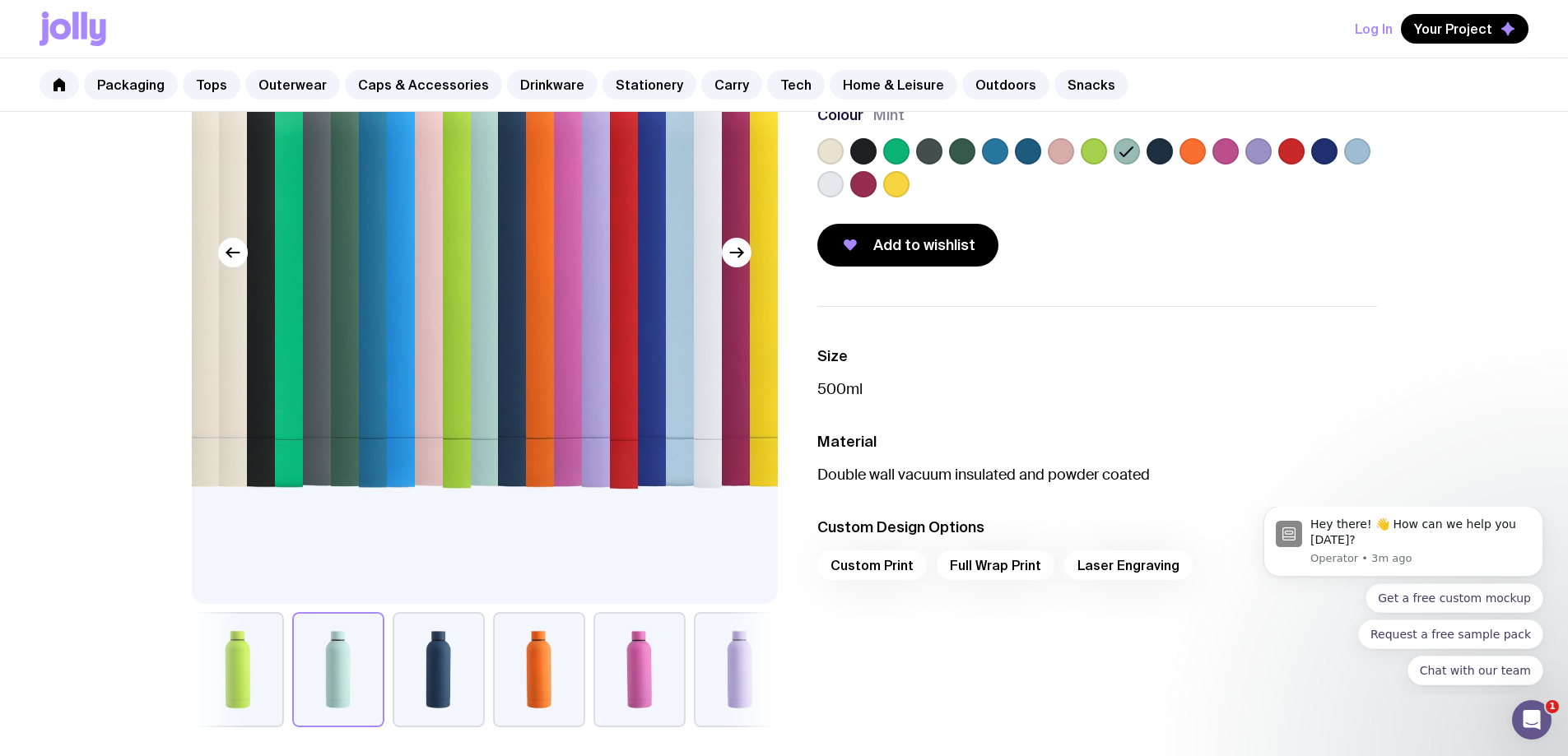
scroll to position [329, 0]
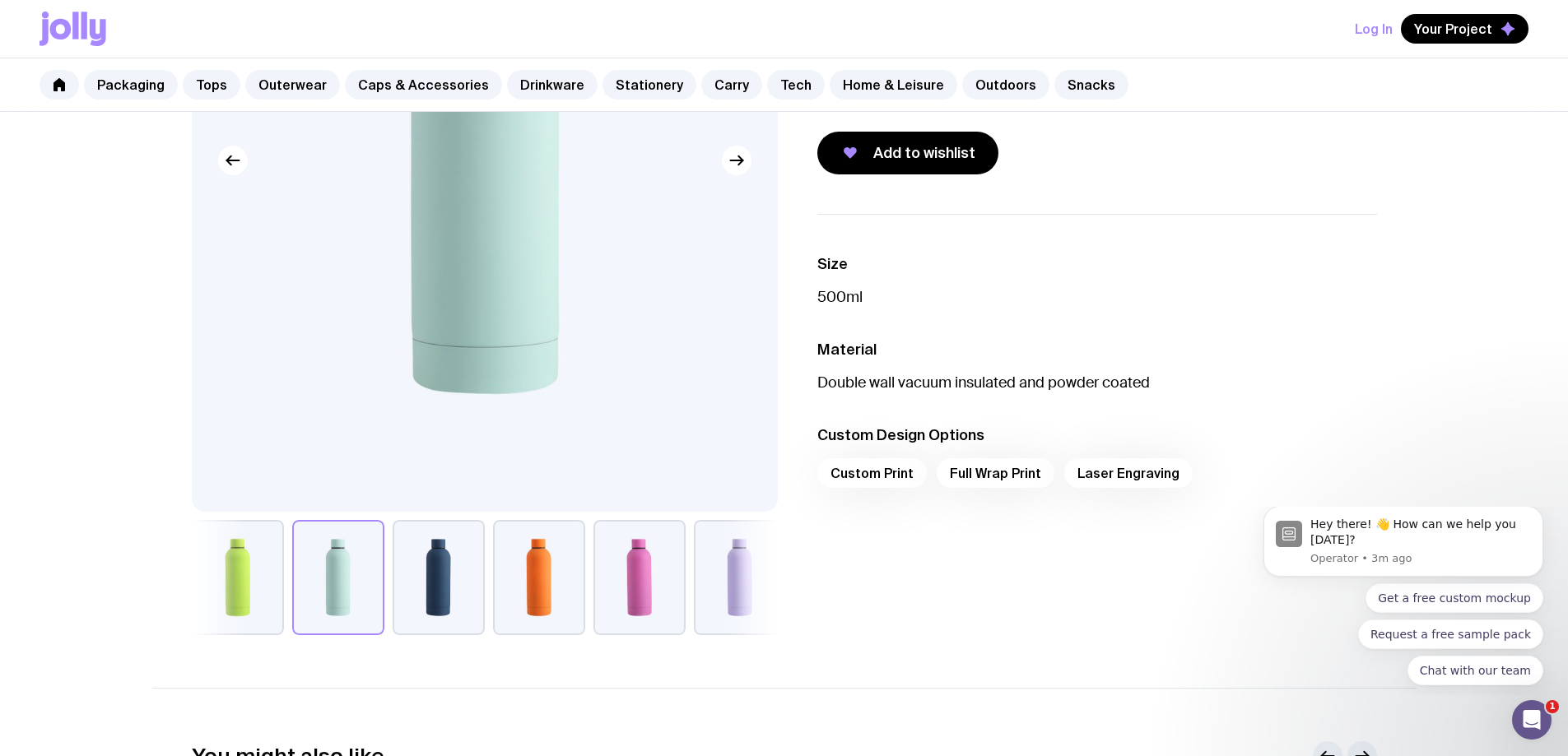
click at [884, 473] on div "Custom Print Full Wrap Print Laser Engraving" at bounding box center [1097, 479] width 560 height 40
drag, startPoint x: 887, startPoint y: 382, endPoint x: 1106, endPoint y: 376, distance: 219.1
click at [1106, 376] on p "Double wall vacuum insulated and powder coated" at bounding box center [1097, 383] width 560 height 20
click at [994, 466] on div "Custom Print Full Wrap Print Laser Engraving" at bounding box center [1097, 479] width 560 height 40
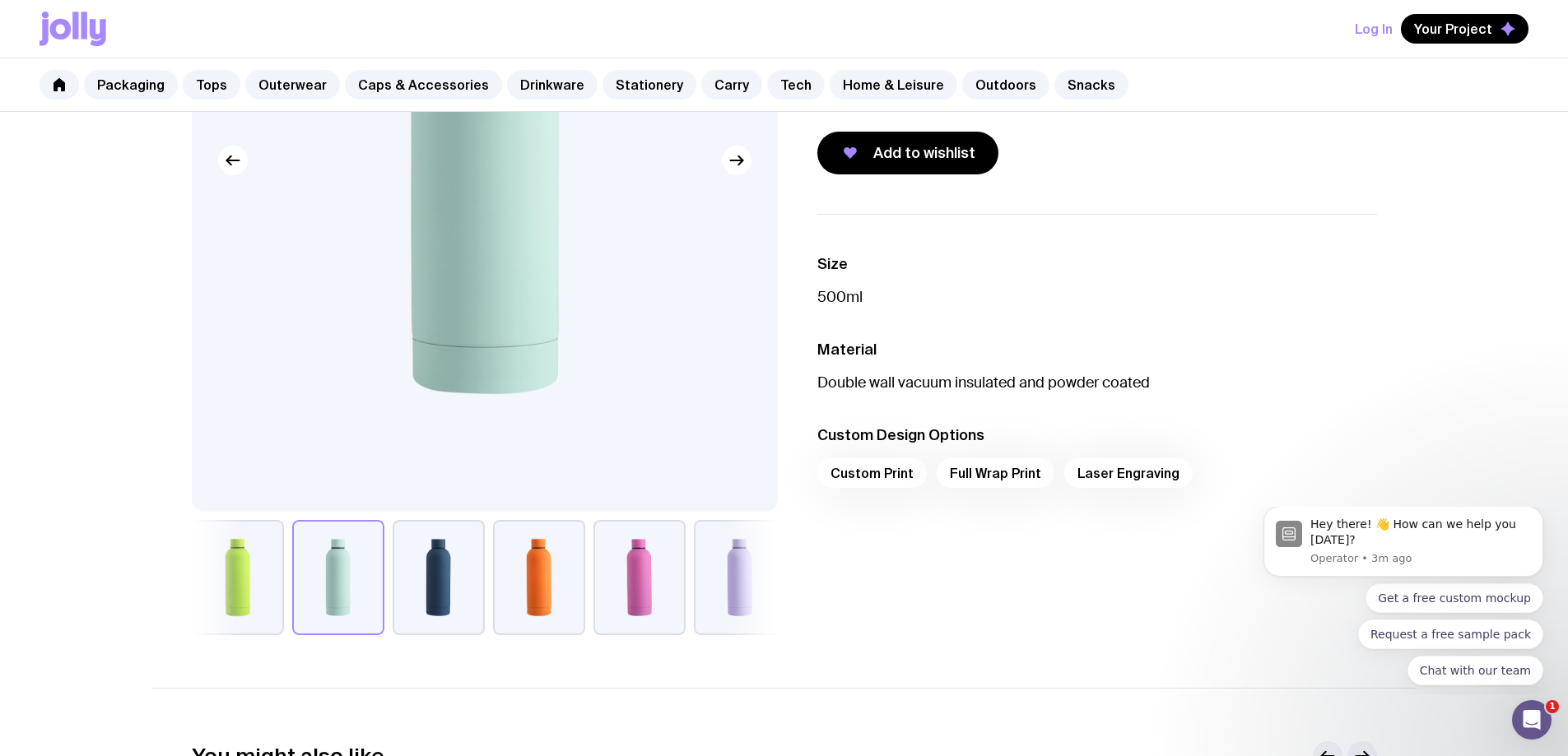
click at [891, 478] on div "Custom Print Full Wrap Print Laser Engraving" at bounding box center [1097, 479] width 560 height 40
click at [851, 475] on div "Custom Print Full Wrap Print Laser Engraving" at bounding box center [1097, 479] width 560 height 40
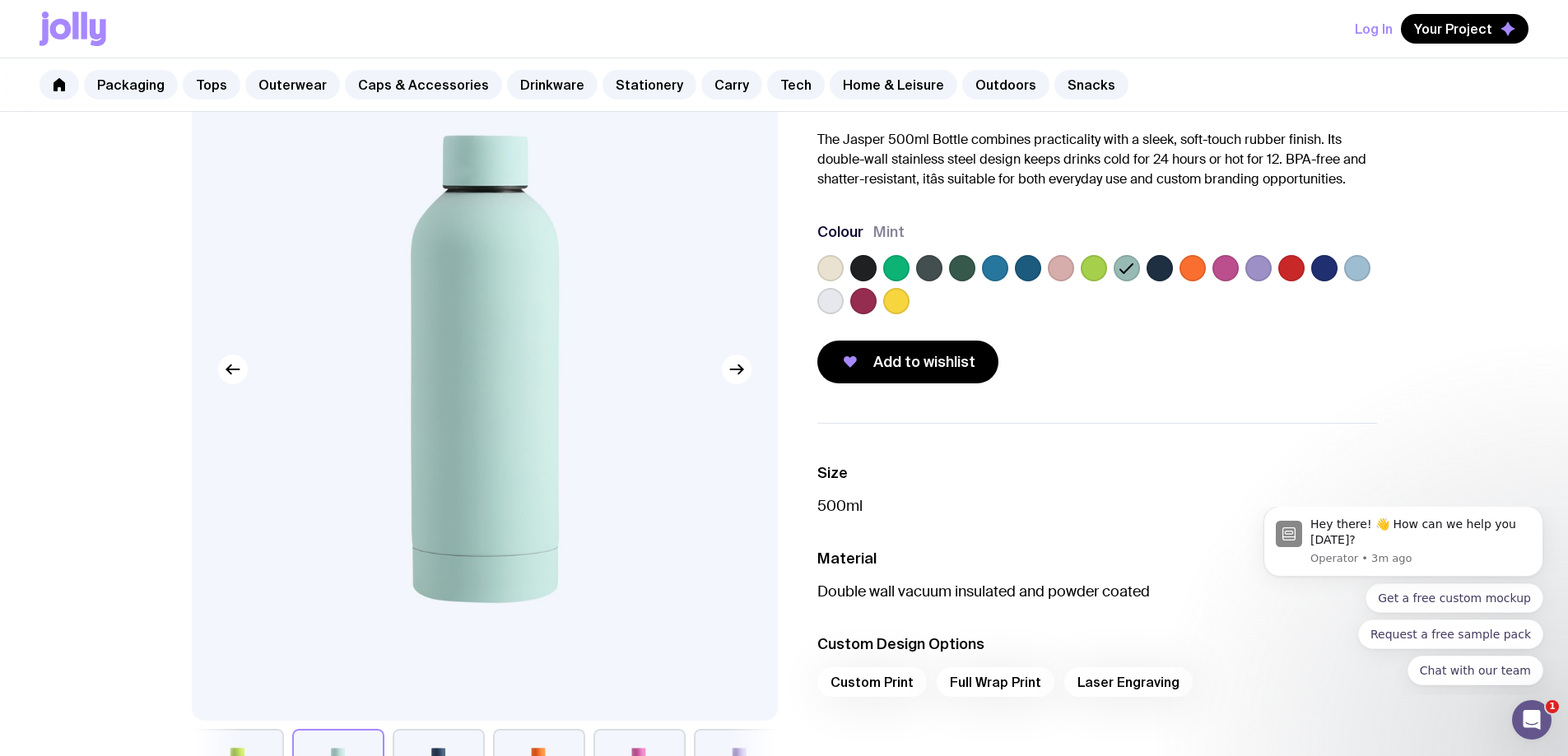
scroll to position [0, 0]
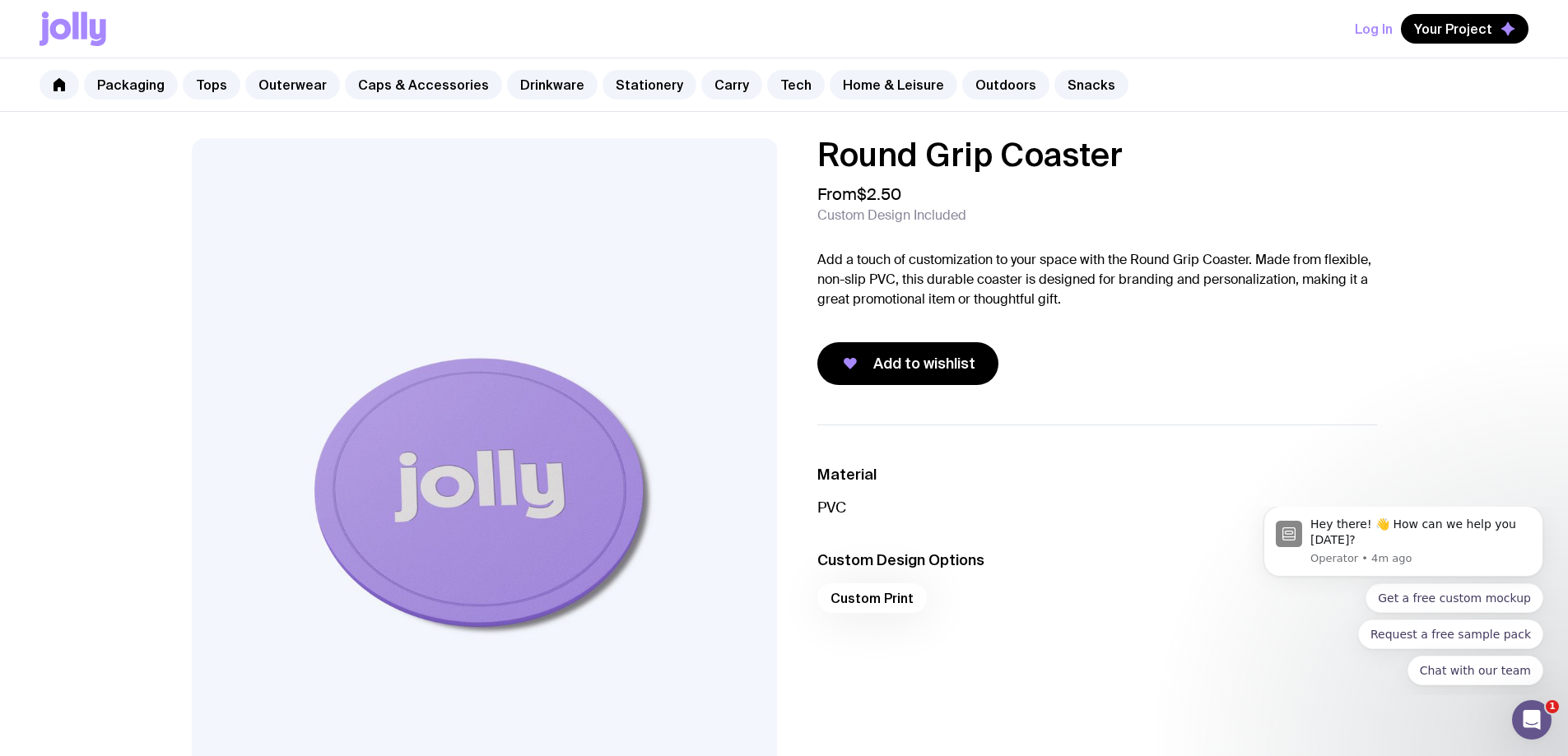
click at [909, 266] on p "Add a touch of customization to your space with the Round Grip Coaster. Made fr…" at bounding box center [1097, 280] width 560 height 60
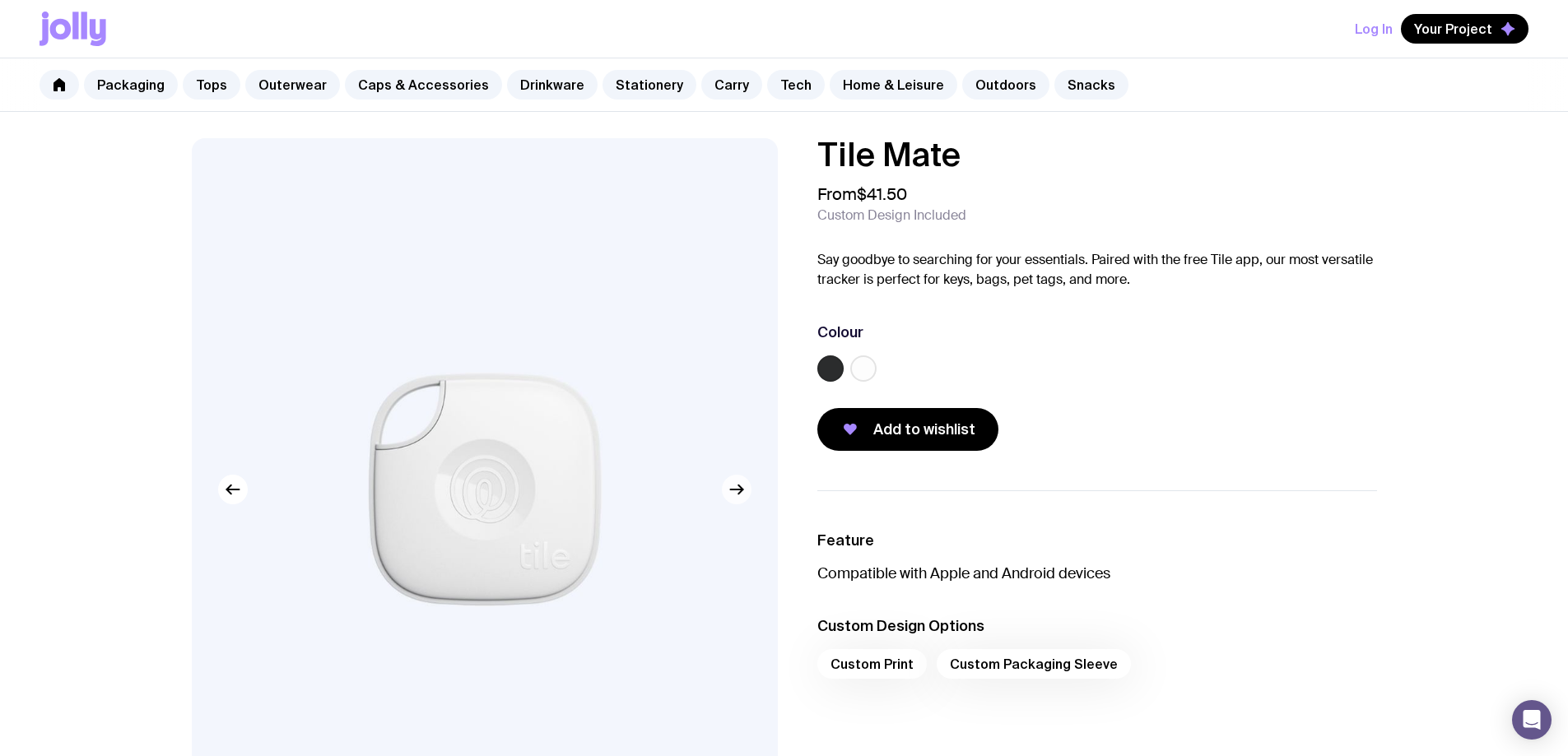
click at [738, 496] on icon "button" at bounding box center [737, 490] width 20 height 20
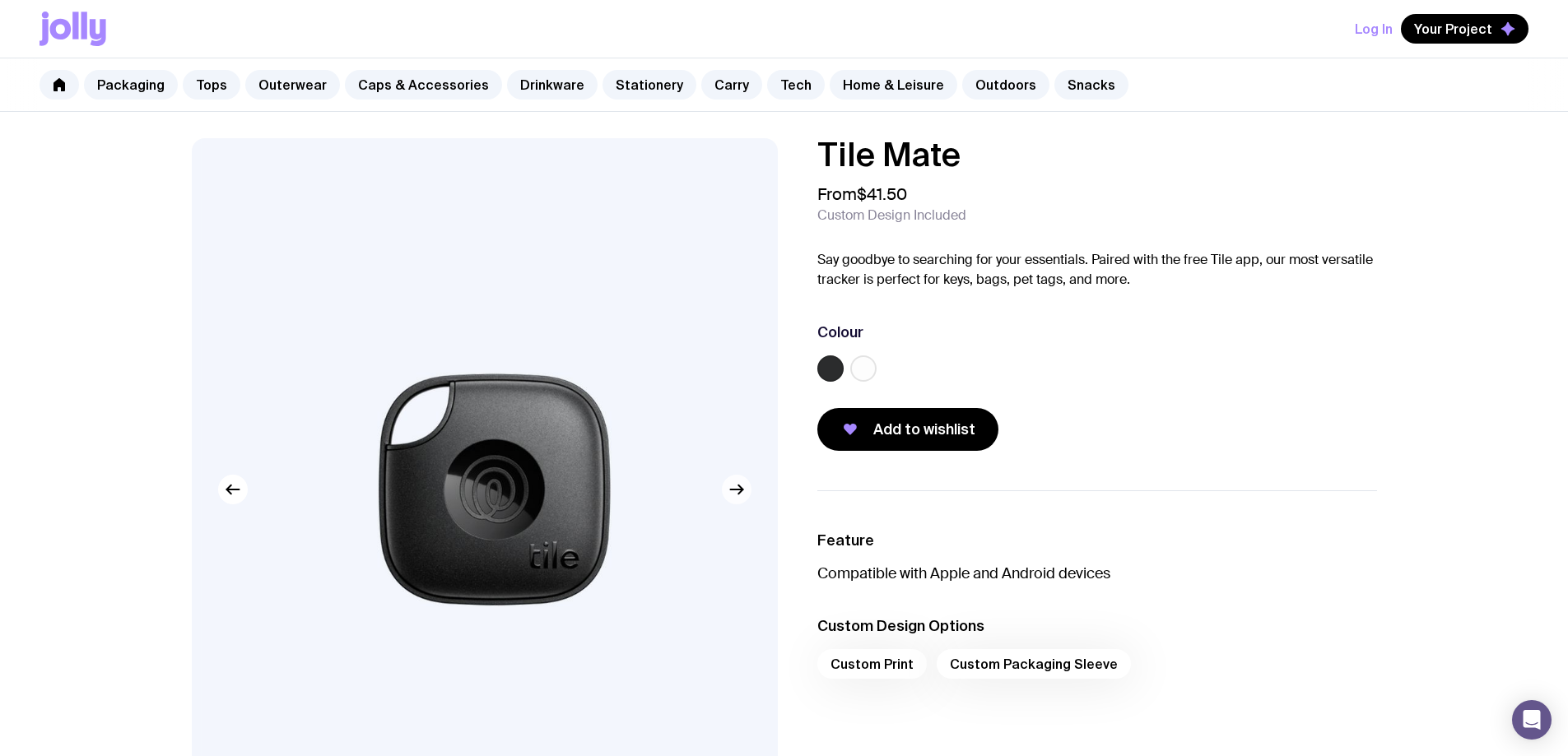
click at [741, 497] on icon "button" at bounding box center [737, 490] width 20 height 20
